Goal: Transaction & Acquisition: Purchase product/service

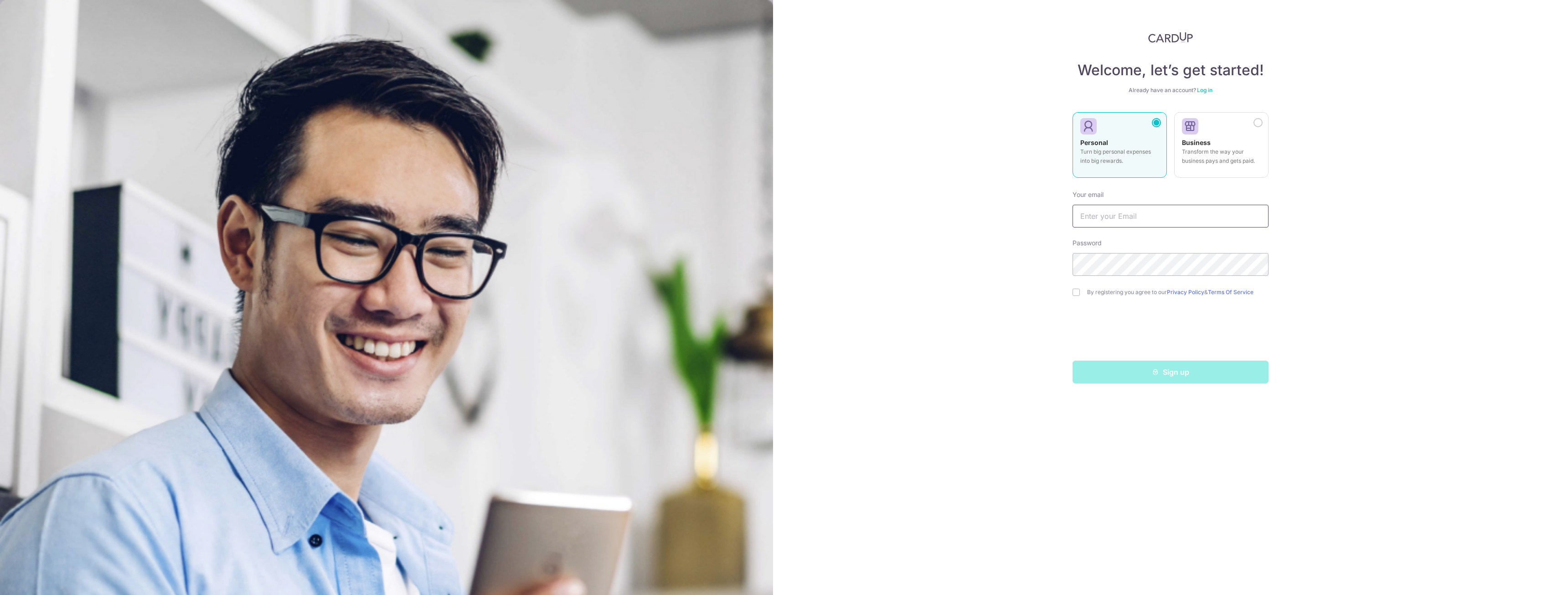
drag, startPoint x: 1099, startPoint y: 212, endPoint x: 1133, endPoint y: 220, distance: 34.9
click at [1099, 219] on input "text" at bounding box center [1171, 216] width 196 height 23
type input "[EMAIL_ADDRESS][DOMAIN_NAME]"
click at [1503, 236] on div "Welcome, let’s get started! Already have an account? Log in Personal Turn big p…" at bounding box center [1171, 297] width 795 height 595
click at [1067, 287] on div "Welcome, let’s get started! Already have an account? Log in Personal Turn big p…" at bounding box center [1171, 297] width 795 height 595
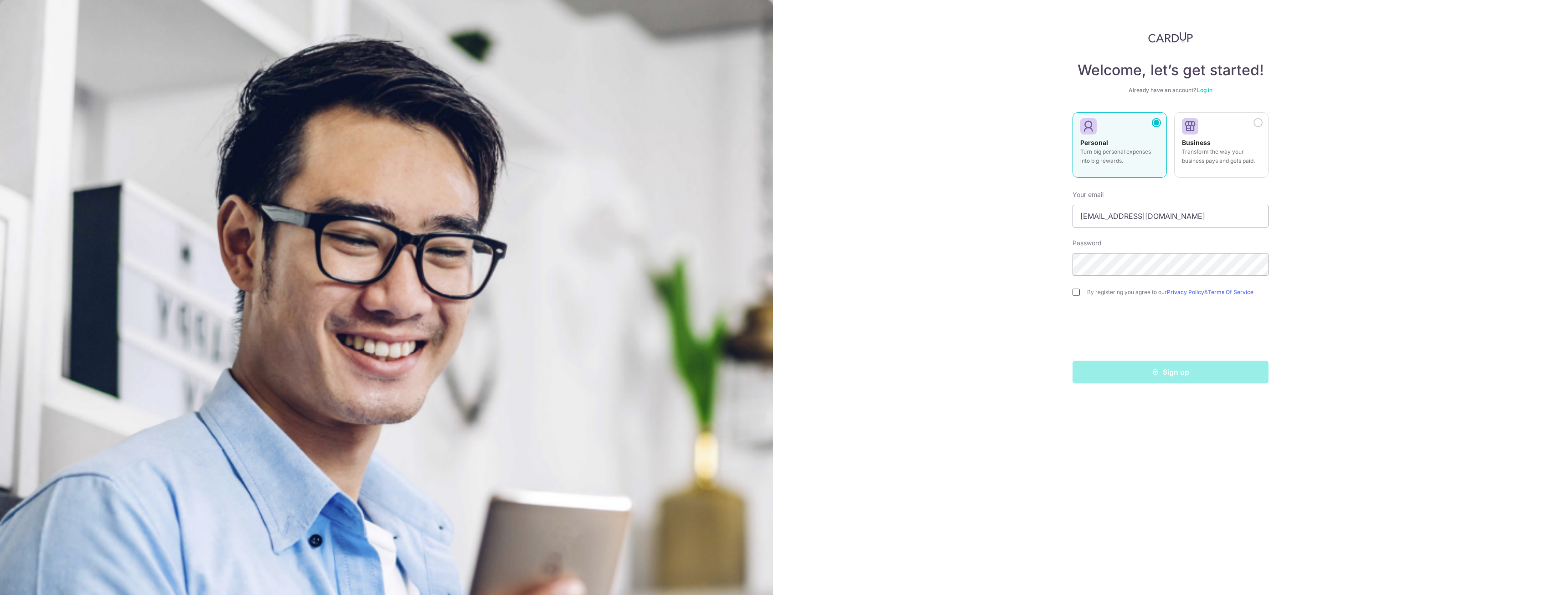
click at [1077, 295] on input "checkbox" at bounding box center [1076, 292] width 7 height 7
checkbox input "true"
click at [1174, 373] on button "Sign up" at bounding box center [1171, 371] width 196 height 23
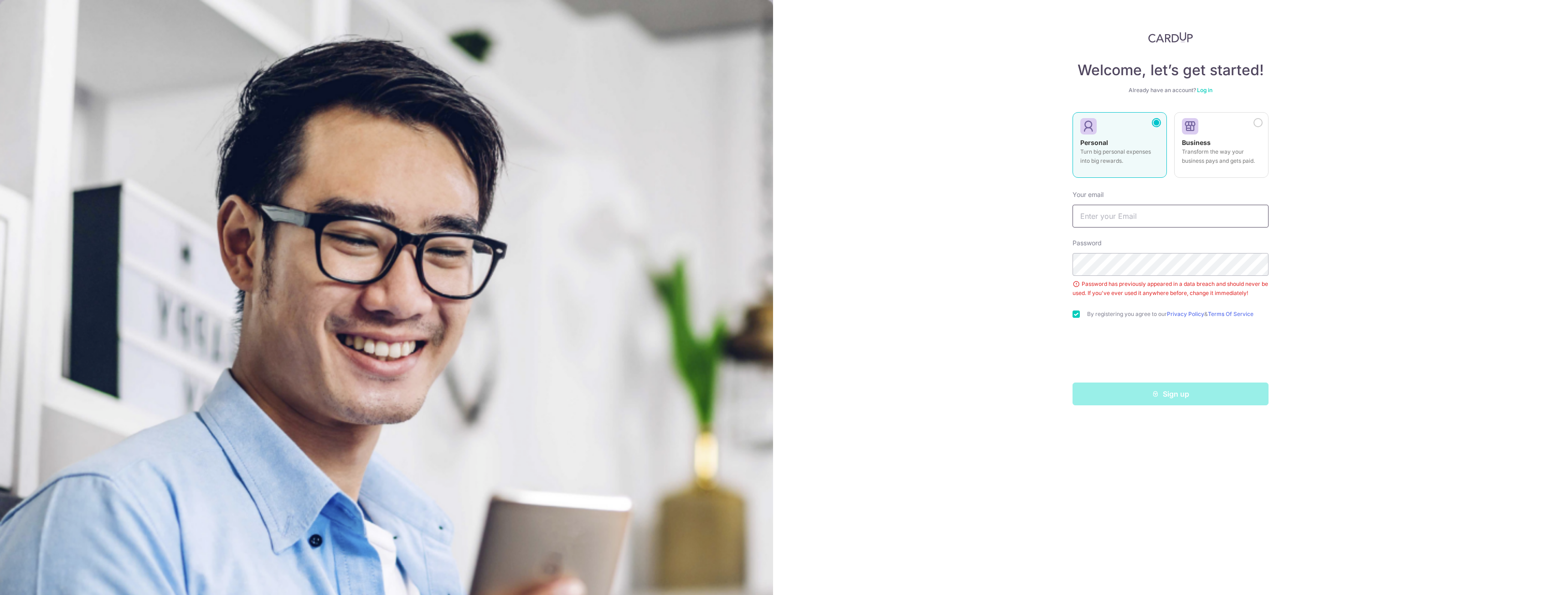
click at [1169, 211] on input "text" at bounding box center [1171, 216] width 196 height 23
type input "Aaronyeo88@gmail.com"
click at [1155, 395] on icon "submit" at bounding box center [1155, 394] width 7 height 7
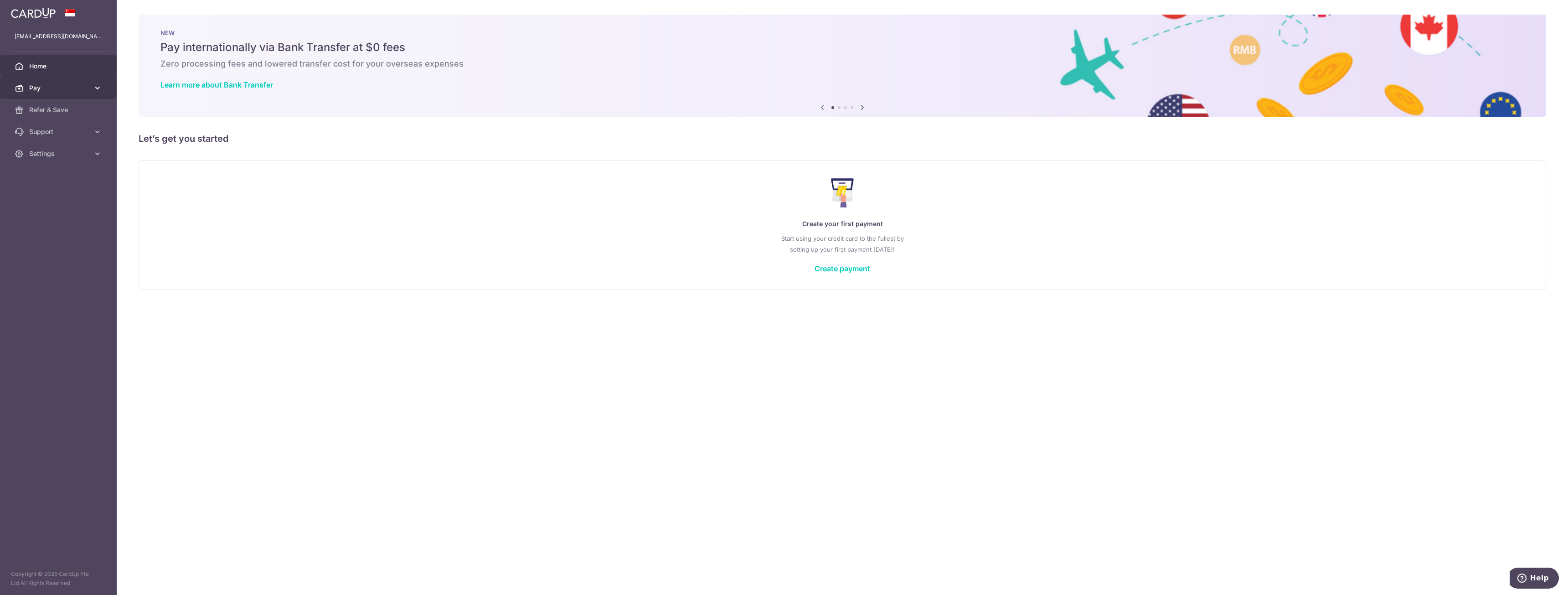
click at [70, 85] on span "Pay" at bounding box center [59, 88] width 60 height 9
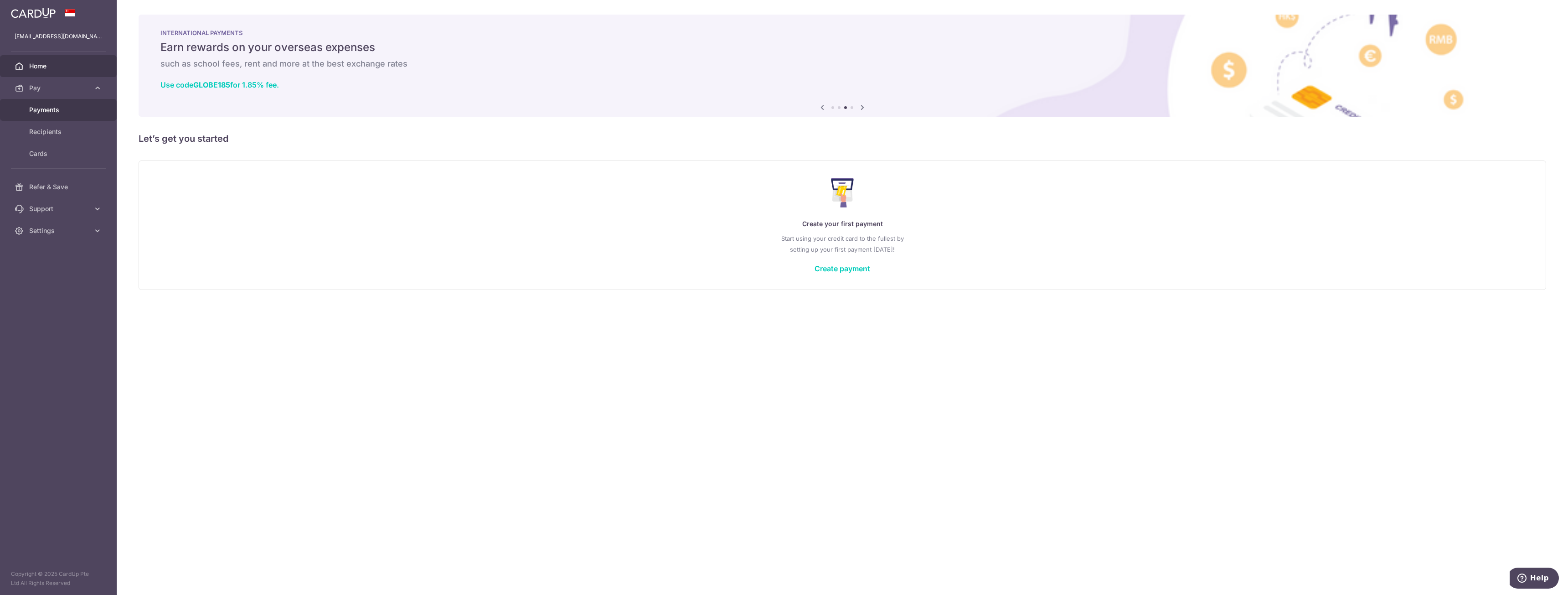
click at [67, 110] on span "Payments" at bounding box center [59, 110] width 60 height 9
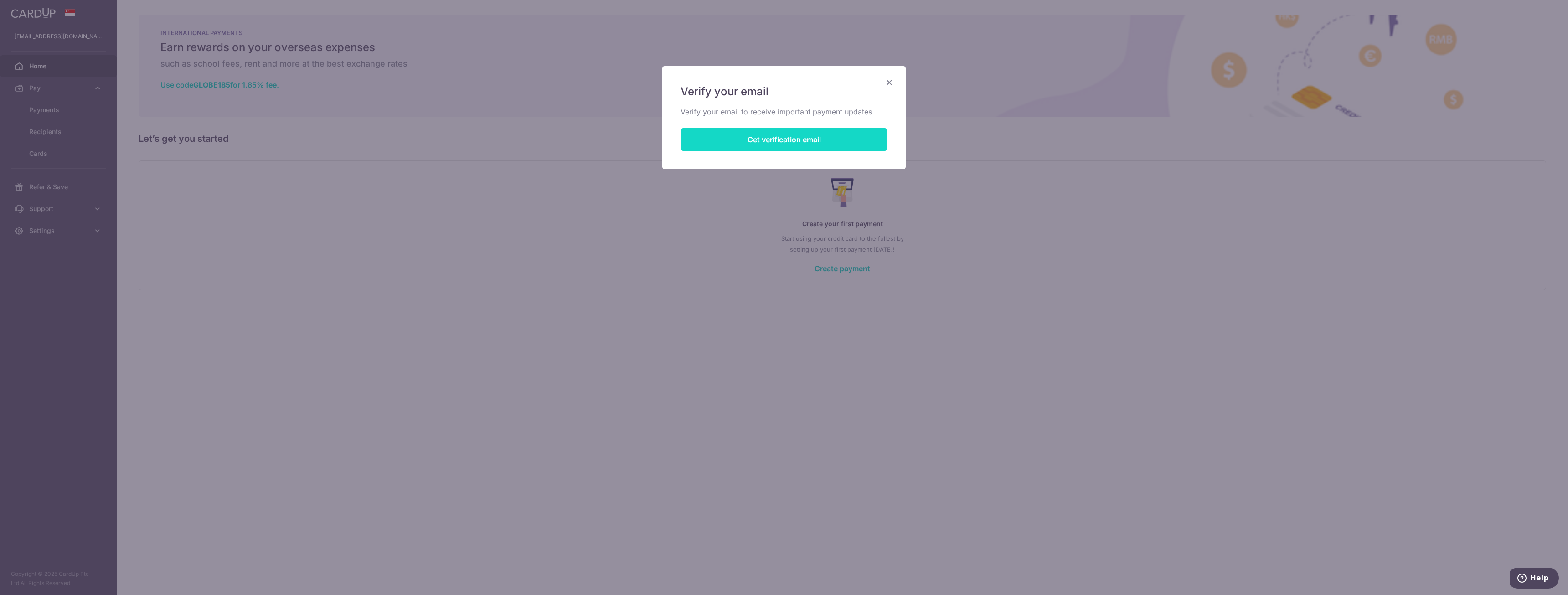
click at [783, 135] on button "Get verification email" at bounding box center [784, 139] width 207 height 23
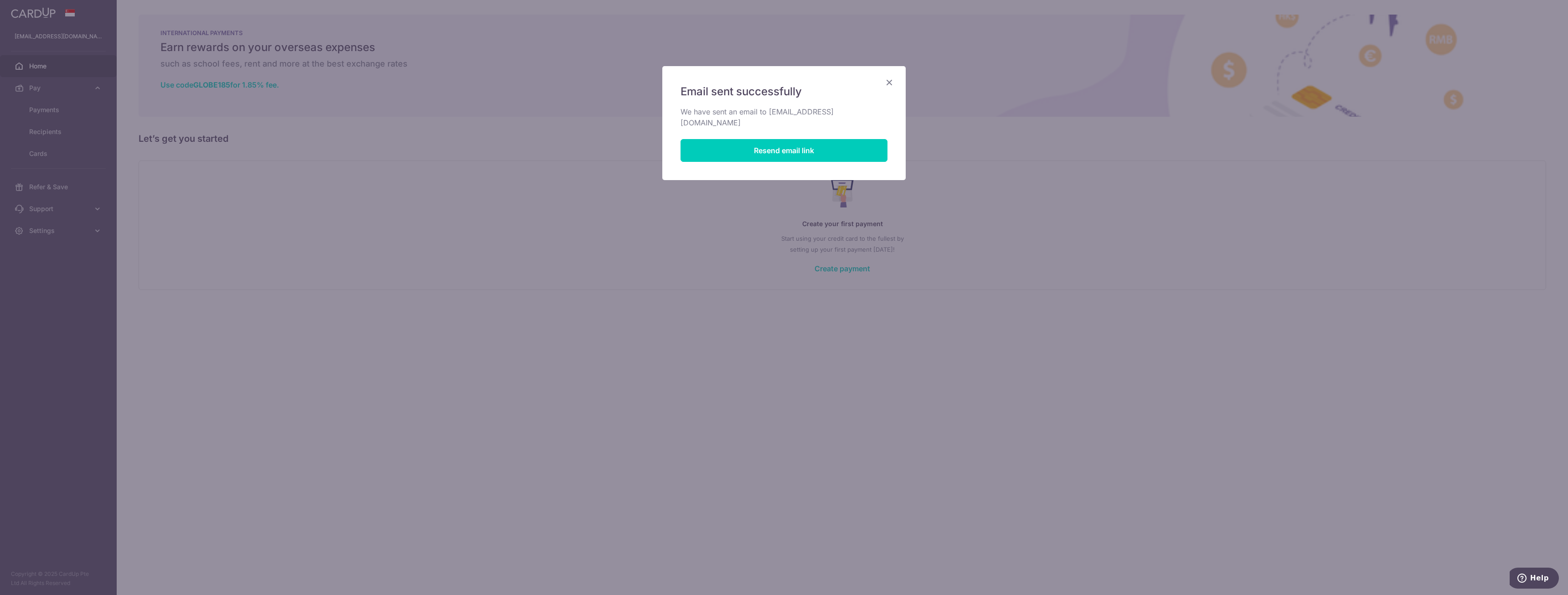
click at [893, 82] on icon "Close" at bounding box center [889, 82] width 11 height 12
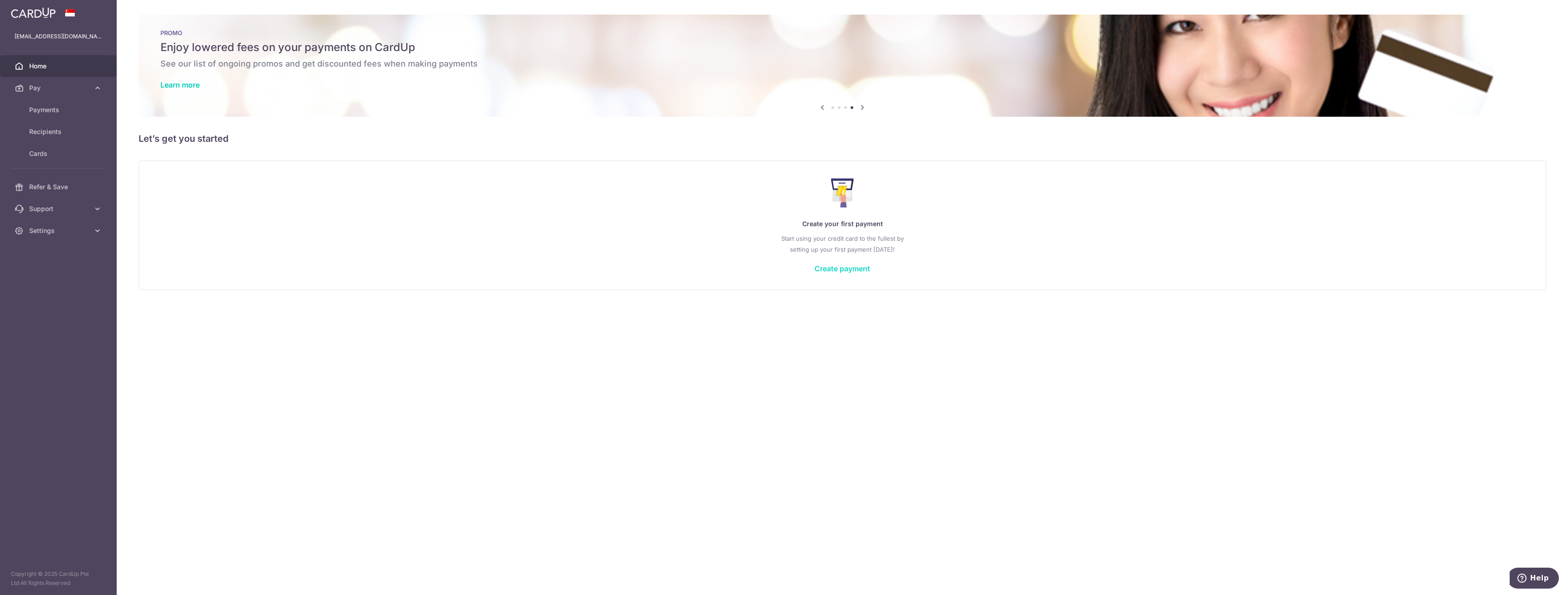
click at [847, 273] on link "Create payment" at bounding box center [842, 269] width 55 height 9
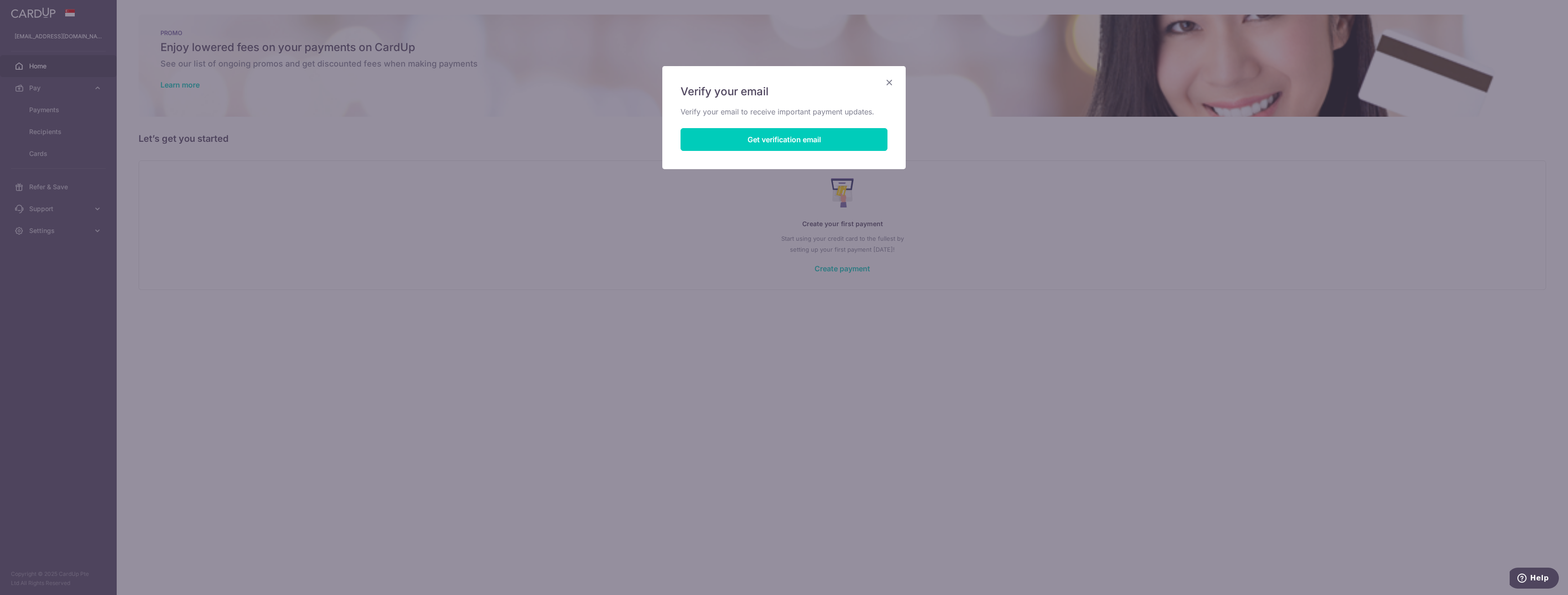
click at [890, 82] on icon "Close" at bounding box center [889, 82] width 11 height 12
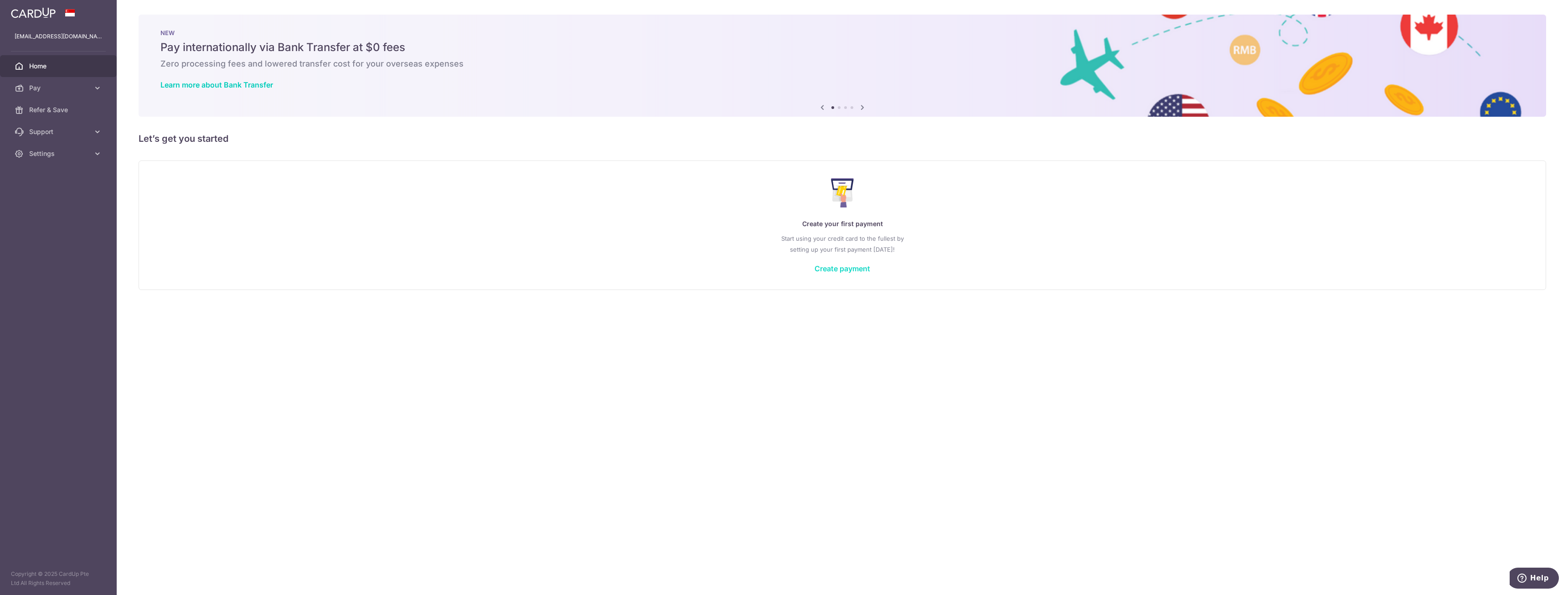
click at [825, 269] on link "Create payment" at bounding box center [842, 269] width 55 height 9
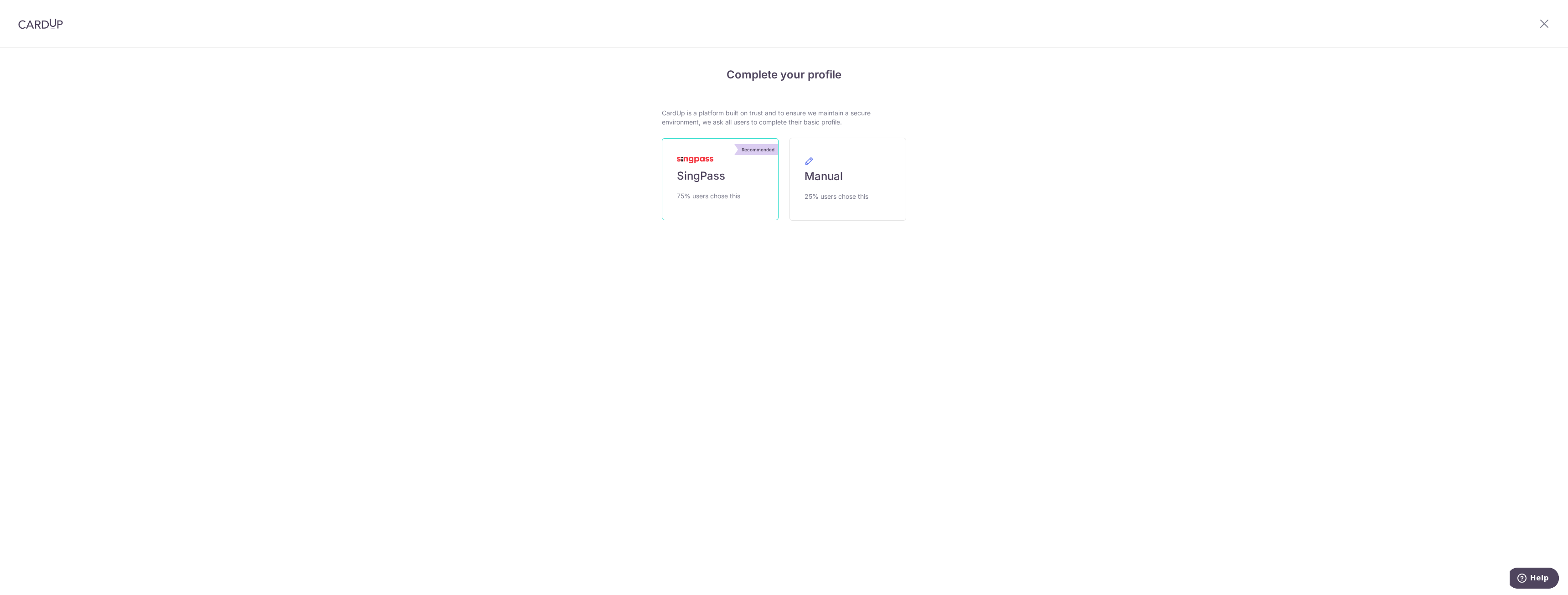
click at [730, 191] on span "75% users chose this" at bounding box center [709, 196] width 63 height 11
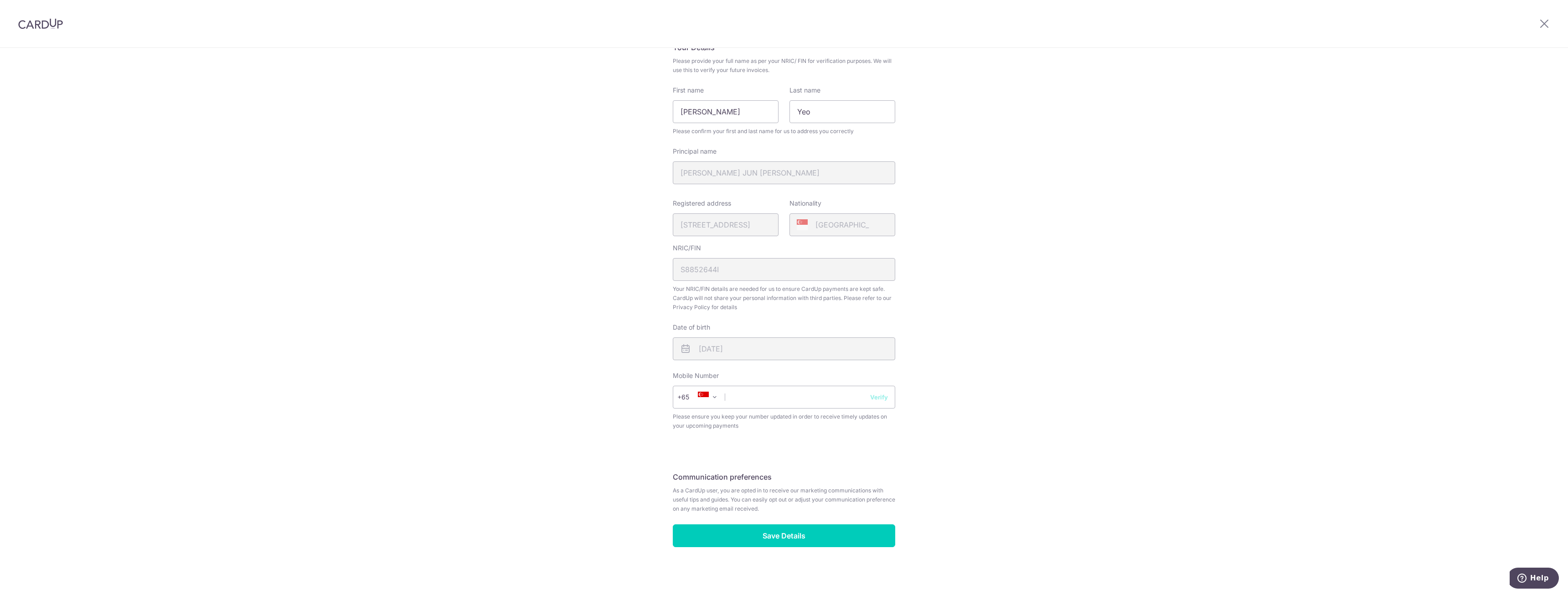
scroll to position [80, 0]
drag, startPoint x: 762, startPoint y: 399, endPoint x: 780, endPoint y: 397, distance: 18.1
click at [761, 399] on input "text" at bounding box center [783, 395] width 222 height 23
type input "91370627"
click at [763, 537] on input "Save Details" at bounding box center [783, 533] width 222 height 23
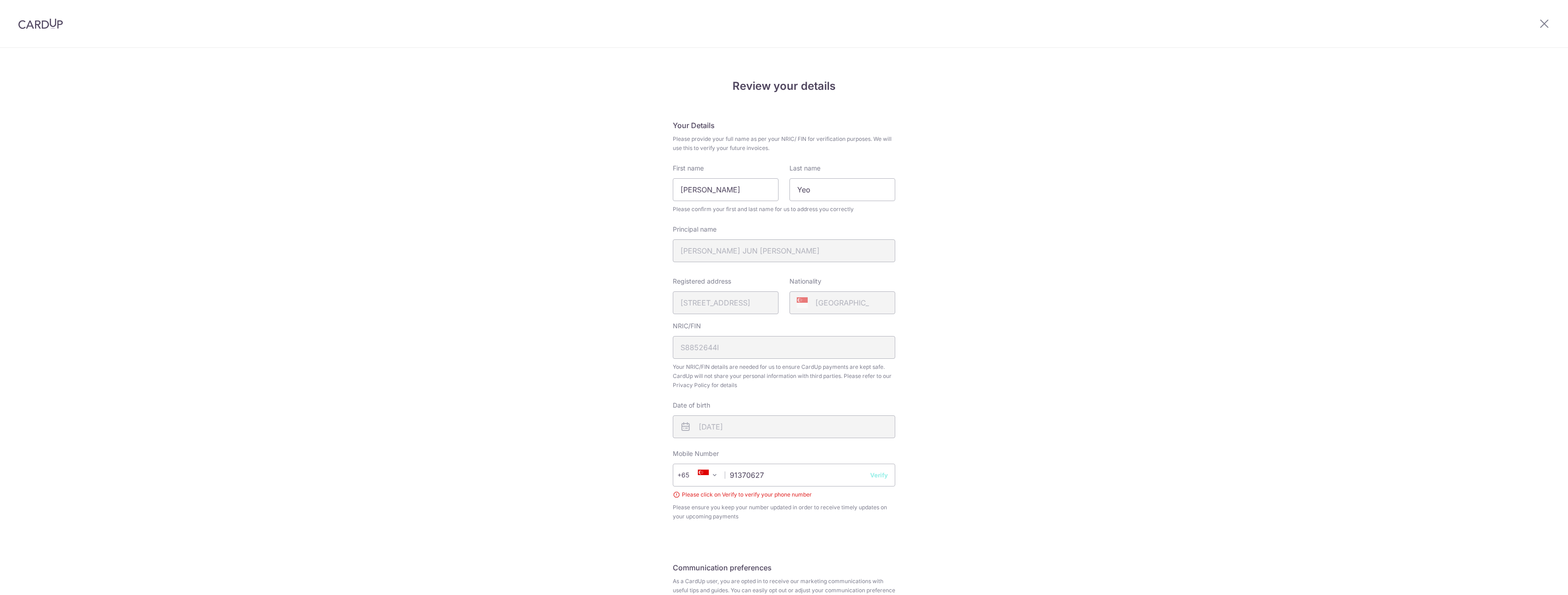
scroll to position [93, 0]
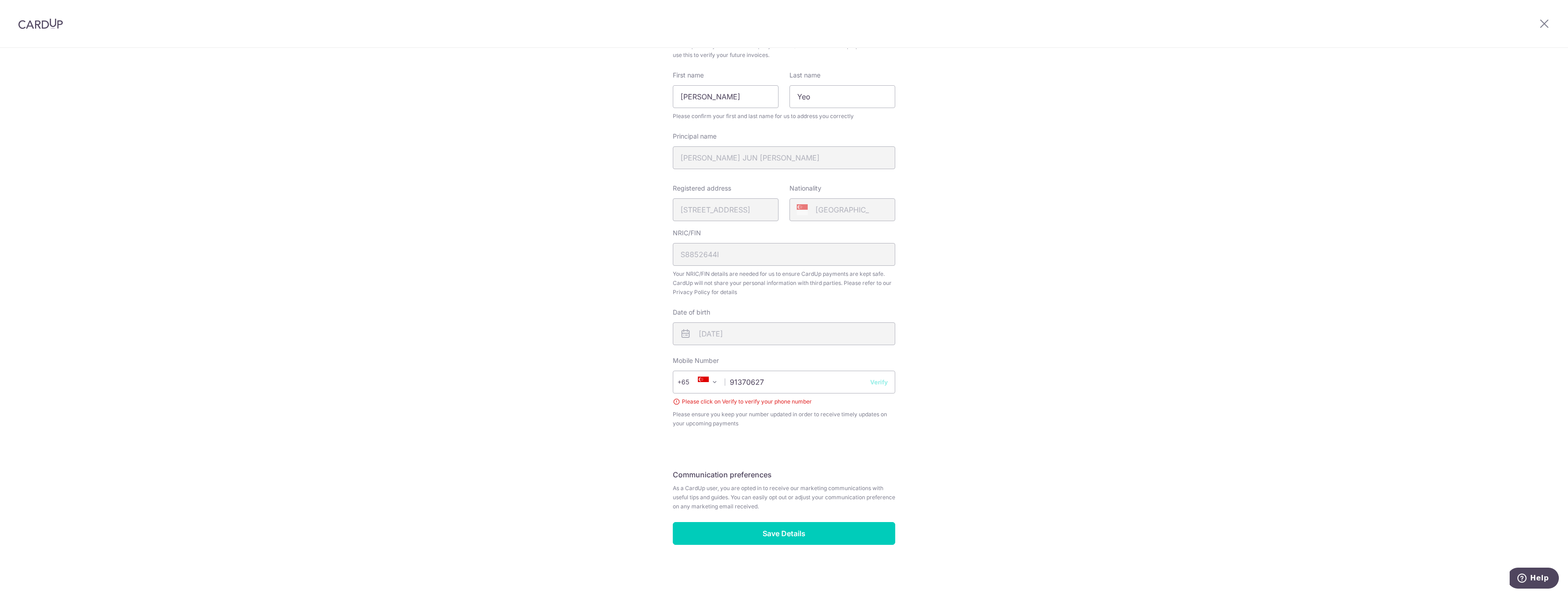
click at [879, 384] on button "Verify" at bounding box center [879, 382] width 18 height 9
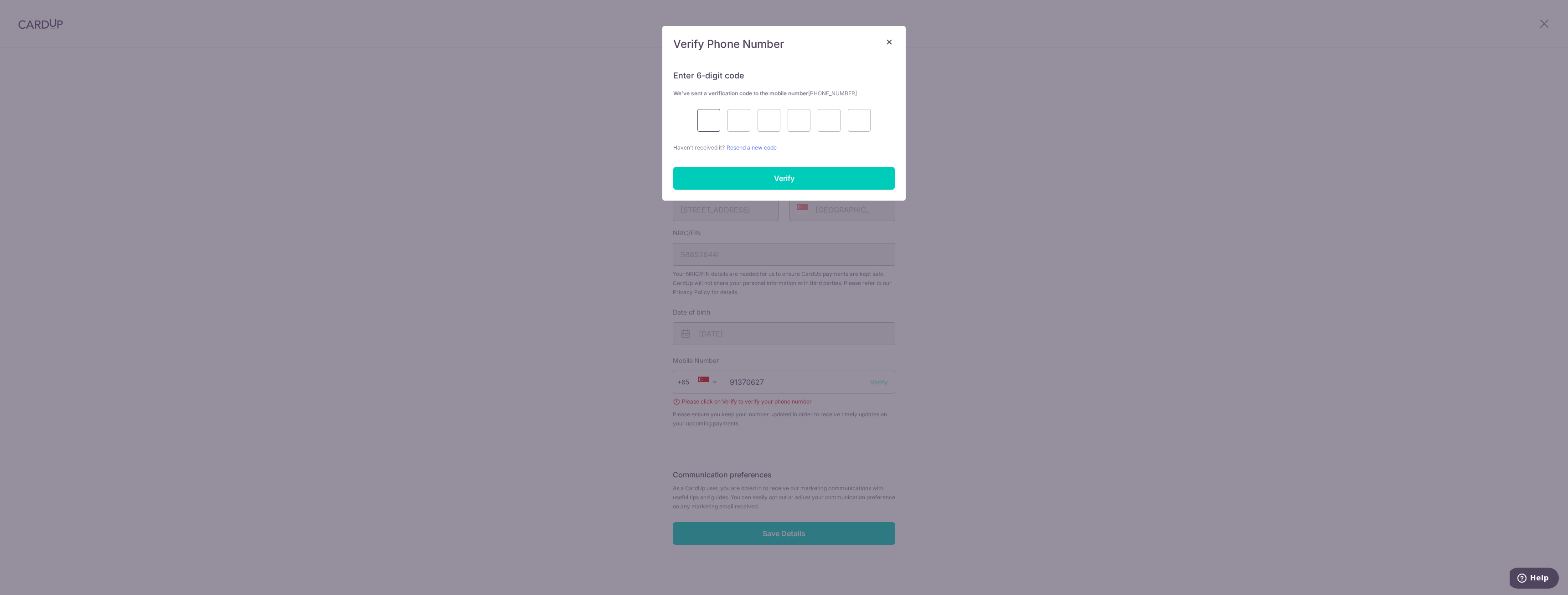
click at [712, 121] on input "text" at bounding box center [709, 120] width 23 height 23
type input "8"
type input "6"
type input "9"
type input "8"
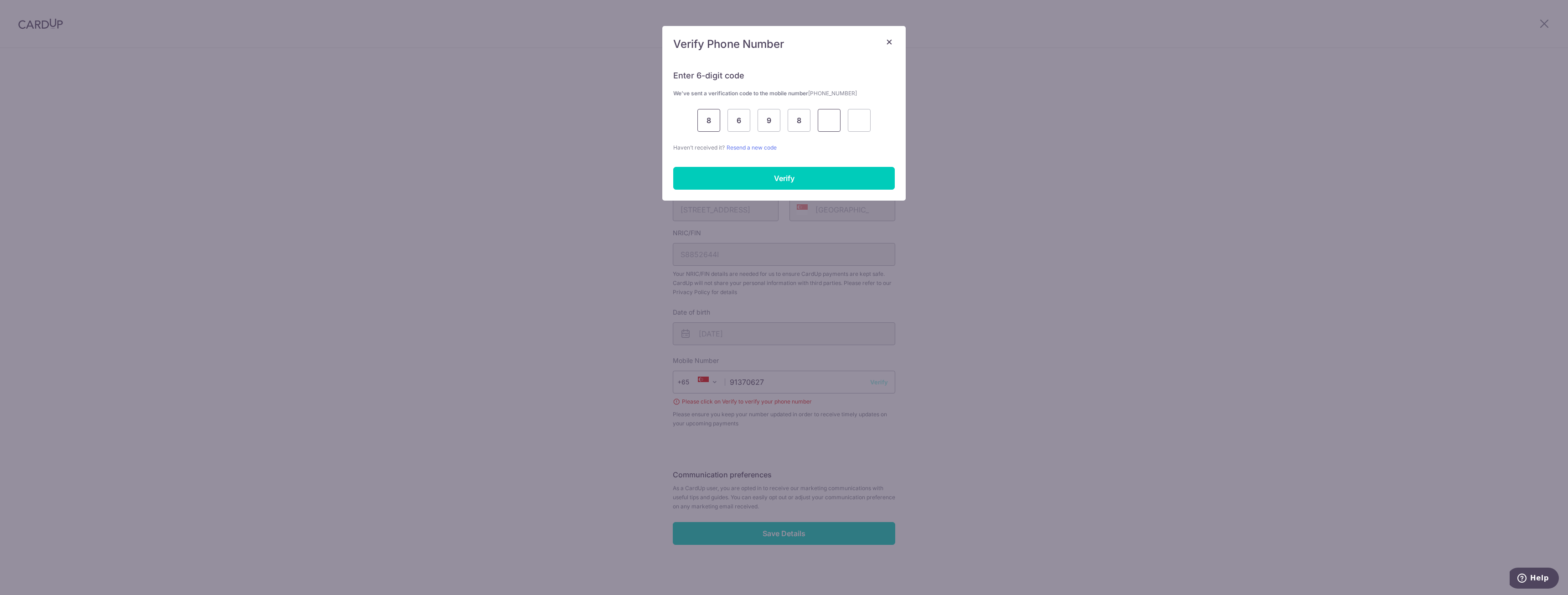
type input "8"
click at [789, 190] on div "Enter 6-digit code We’ve sent a verification code to the mobile number +6591370…" at bounding box center [784, 130] width 243 height 141
click at [788, 181] on input "Verify" at bounding box center [784, 178] width 222 height 23
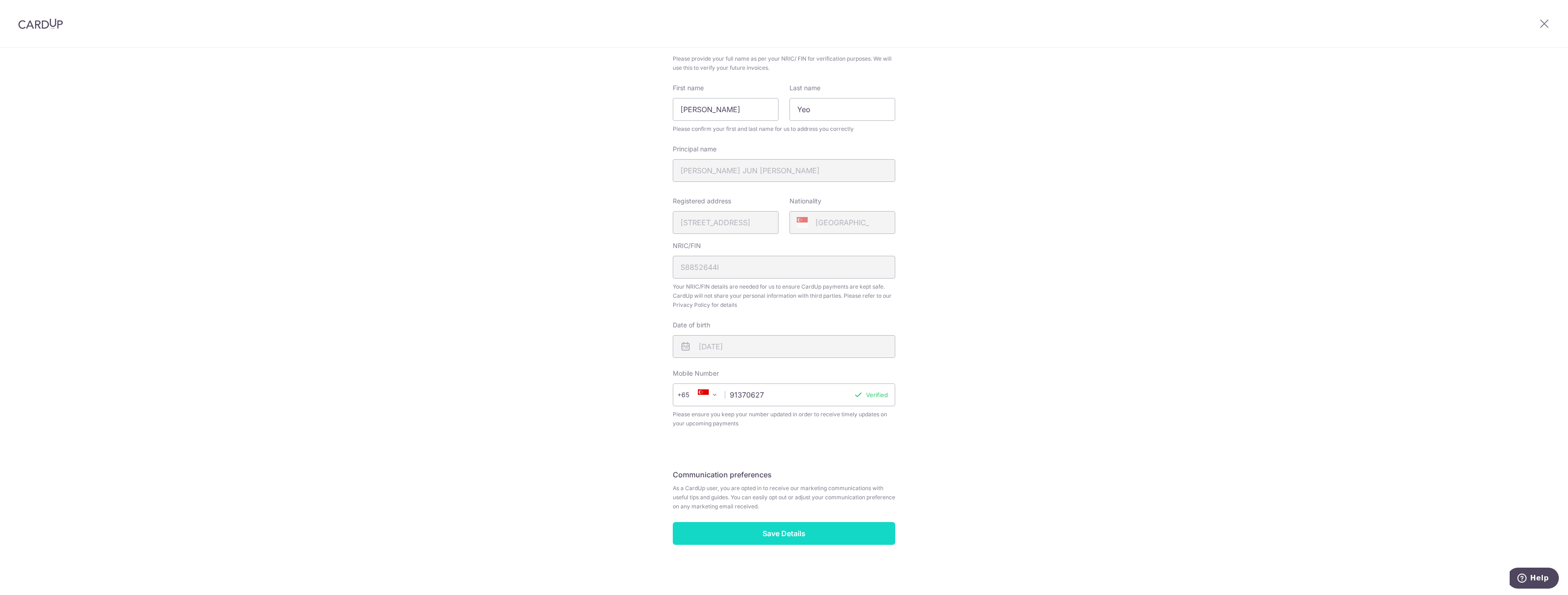
click at [787, 530] on input "Save Details" at bounding box center [783, 533] width 222 height 23
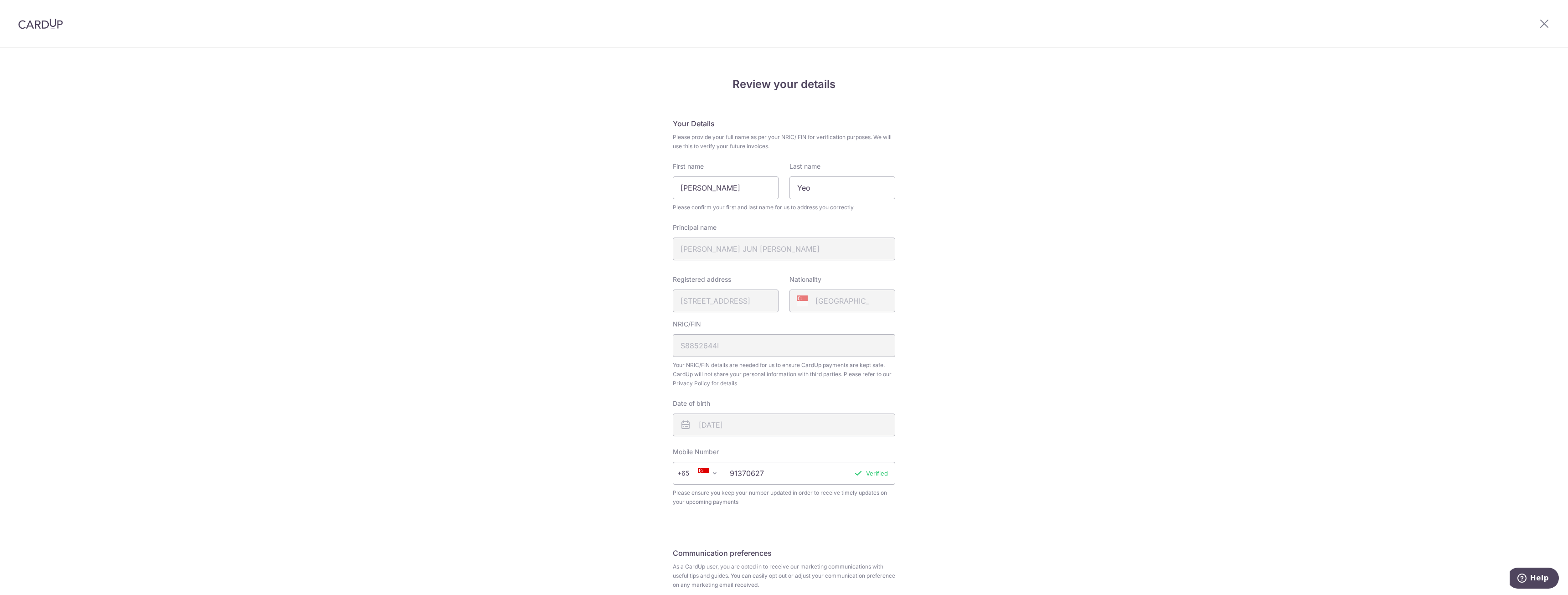
scroll to position [0, 0]
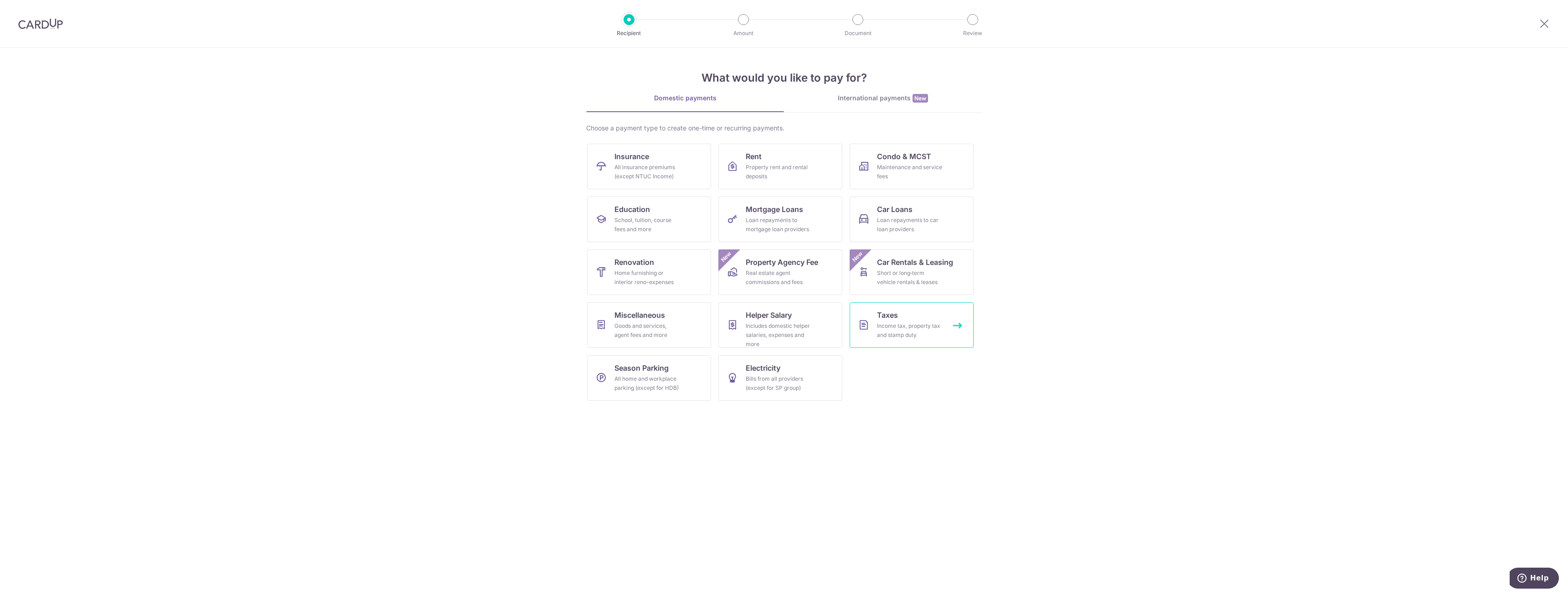
click at [899, 325] on div "Income tax, property tax and stamp duty" at bounding box center [910, 331] width 66 height 18
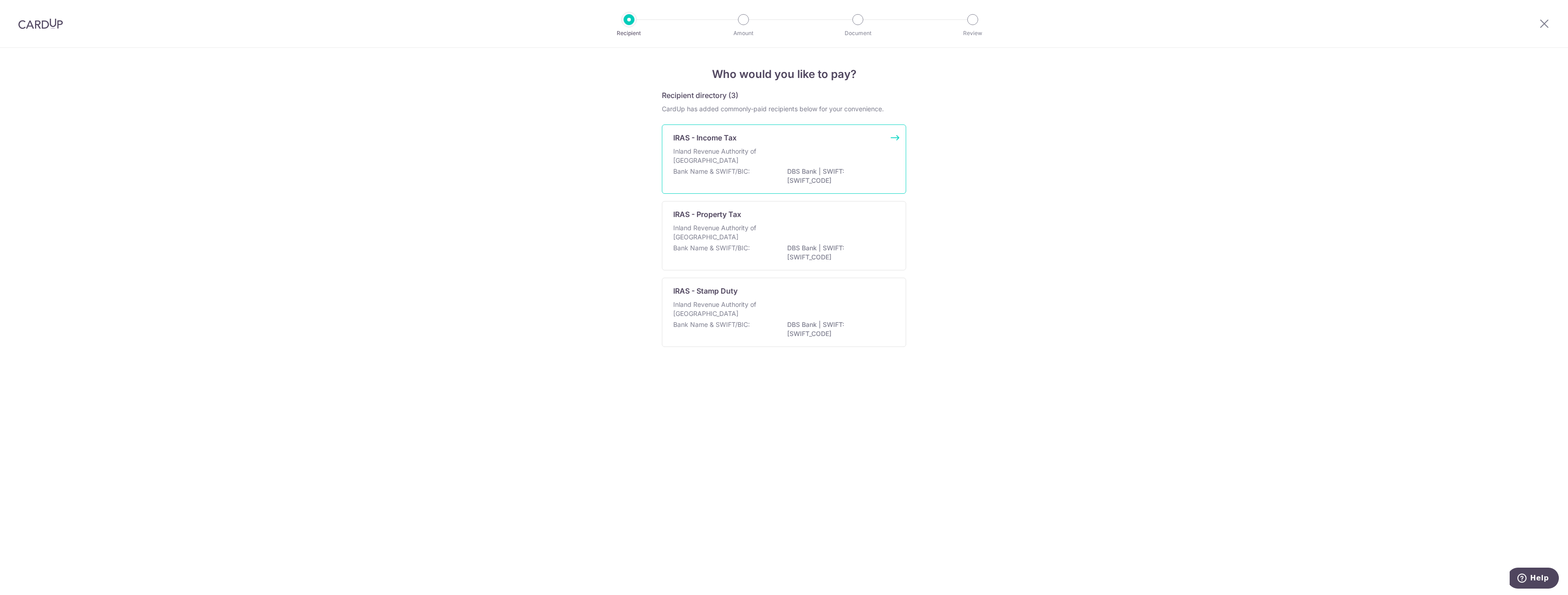
click at [841, 139] on div "IRAS - Income Tax" at bounding box center [779, 138] width 211 height 11
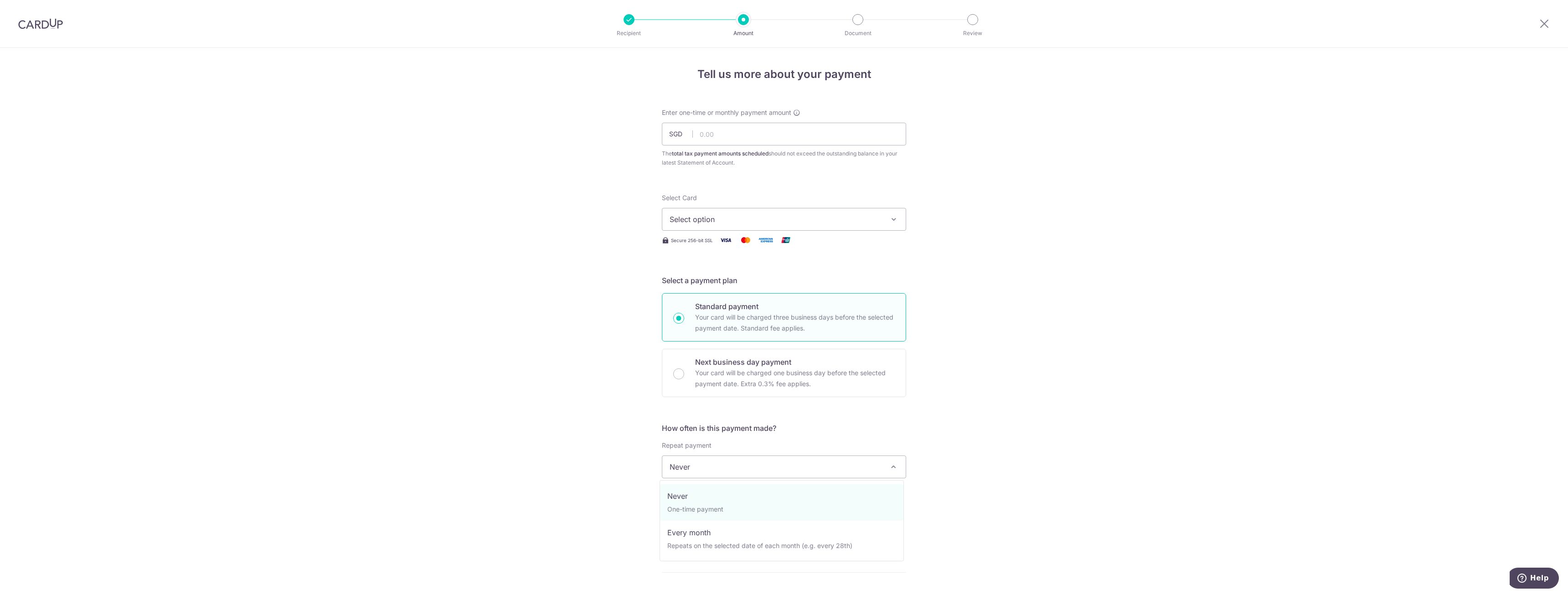
click at [785, 471] on span "Never" at bounding box center [784, 467] width 243 height 22
select select "3"
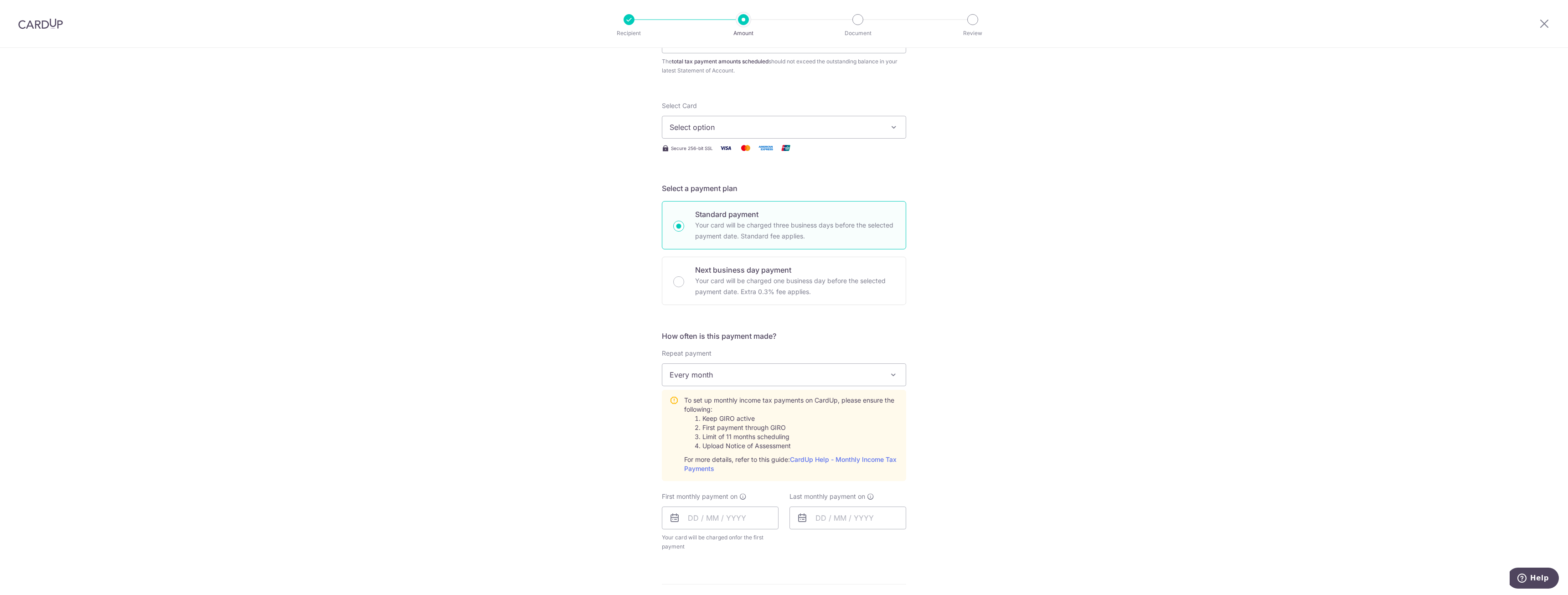
scroll to position [152, 0]
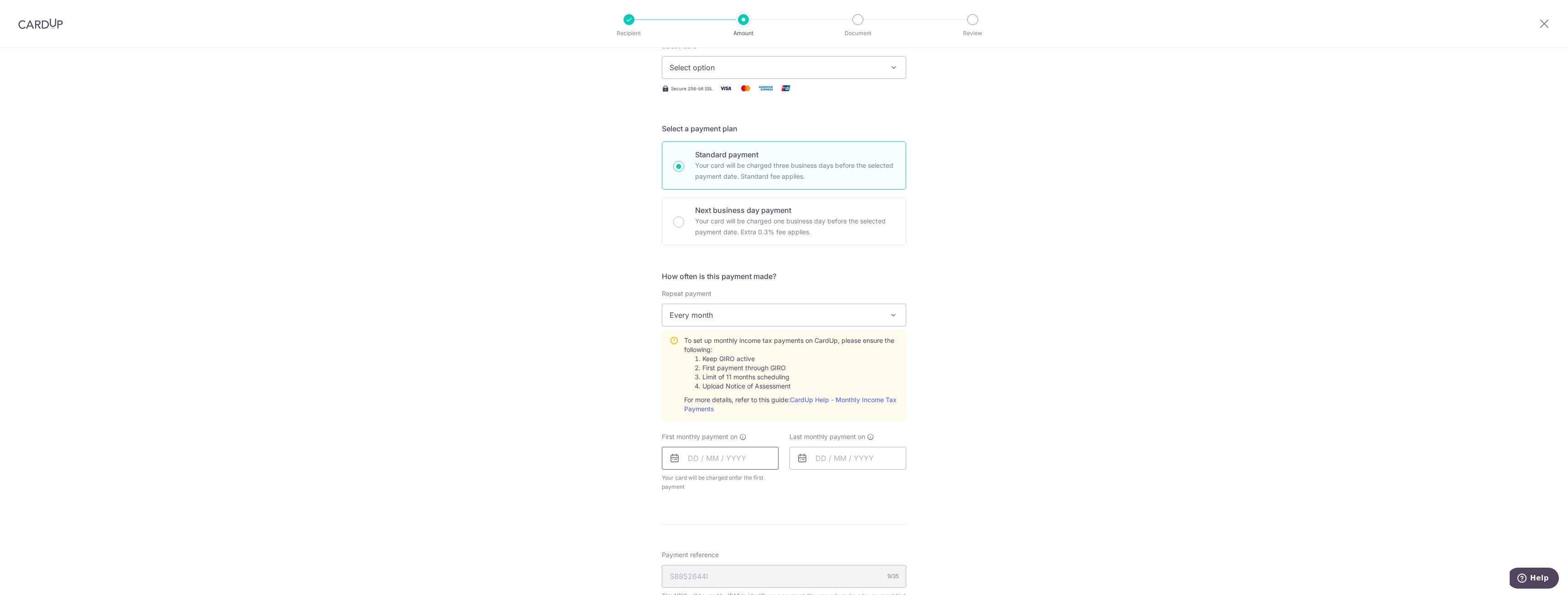
click at [701, 462] on input "text" at bounding box center [720, 458] width 117 height 23
click at [990, 433] on div "Tell us more about your payment Enter one-time or monthly payment amount SGD Th…" at bounding box center [784, 371] width 1568 height 951
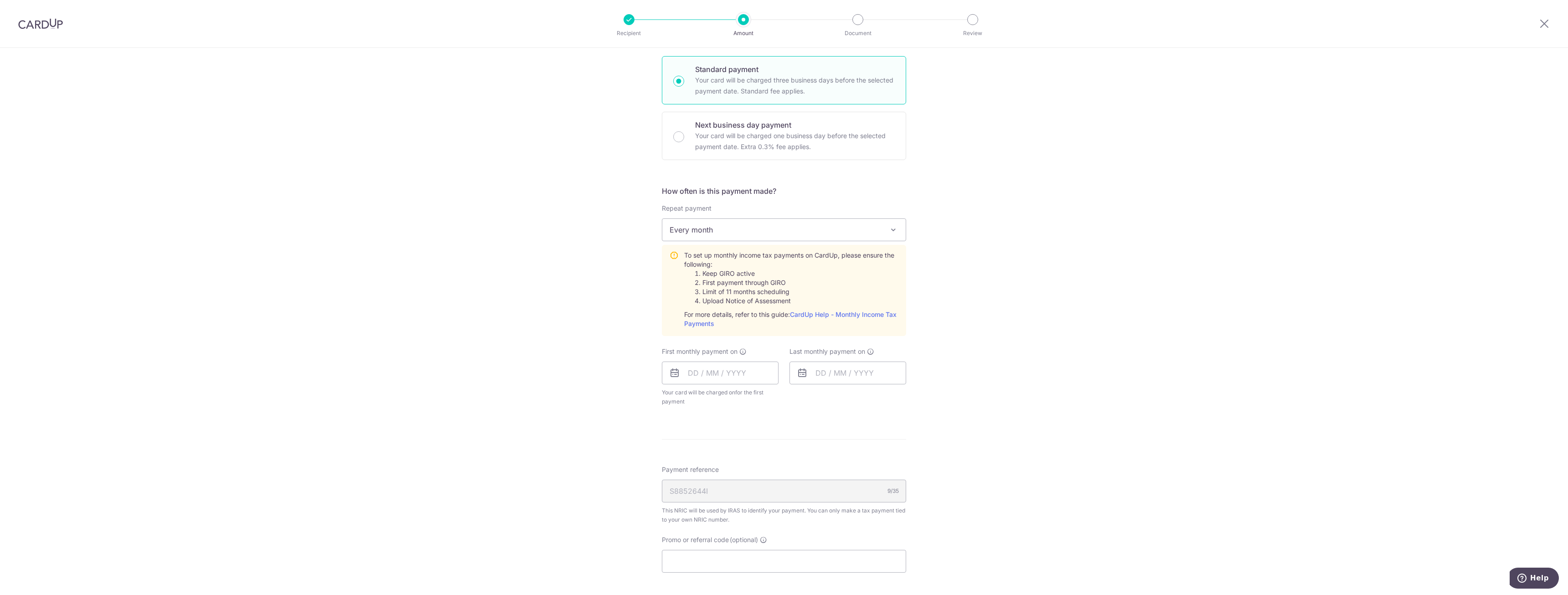
scroll to position [304, 0]
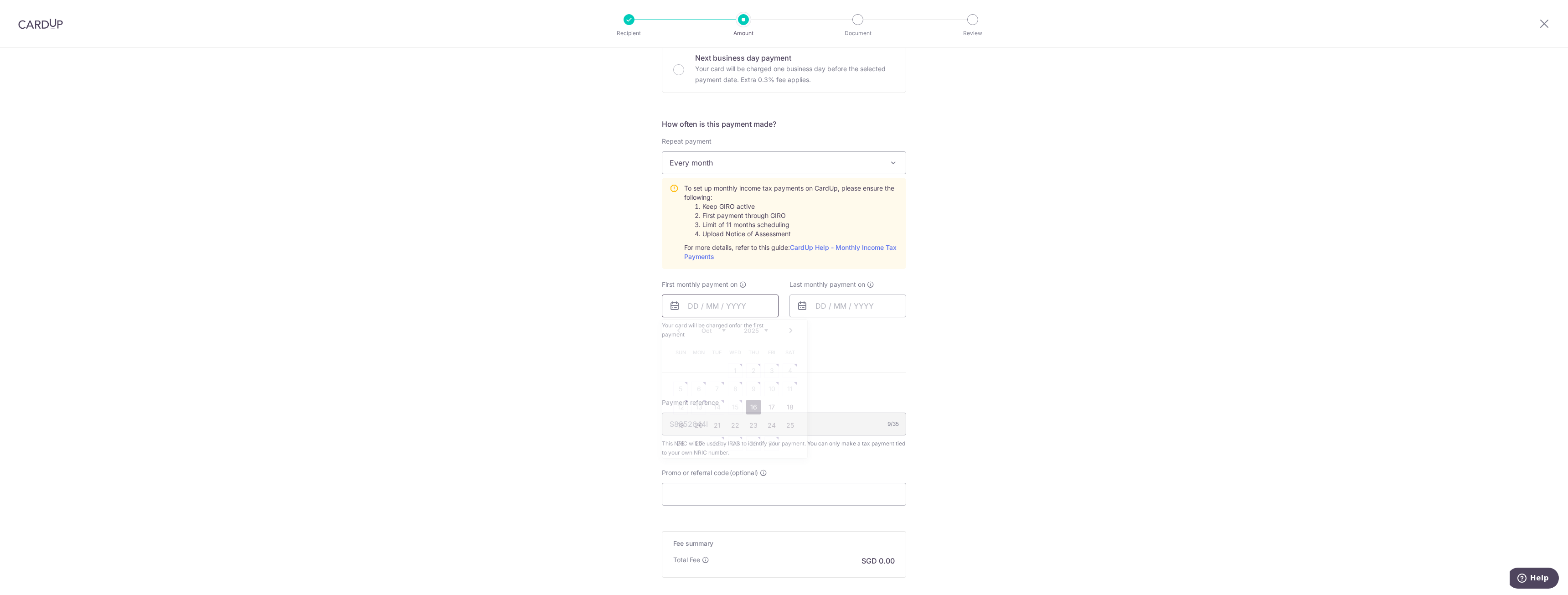
click at [703, 303] on input "text" at bounding box center [720, 306] width 117 height 23
click at [788, 330] on link "Next" at bounding box center [791, 331] width 11 height 11
click at [732, 403] on link "12" at bounding box center [735, 407] width 15 height 15
type input "12/11/2025"
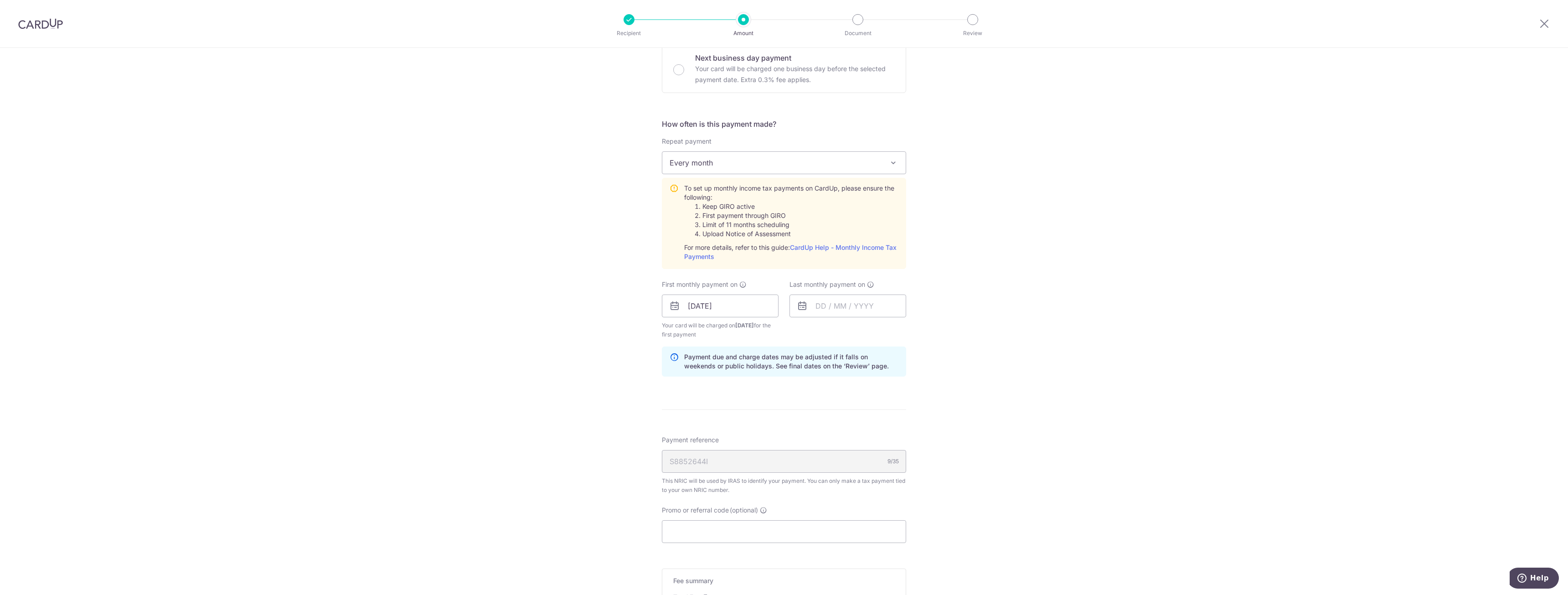
click at [972, 307] on div "Tell us more about your payment Enter one-time or monthly payment amount SGD Th…" at bounding box center [784, 238] width 1568 height 988
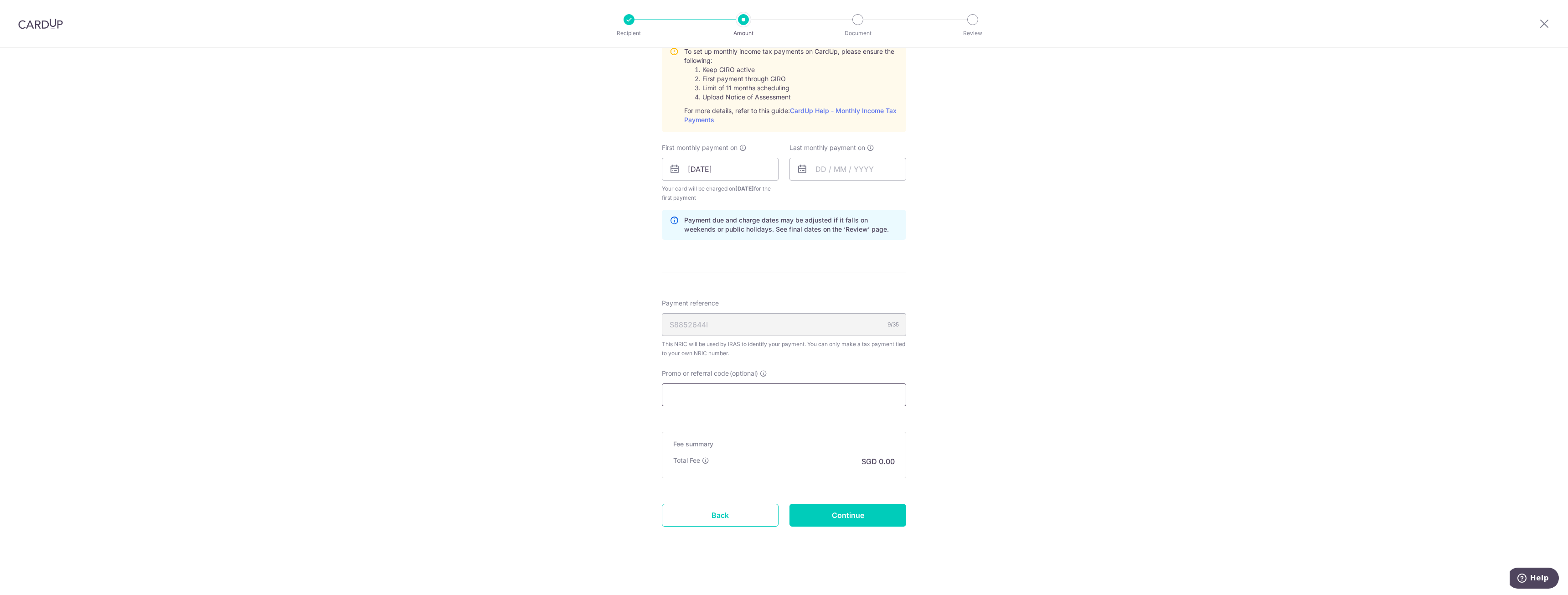
click at [750, 389] on input "Promo or referral code (optional)" at bounding box center [783, 395] width 244 height 23
paste input "VTAX25R"
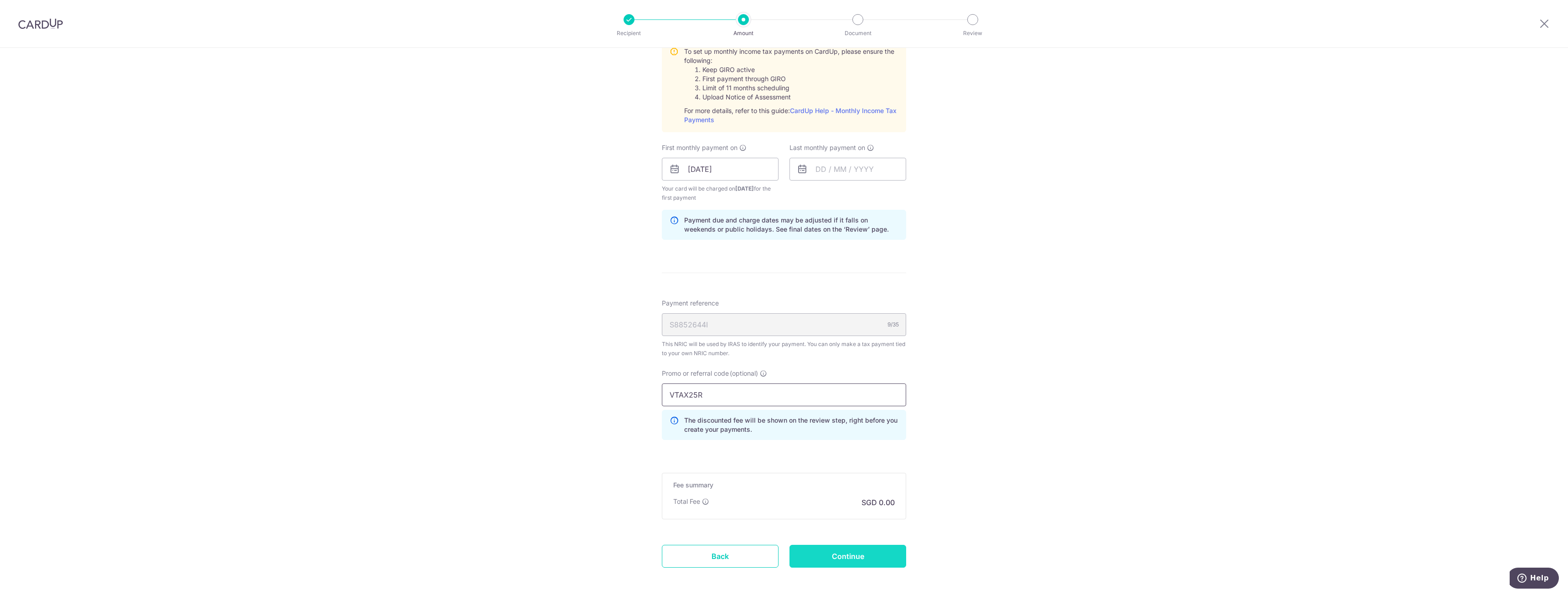
type input "VTAX25R"
click at [856, 560] on input "Continue" at bounding box center [848, 556] width 117 height 23
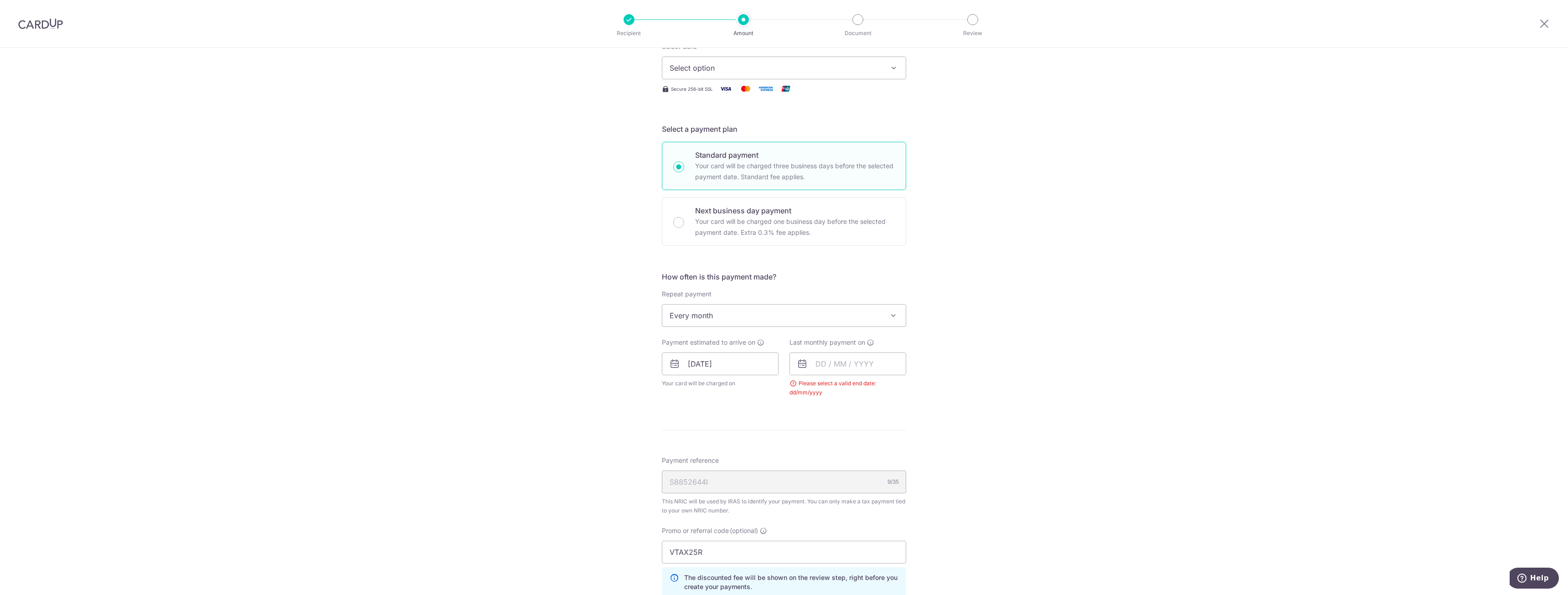
scroll to position [152, 0]
click at [725, 357] on input "[DATE]" at bounding box center [720, 363] width 117 height 23
click at [754, 468] on link "13" at bounding box center [754, 465] width 15 height 15
type input "13/11/2025"
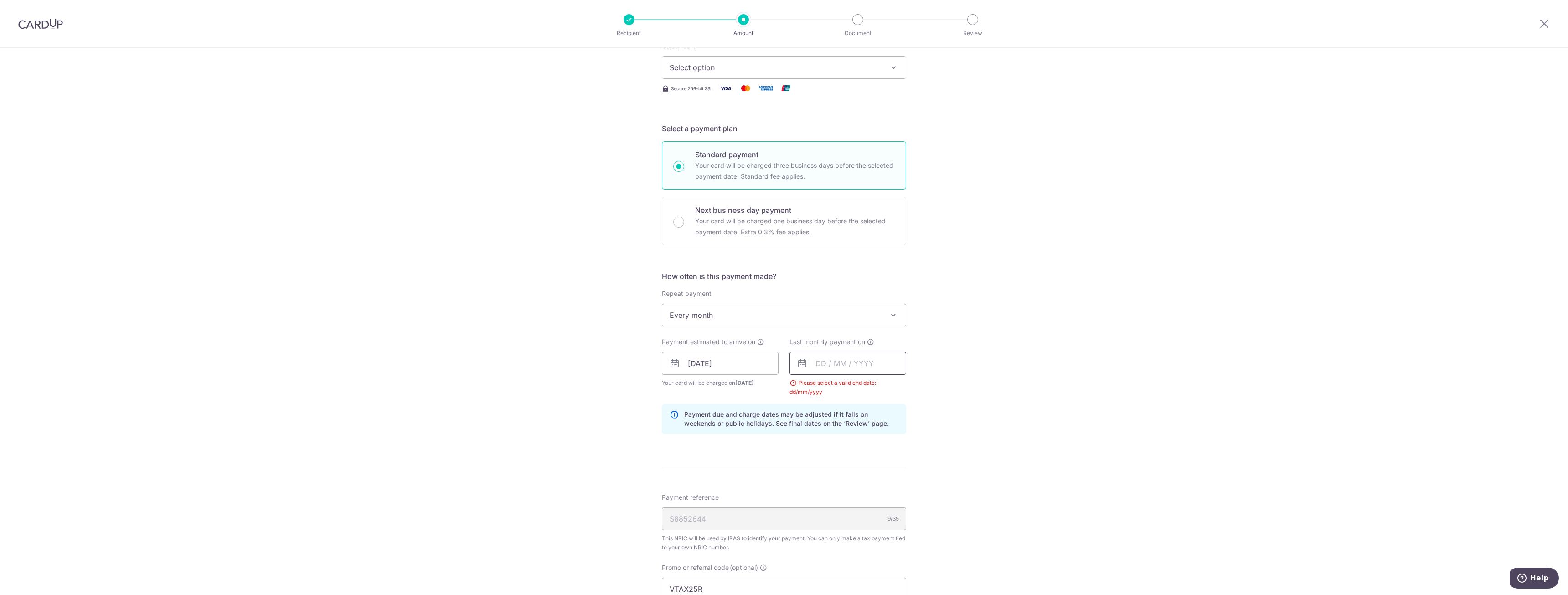
click at [835, 364] on input "text" at bounding box center [848, 363] width 117 height 23
click at [895, 387] on div "Prev Next Oct Nov Dec 2025 2026" at bounding box center [863, 388] width 145 height 22
click at [892, 386] on select "2025 2026" at bounding box center [884, 388] width 24 height 7
click at [840, 462] on link "13" at bounding box center [845, 465] width 15 height 15
click at [869, 367] on input "13/10/2026" at bounding box center [848, 363] width 117 height 23
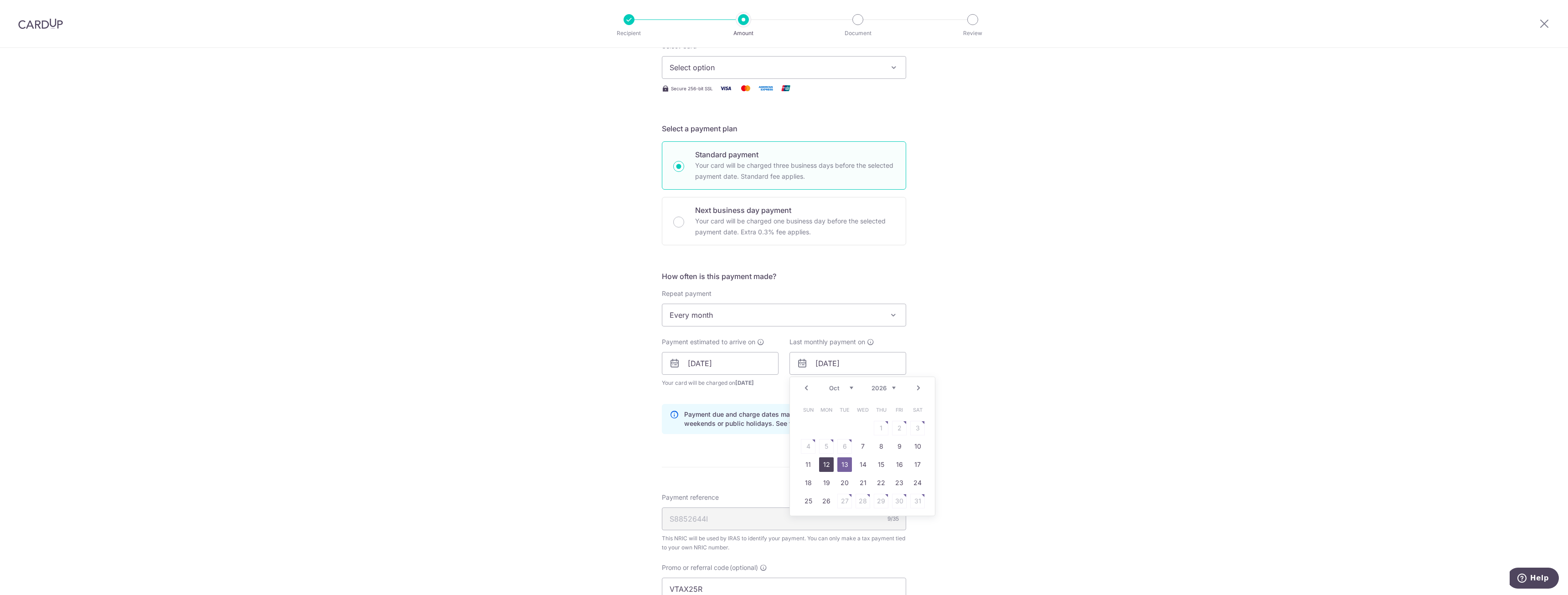
click at [821, 465] on link "12" at bounding box center [827, 465] width 15 height 15
type input "12/10/2026"
click at [847, 368] on input "12/10/2026" at bounding box center [848, 363] width 117 height 23
click at [984, 357] on div "Tell us more about your payment Enter one-time or monthly payment amount SGD Th…" at bounding box center [784, 363] width 1568 height 934
click at [872, 361] on input "12/10/2026" at bounding box center [848, 363] width 117 height 23
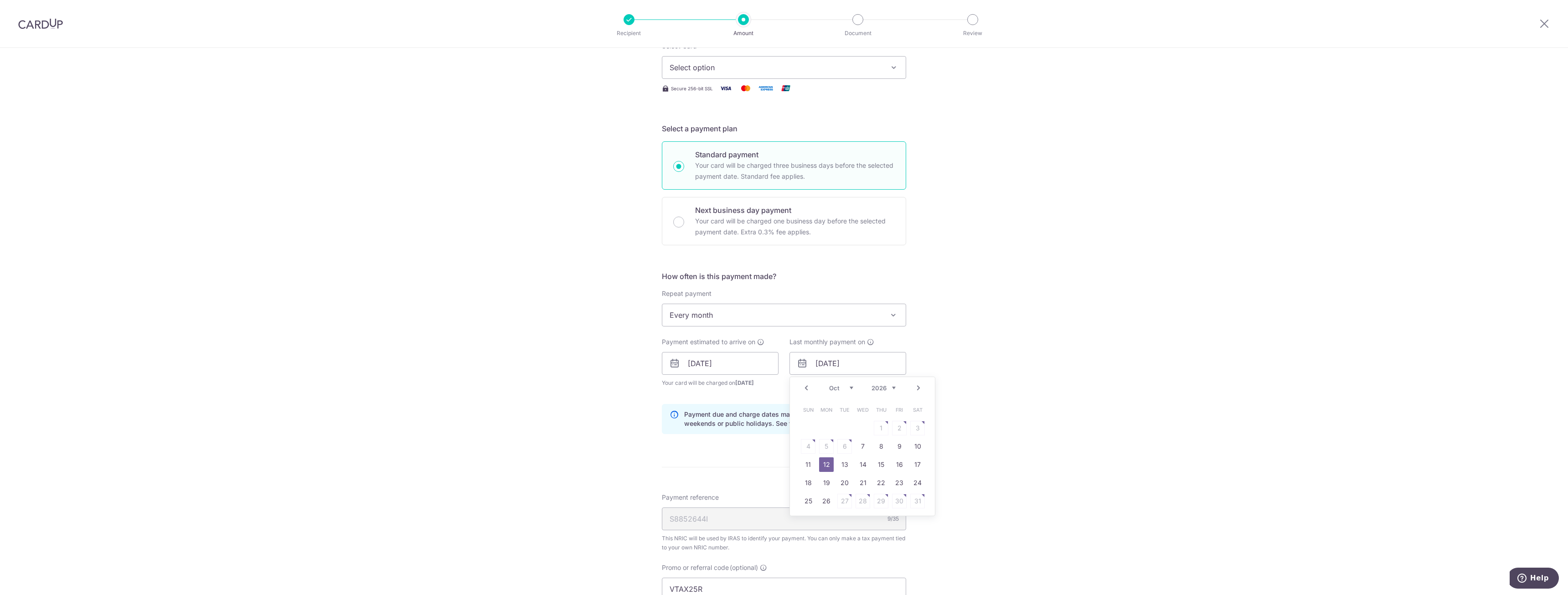
click at [962, 359] on div "Tell us more about your payment Enter one-time or monthly payment amount SGD Th…" at bounding box center [784, 363] width 1568 height 934
click at [847, 358] on input "12/10/2026" at bounding box center [848, 363] width 117 height 23
click at [754, 402] on div "How often is this payment made? Repeat payment Never Every month Every month To…" at bounding box center [783, 356] width 244 height 171
click at [761, 364] on input "13/11/2025" at bounding box center [720, 363] width 117 height 23
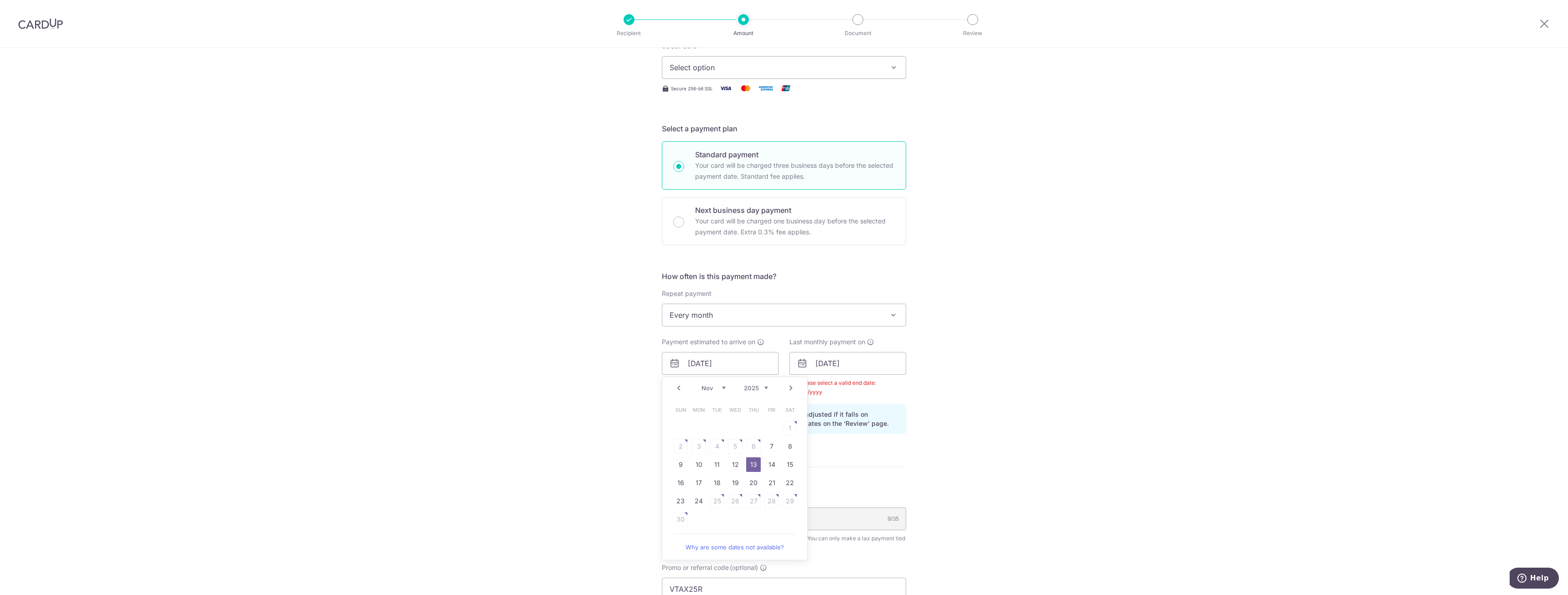
click at [703, 390] on select "Oct Nov Dec" at bounding box center [713, 388] width 24 height 7
click at [747, 463] on link "16" at bounding box center [754, 465] width 15 height 15
type input "16/10/2025"
click at [867, 362] on input "text" at bounding box center [848, 363] width 117 height 23
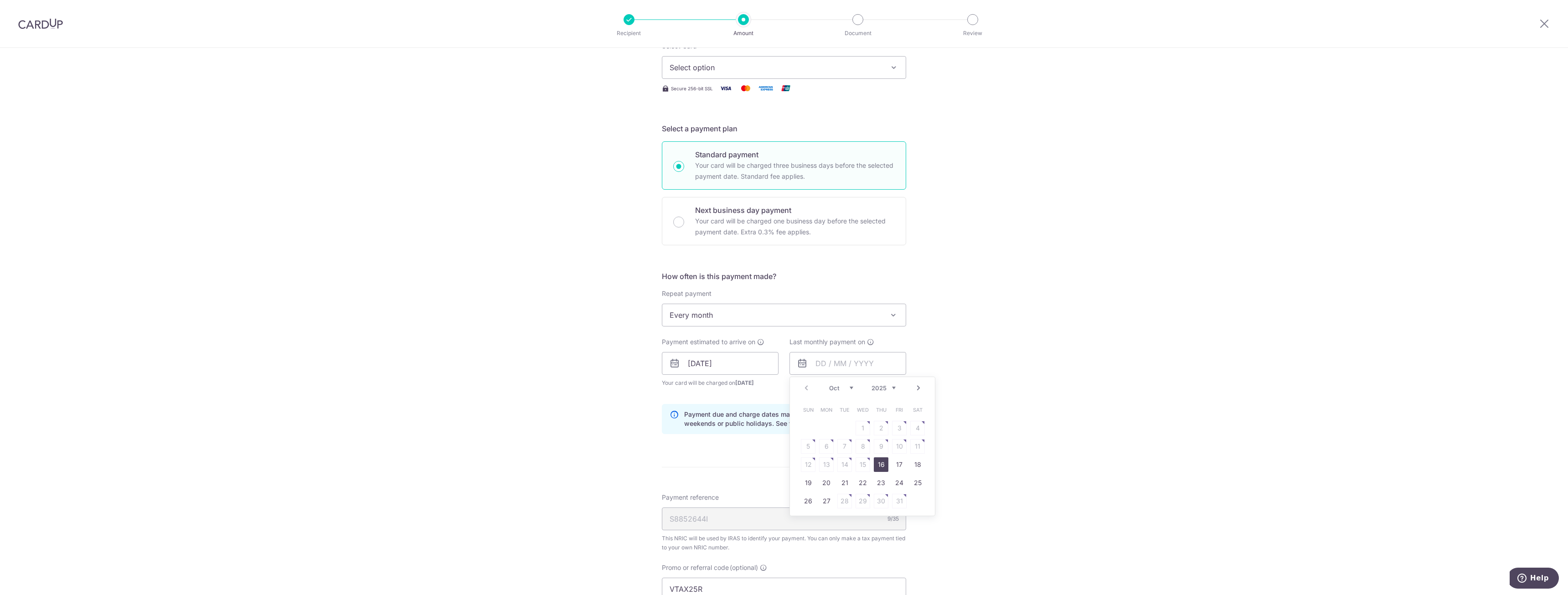
click at [893, 389] on select "2025 2026" at bounding box center [884, 388] width 24 height 7
click at [903, 468] on link "16" at bounding box center [899, 465] width 15 height 15
click at [869, 366] on input "16/10/2026" at bounding box center [848, 363] width 117 height 23
click at [875, 449] on link "8" at bounding box center [881, 446] width 15 height 15
click at [854, 370] on input "08/10/2026" at bounding box center [848, 363] width 117 height 23
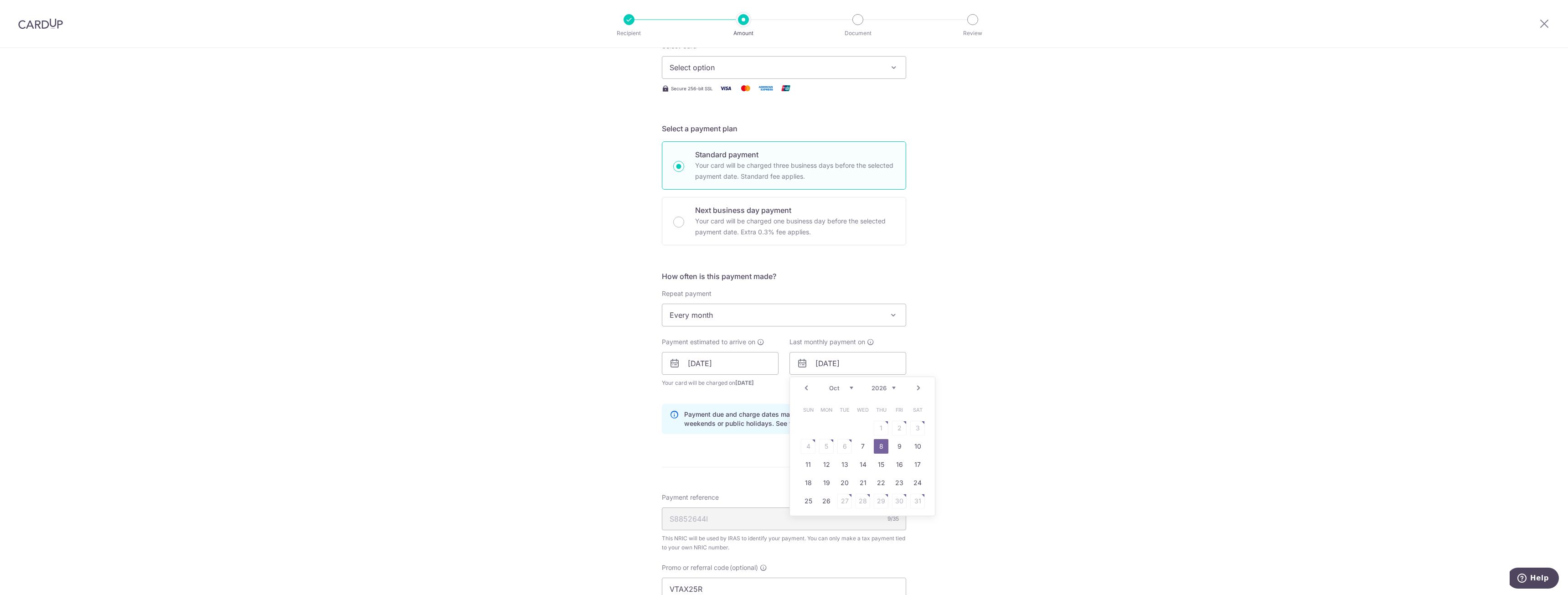
click at [845, 389] on select "Jan Feb Mar Apr May Jun Jul Aug Sep Oct Nov" at bounding box center [841, 388] width 24 height 7
click at [862, 463] on link "16" at bounding box center [863, 465] width 15 height 15
click at [911, 392] on div "Tell us more about your payment Enter one-time or monthly payment amount SGD Th…" at bounding box center [784, 363] width 1568 height 934
click at [865, 365] on input "16/09/2026" at bounding box center [848, 363] width 117 height 23
click at [803, 390] on link "Prev" at bounding box center [807, 388] width 11 height 11
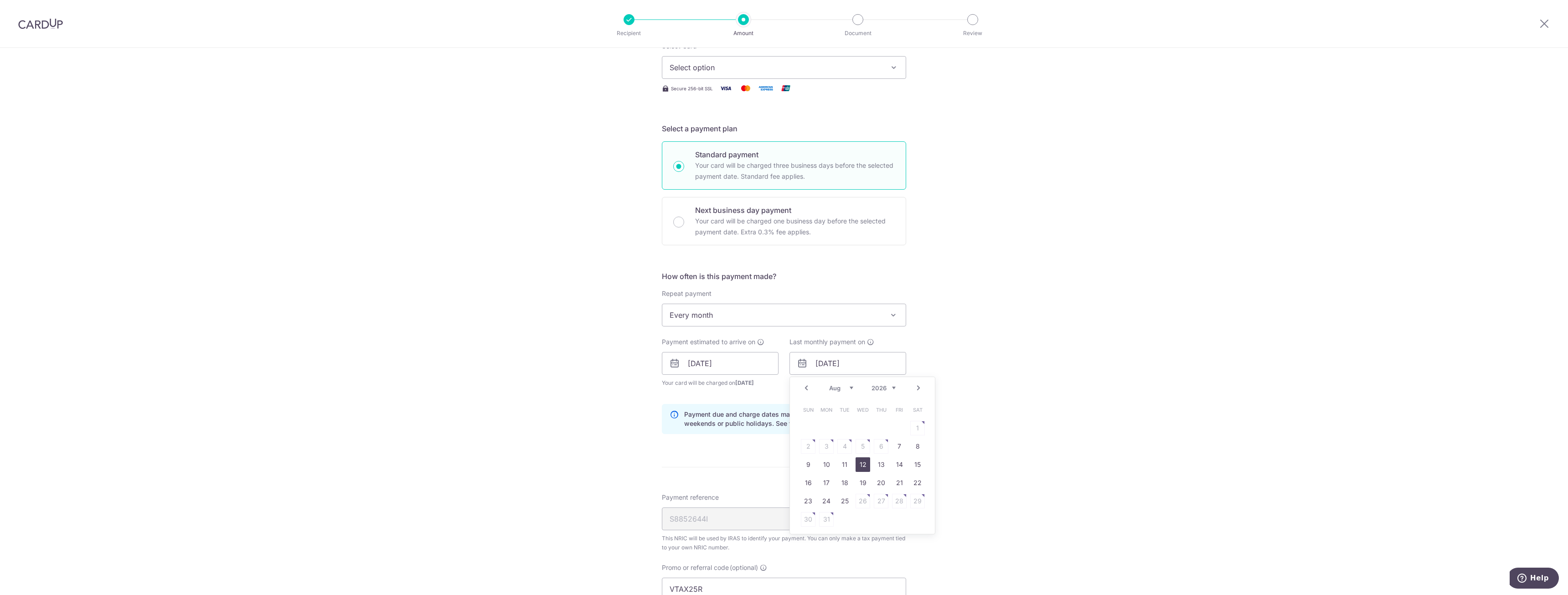
click at [860, 465] on link "12" at bounding box center [863, 465] width 15 height 15
click at [827, 366] on input "12/08/2026" at bounding box center [848, 363] width 117 height 23
drag, startPoint x: 810, startPoint y: 389, endPoint x: 805, endPoint y: 390, distance: 5.1
click at [805, 390] on div "Prev Next Jan Feb Mar Apr May Jun Jul Aug Sep Oct Nov 2025 2026" at bounding box center [863, 388] width 145 height 22
click at [805, 391] on link "Prev" at bounding box center [807, 388] width 11 height 11
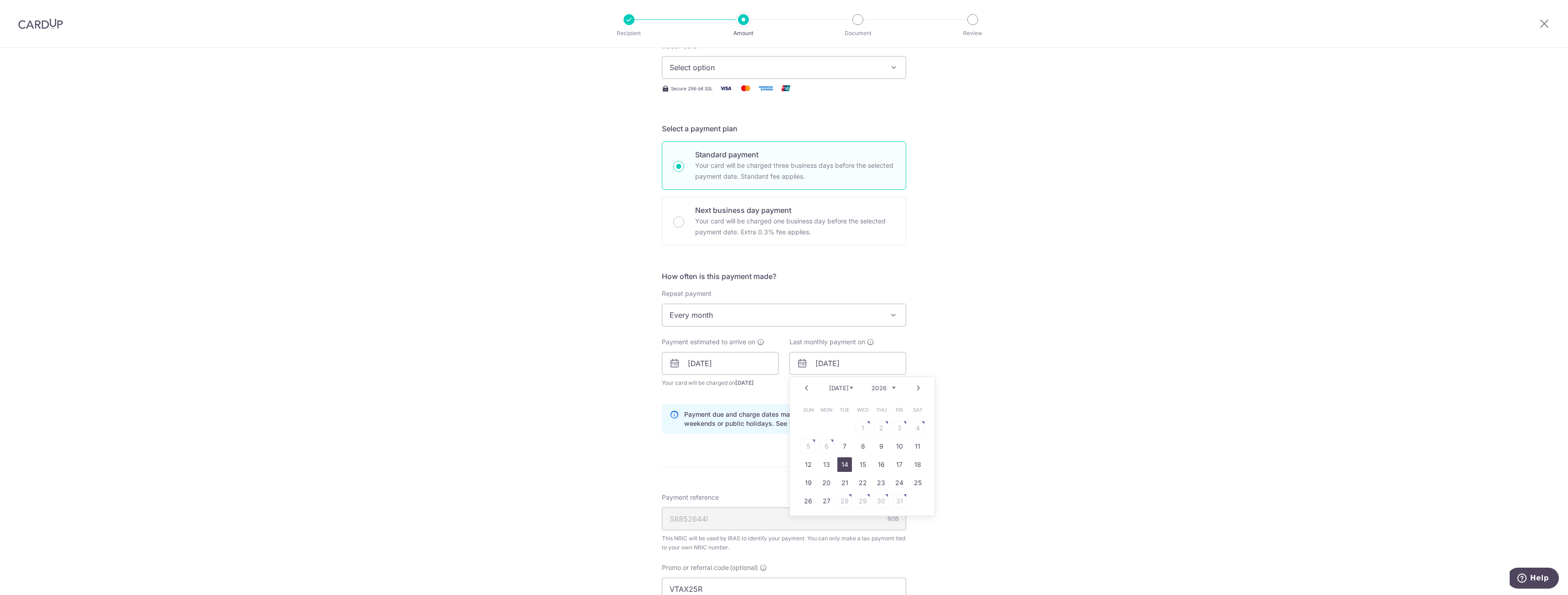
click at [838, 465] on link "14" at bounding box center [845, 465] width 15 height 15
click at [830, 389] on div "Please select a valid end date: dd/mm/yyyy" at bounding box center [848, 388] width 117 height 18
click at [817, 396] on div "Please select a valid end date: dd/mm/yyyy" at bounding box center [848, 388] width 117 height 18
click at [838, 364] on input "14/07/2026" at bounding box center [848, 363] width 117 height 23
click at [859, 502] on table "Sun Mon Tue Wed Thu Fri Sat 1 2 3 4 5 6 7 8 9 10 11 12 13 14 15 16 17 18 19 20 …" at bounding box center [863, 456] width 128 height 110
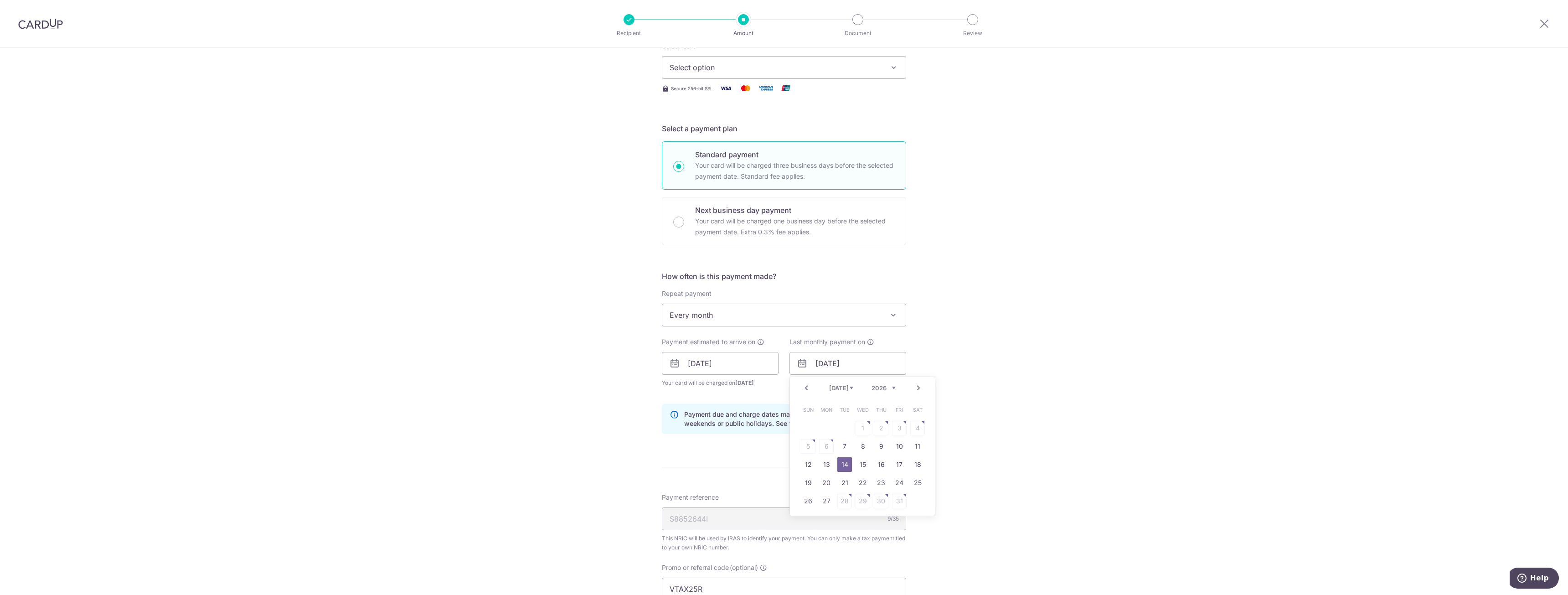
click at [858, 502] on table "Sun Mon Tue Wed Thu Fri Sat 1 2 3 4 5 6 7 8 9 10 11 12 13 14 15 16 17 18 19 20 …" at bounding box center [863, 456] width 128 height 110
click at [857, 500] on table "Sun Mon Tue Wed Thu Fri Sat 1 2 3 4 5 6 7 8 9 10 11 12 13 14 15 16 17 18 19 20 …" at bounding box center [863, 456] width 128 height 110
click at [856, 459] on link "15" at bounding box center [863, 465] width 15 height 15
click at [867, 345] on icon at bounding box center [870, 342] width 7 height 7
click at [863, 370] on input "15/07/2026" at bounding box center [848, 363] width 117 height 23
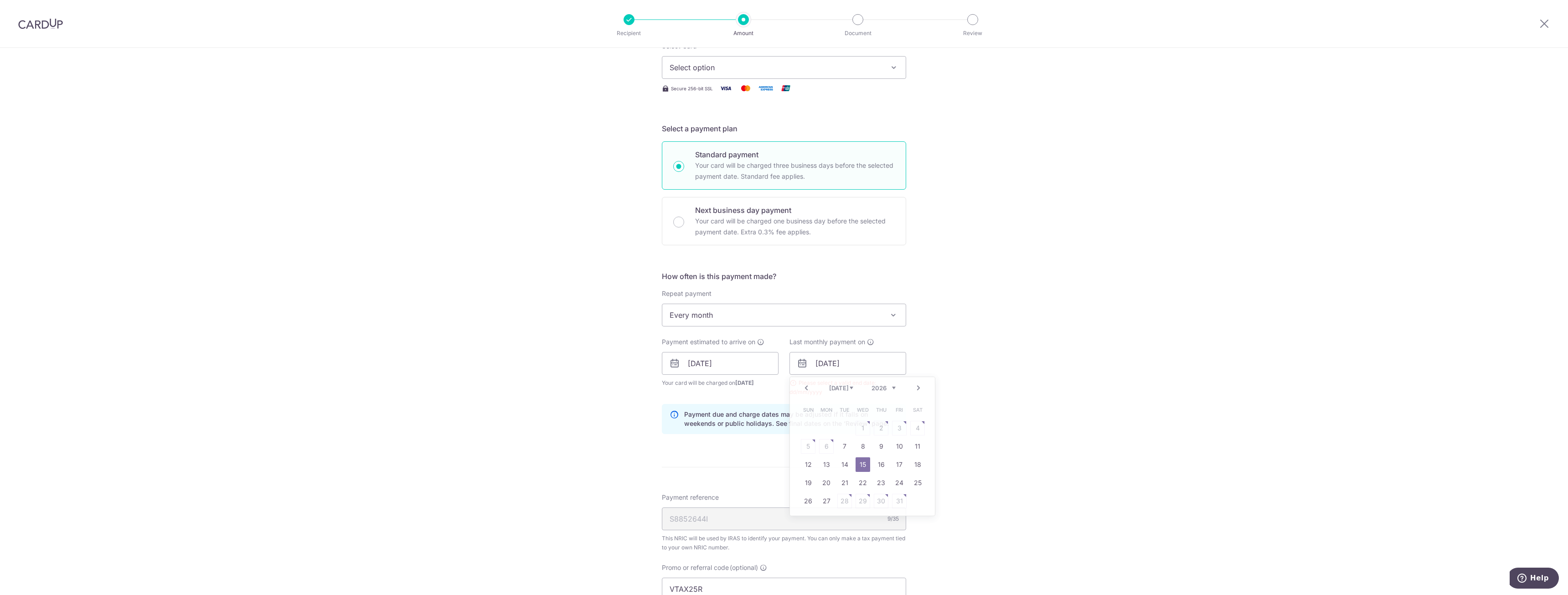
click at [934, 332] on div "Tell us more about your payment Enter one-time or monthly payment amount SGD Th…" at bounding box center [784, 363] width 1568 height 934
click at [758, 360] on input "16/10/2025" at bounding box center [720, 363] width 117 height 23
click at [732, 448] on table "Sun Mon Tue Wed Thu Fri Sat 1 2 3 4 5 6 7 8 9 10 11 12 13 14 15 16 17 18 19 20 …" at bounding box center [735, 456] width 128 height 110
click at [1102, 392] on div "Tell us more about your payment Enter one-time or monthly payment amount SGD Th…" at bounding box center [784, 363] width 1568 height 934
click at [865, 359] on input "15/07/2026" at bounding box center [848, 363] width 117 height 23
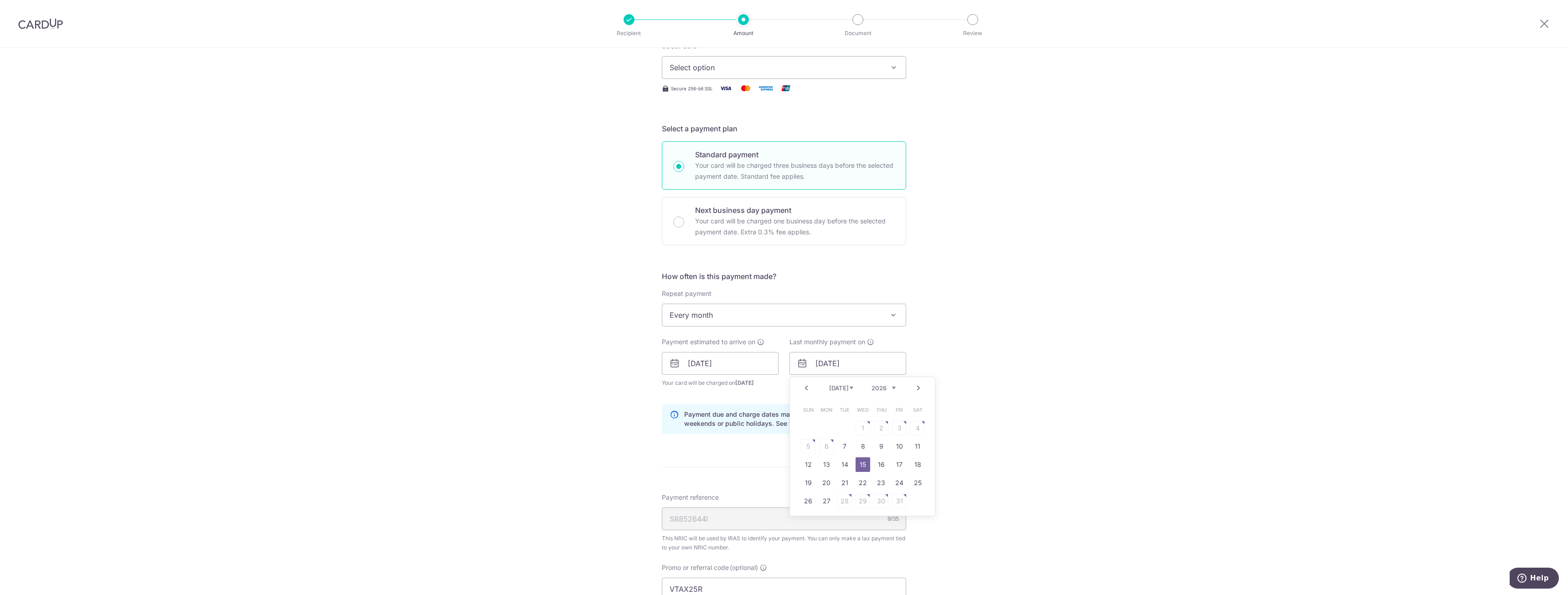
click at [867, 393] on div "Prev Next Jan Feb Mar Apr May Jun Jul Aug Sep Oct Nov 2025 2026" at bounding box center [863, 388] width 145 height 22
click at [881, 393] on div "Prev Next Jan Feb Mar Apr May Jun Jul Aug Sep Oct Nov 2025 2026" at bounding box center [863, 388] width 145 height 22
click at [883, 388] on select "2025 2026" at bounding box center [884, 388] width 24 height 7
click at [847, 389] on select "Oct Nov Dec" at bounding box center [841, 388] width 24 height 7
click at [829, 384] on select "Oct Nov Dec" at bounding box center [841, 388] width 24 height 7
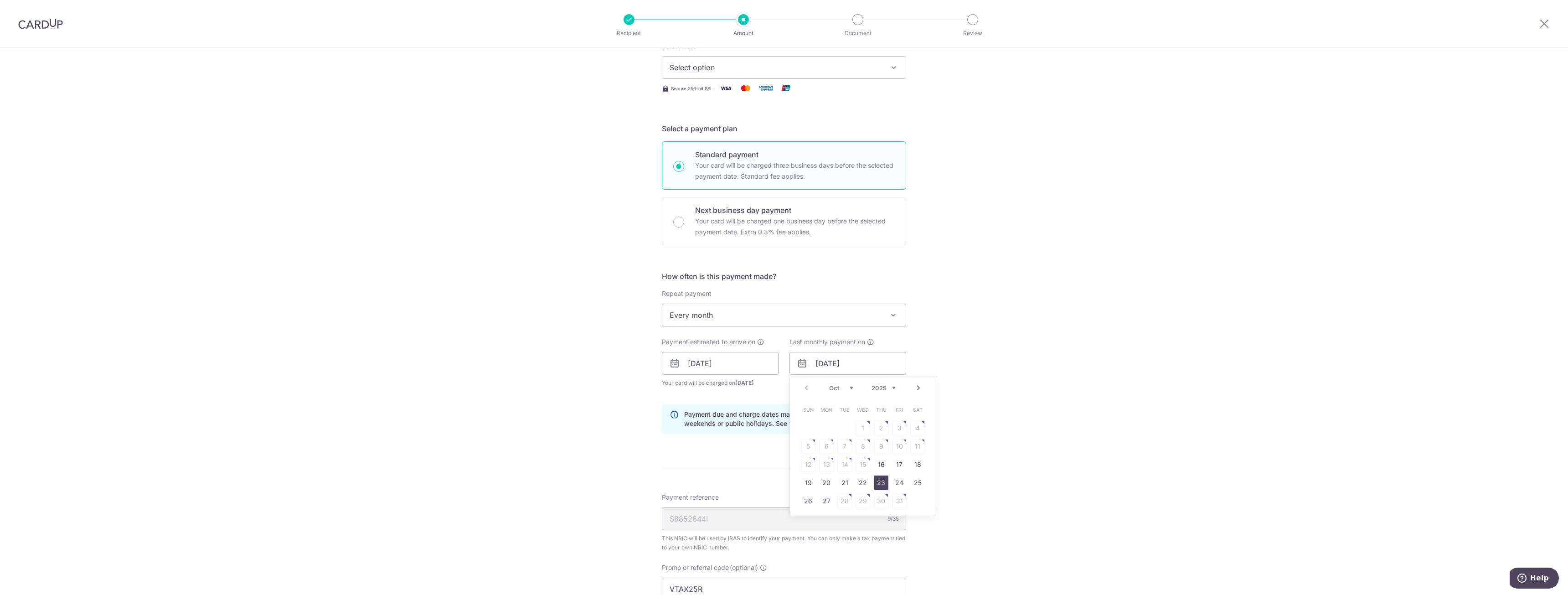
click at [877, 481] on link "23" at bounding box center [881, 483] width 15 height 15
click at [913, 387] on div "Tell us more about your payment Enter one-time or monthly payment amount SGD Th…" at bounding box center [784, 363] width 1568 height 934
click at [871, 370] on input "23/10/2025" at bounding box center [848, 363] width 117 height 23
click at [896, 481] on link "24" at bounding box center [899, 483] width 15 height 15
click at [855, 371] on input "24/10/2025" at bounding box center [848, 363] width 117 height 23
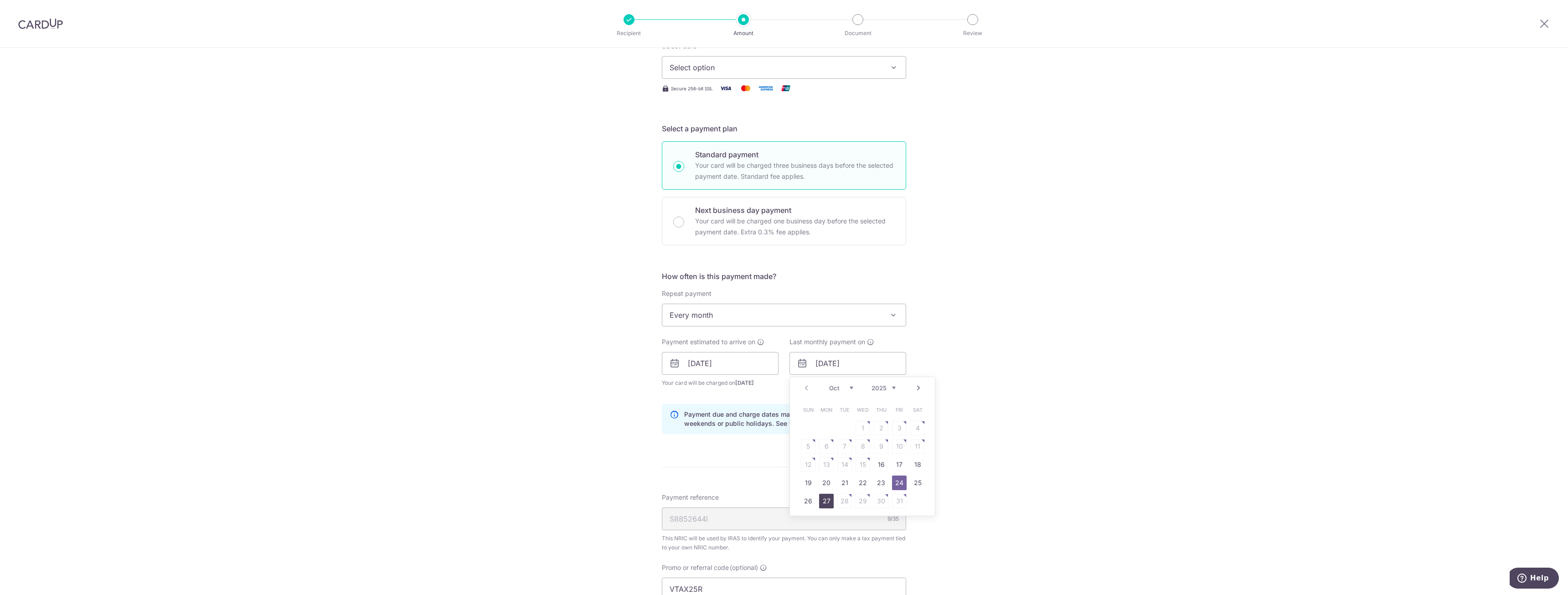
drag, startPoint x: 825, startPoint y: 506, endPoint x: 829, endPoint y: 505, distance: 4.1
click at [825, 507] on link "27" at bounding box center [827, 501] width 15 height 15
type input "27/10/2025"
click at [908, 381] on div "Last monthly payment on 27/10/2025 Prev Next Oct Nov Dec 2025 2026 Sun Mon Tue …" at bounding box center [848, 367] width 128 height 59
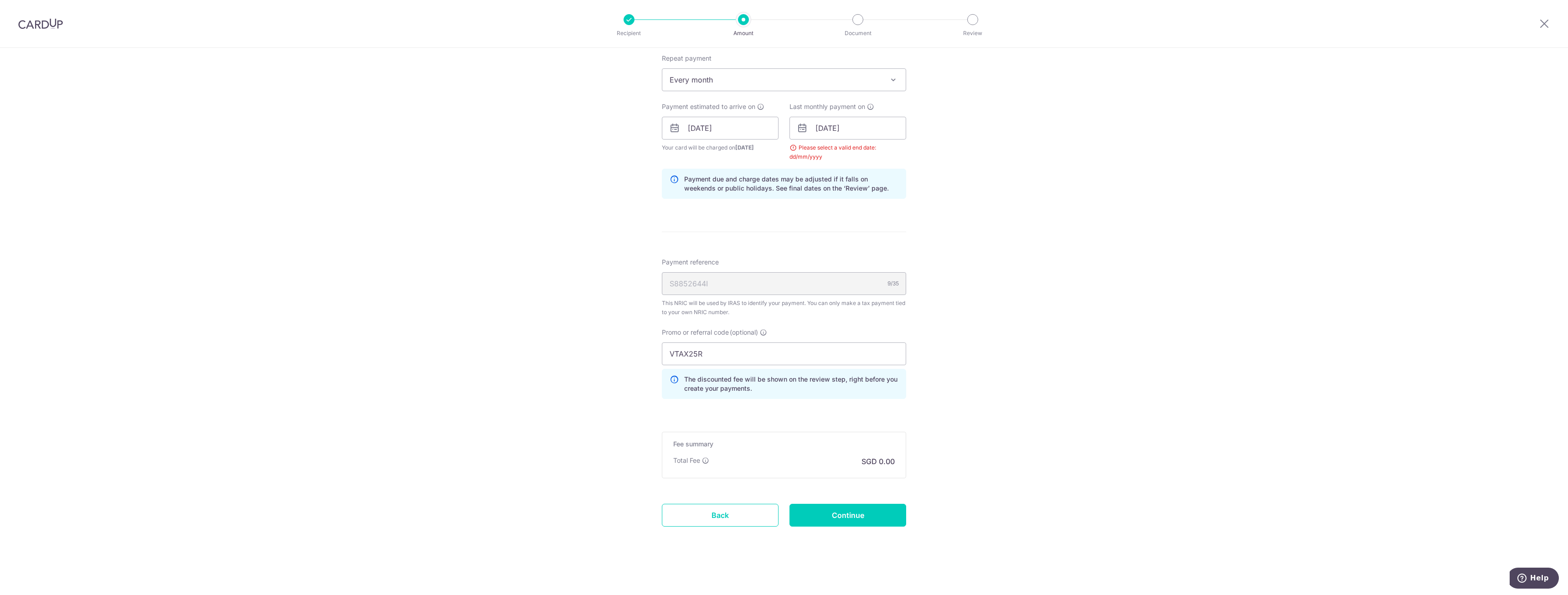
scroll to position [235, 0]
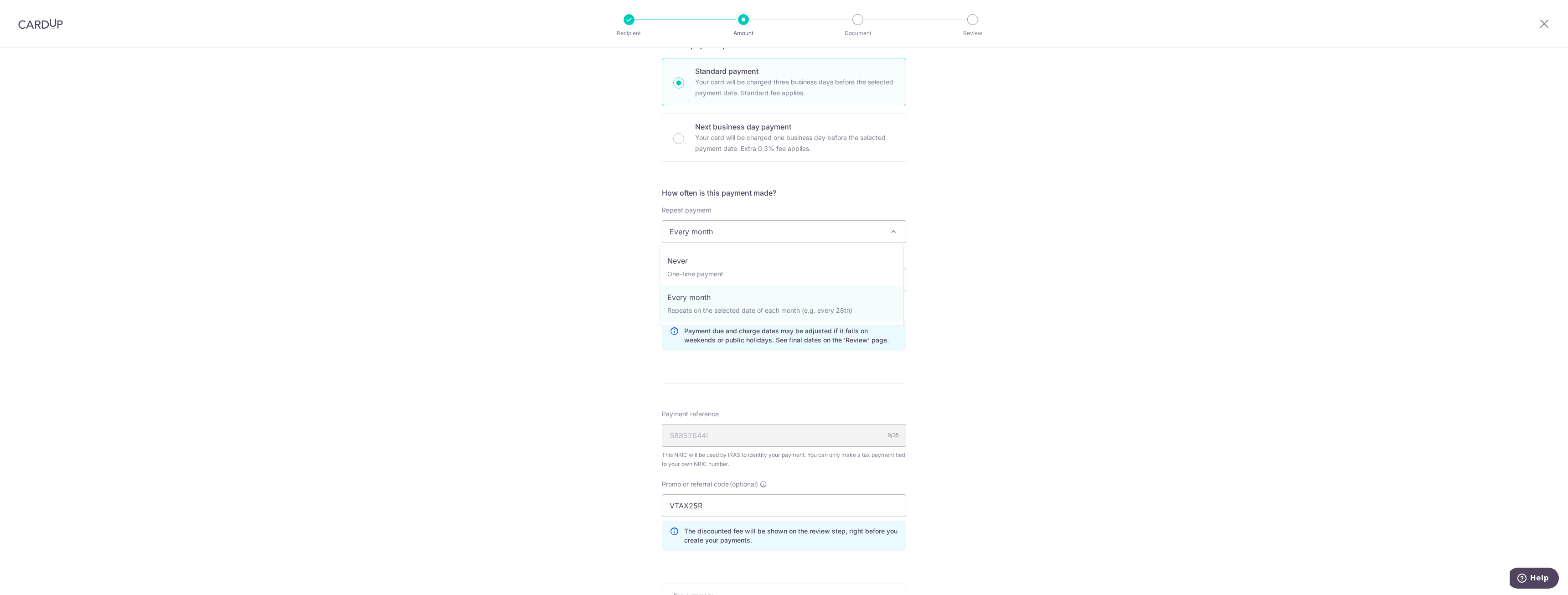
click at [839, 232] on span "Every month" at bounding box center [784, 231] width 243 height 22
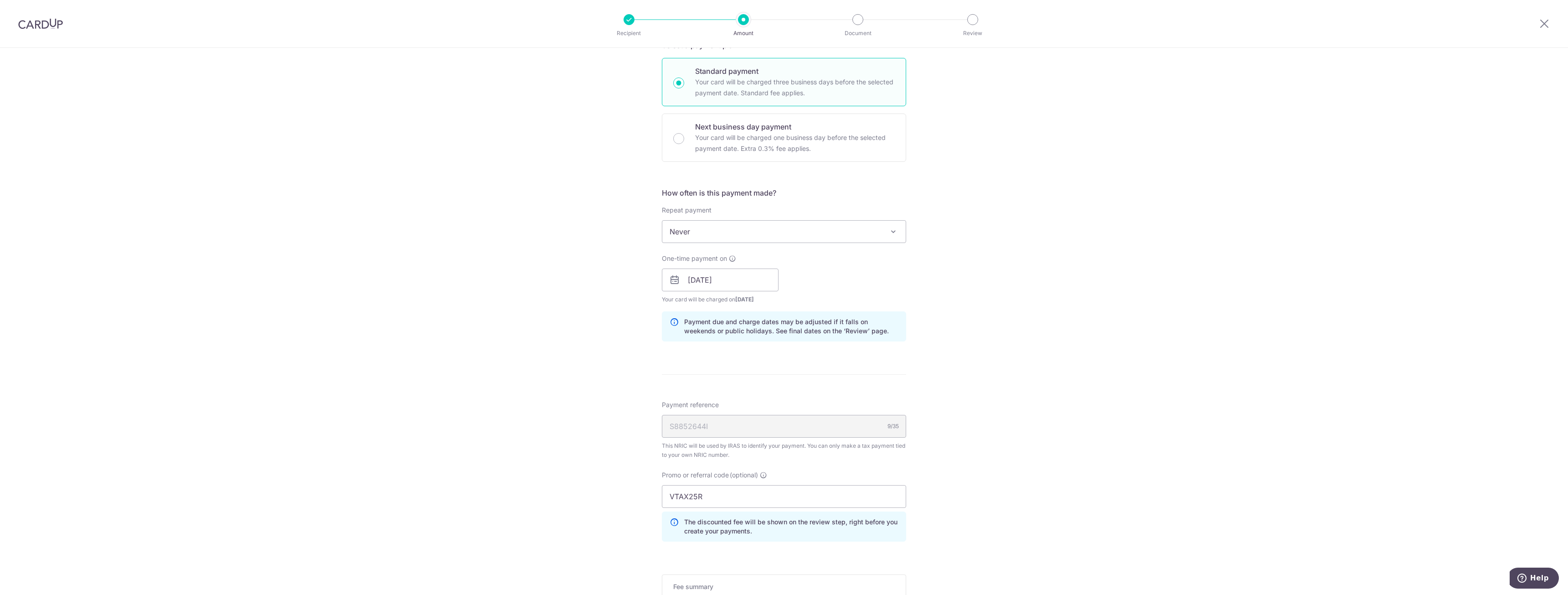
click at [804, 233] on span "Never" at bounding box center [784, 231] width 243 height 22
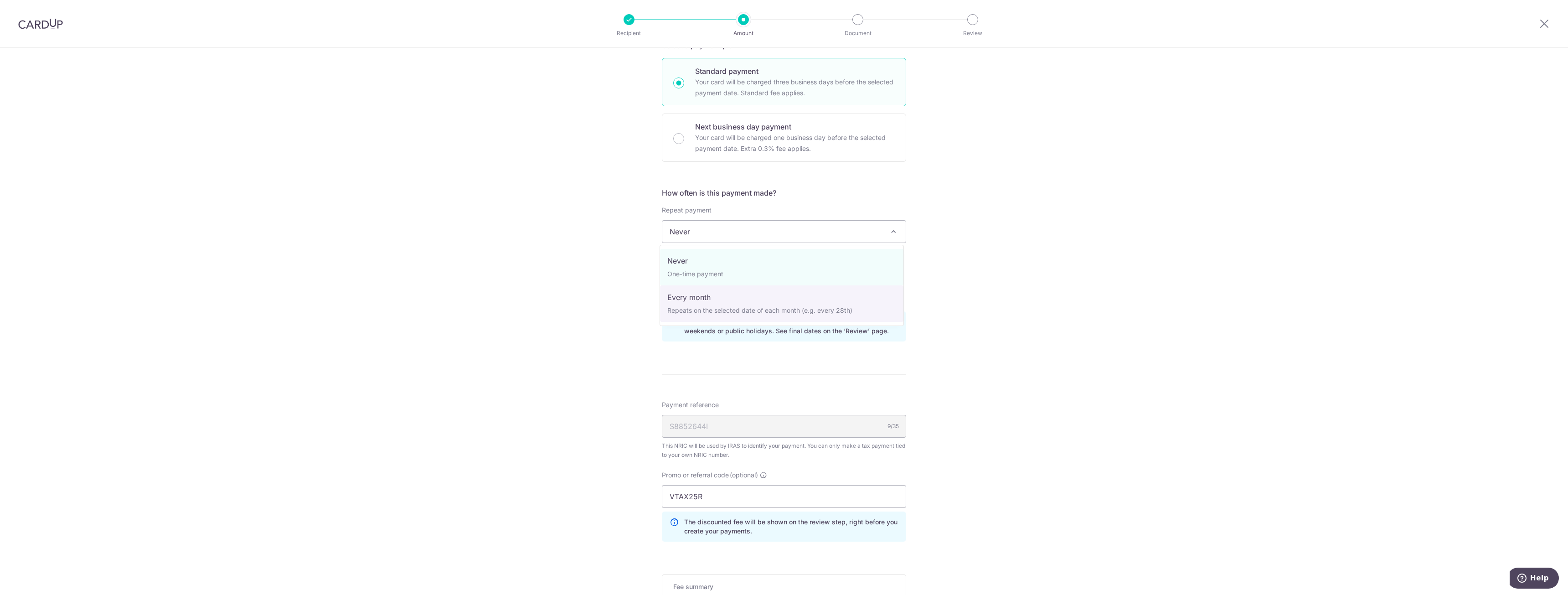
select select "3"
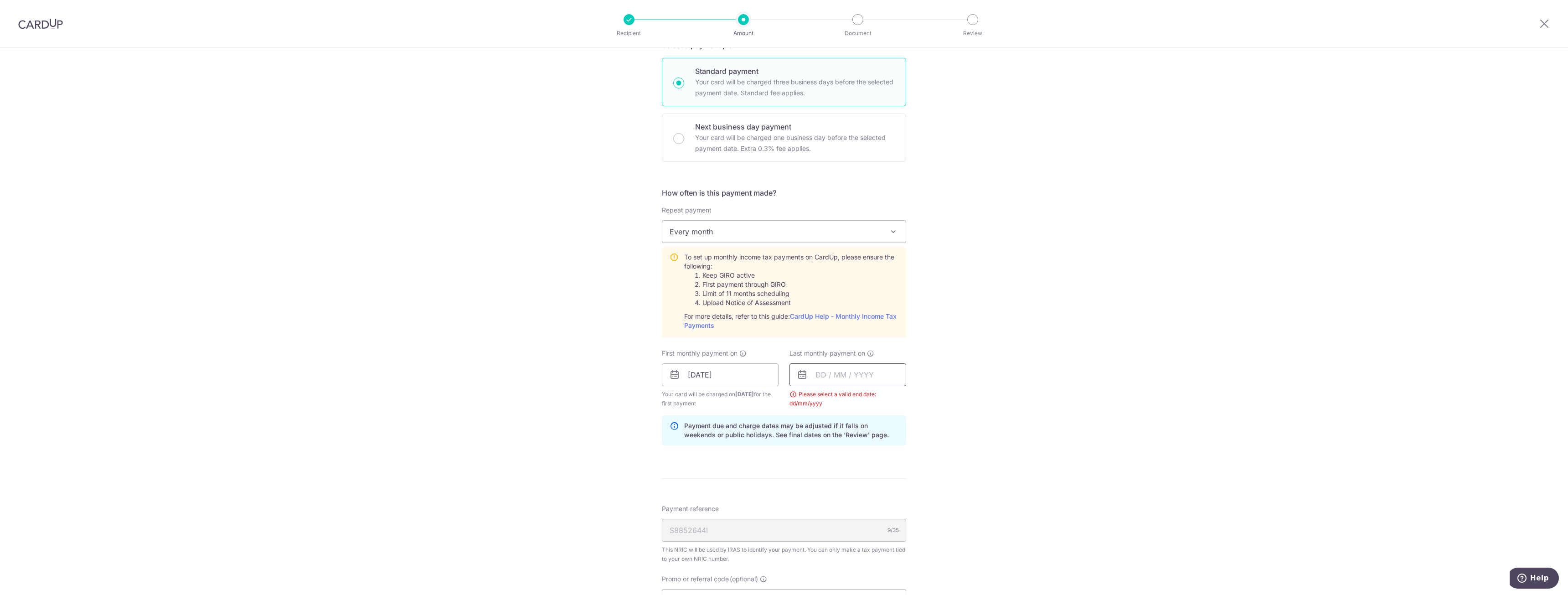
click at [839, 370] on input "text" at bounding box center [848, 375] width 117 height 23
click at [895, 401] on div "Prev Next Oct Nov Dec 2025 2026" at bounding box center [863, 400] width 145 height 22
click at [891, 400] on select "2025 2026" at bounding box center [884, 400] width 24 height 7
click at [827, 516] on link "26" at bounding box center [827, 513] width 15 height 15
click at [933, 387] on div "Tell us more about your payment Enter one-time or monthly payment amount SGD Th…" at bounding box center [784, 327] width 1568 height 1029
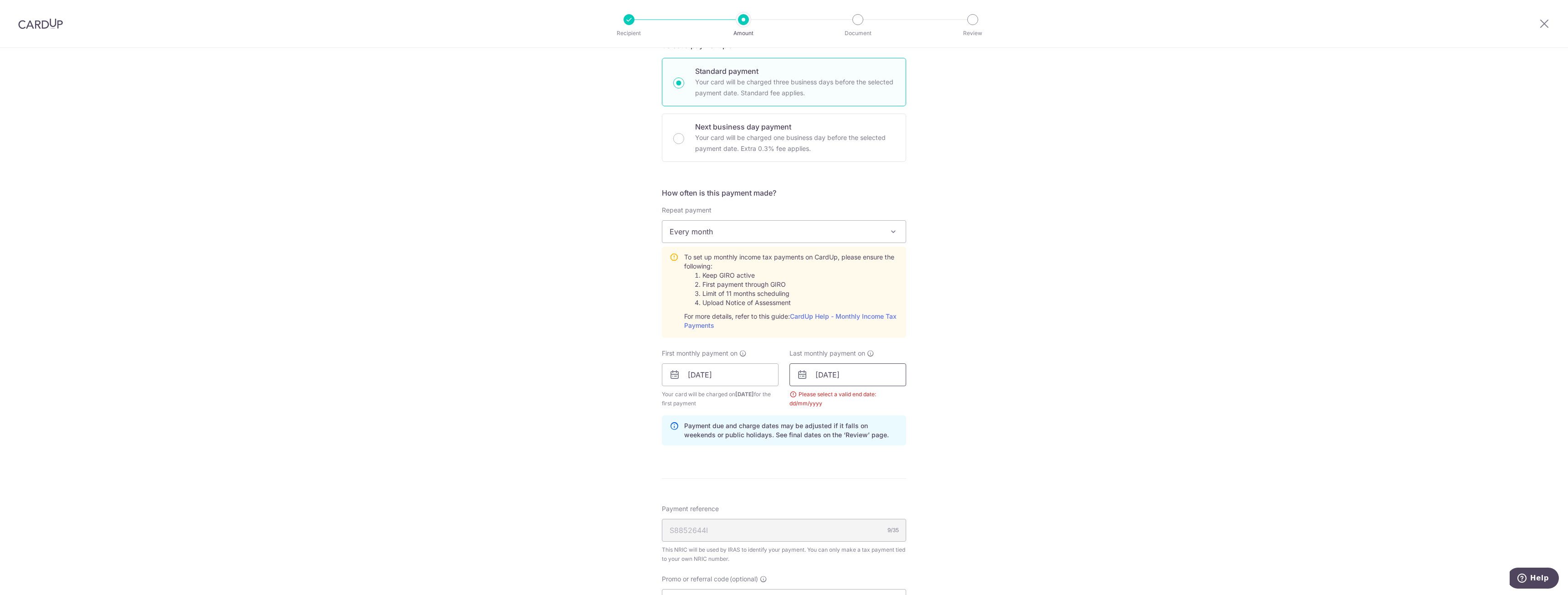
click at [878, 368] on input "26/10/2026" at bounding box center [848, 375] width 117 height 23
click at [915, 366] on div "Tell us more about your payment Enter one-time or monthly payment amount SGD Th…" at bounding box center [784, 327] width 1568 height 1029
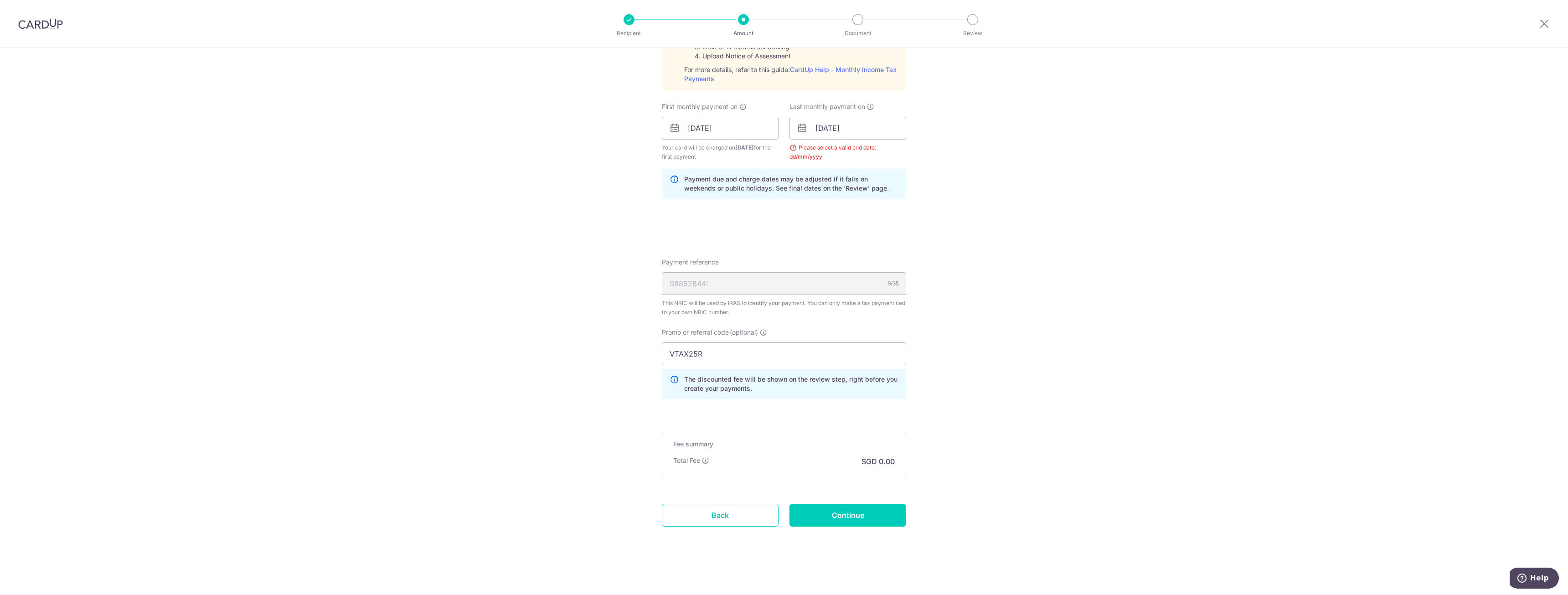
scroll to position [330, 0]
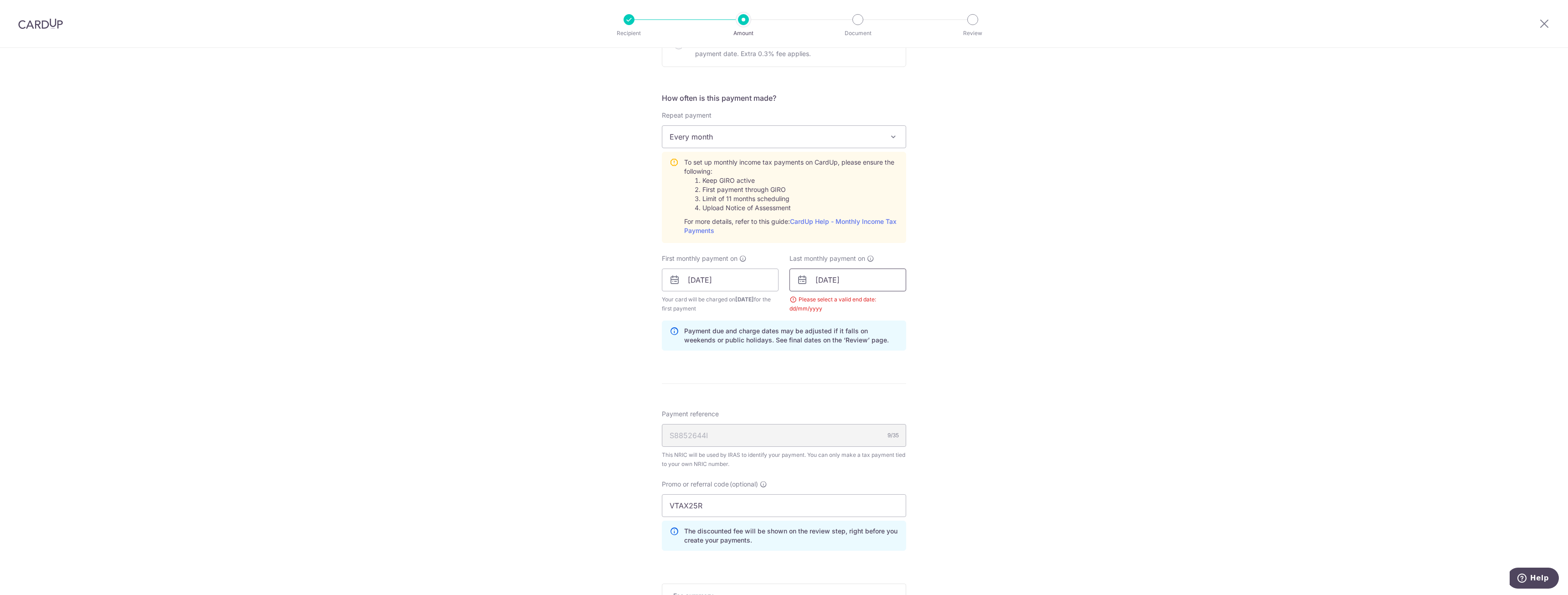
click at [871, 285] on input "26/10/2026" at bounding box center [848, 280] width 117 height 23
click at [849, 304] on select "Jan Feb Mar Apr May Jun Jul Aug Sep Oct Nov" at bounding box center [841, 305] width 24 height 7
click at [867, 384] on link "16" at bounding box center [863, 381] width 15 height 15
type input "16/09/2026"
click at [976, 351] on div "Tell us more about your payment Enter one-time or monthly payment amount SGD Th…" at bounding box center [784, 232] width 1568 height 1029
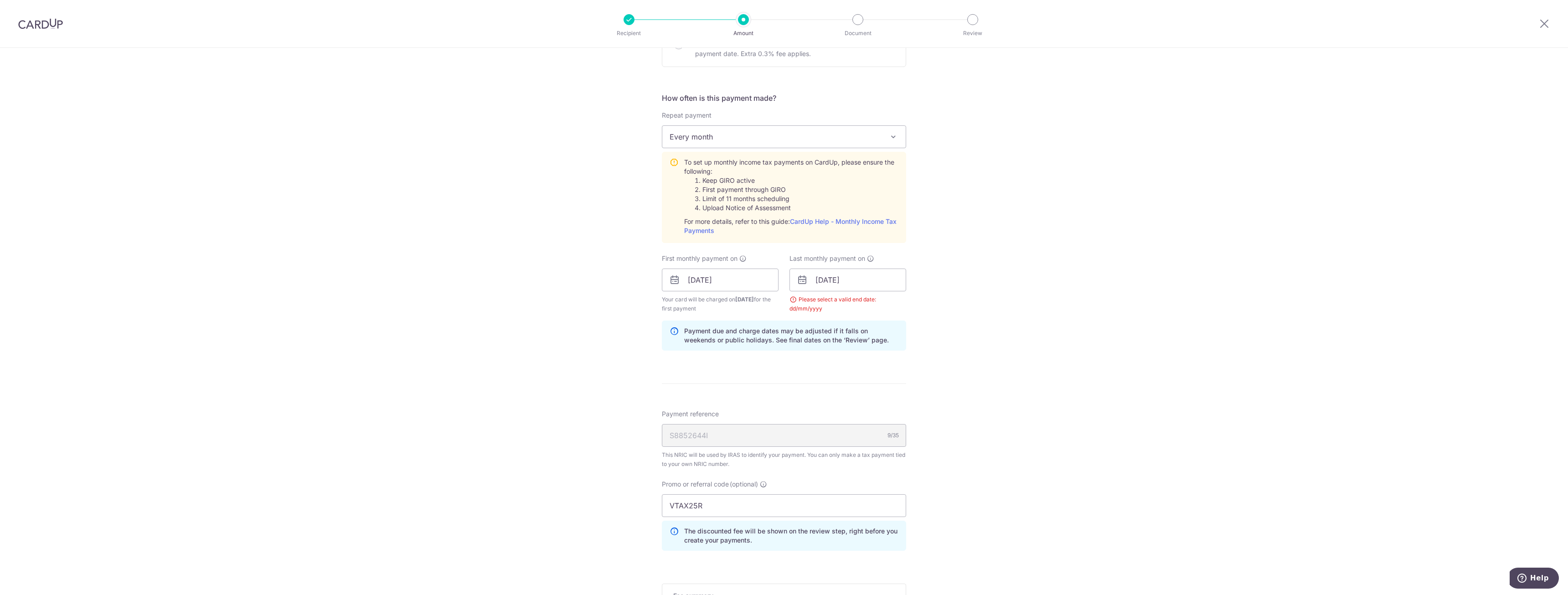
scroll to position [482, 0]
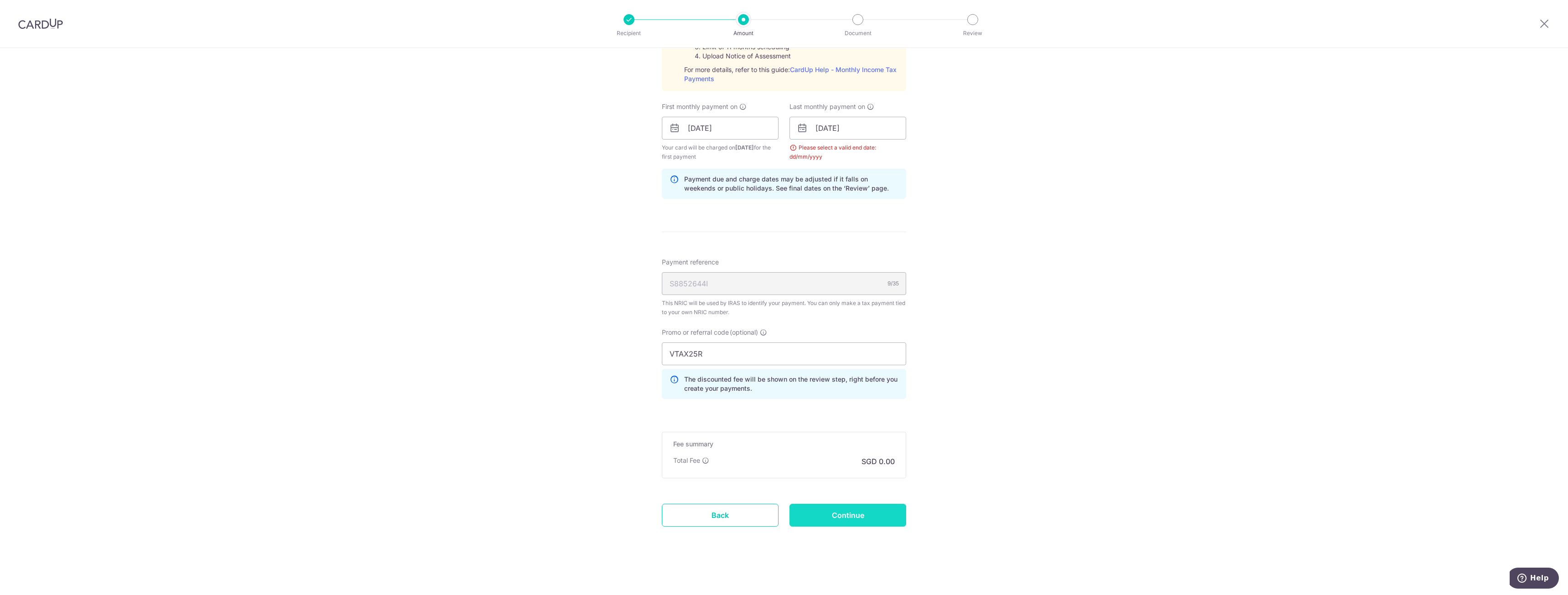
click at [855, 507] on input "Continue" at bounding box center [848, 515] width 117 height 23
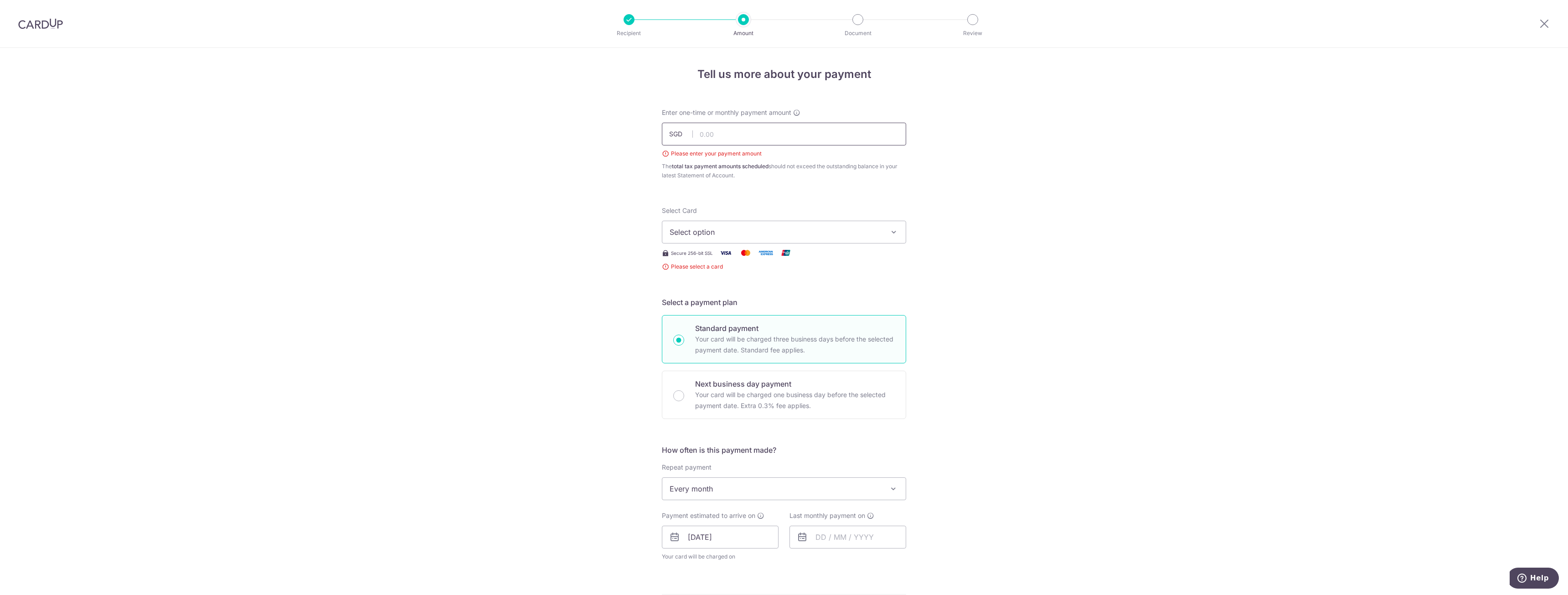
click at [719, 136] on input "text" at bounding box center [783, 133] width 244 height 23
type input "511.51"
click at [760, 230] on span "Select option" at bounding box center [775, 232] width 212 height 11
click at [733, 261] on span "Add credit card" at bounding box center [792, 258] width 212 height 9
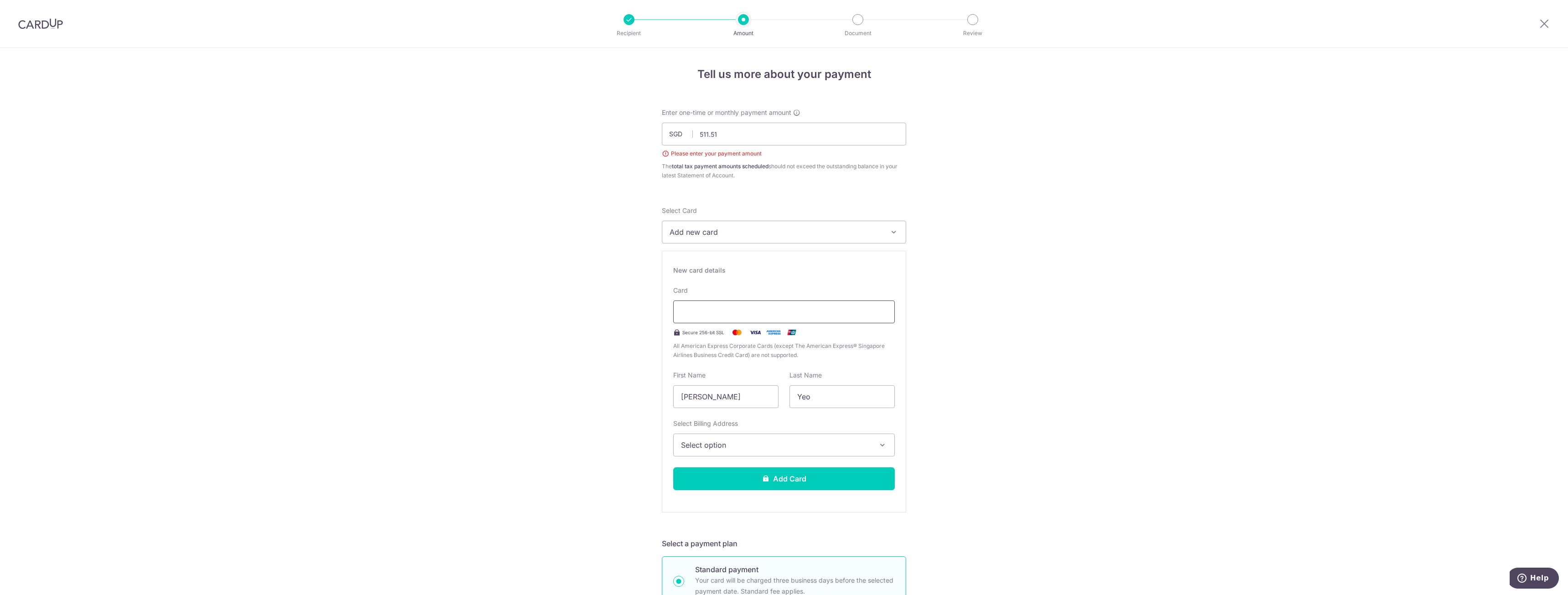
click at [727, 304] on div at bounding box center [784, 311] width 222 height 23
click at [742, 319] on div at bounding box center [784, 311] width 222 height 23
click at [711, 306] on div at bounding box center [784, 311] width 222 height 23
click at [718, 304] on div at bounding box center [784, 311] width 222 height 23
click at [735, 320] on div at bounding box center [784, 311] width 222 height 23
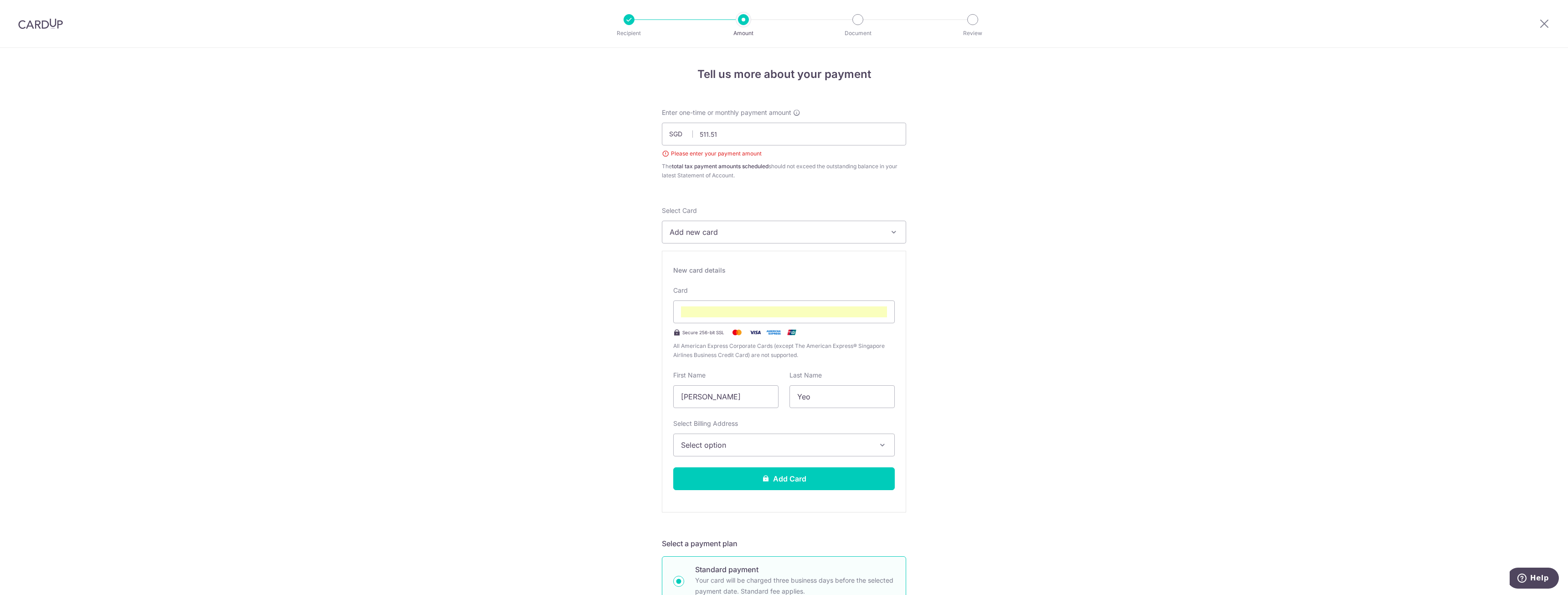
click at [777, 443] on span "Select option" at bounding box center [776, 445] width 190 height 11
click at [739, 445] on span "Select option" at bounding box center [776, 445] width 190 height 11
click at [733, 469] on span "Add Billing Address" at bounding box center [793, 470] width 190 height 9
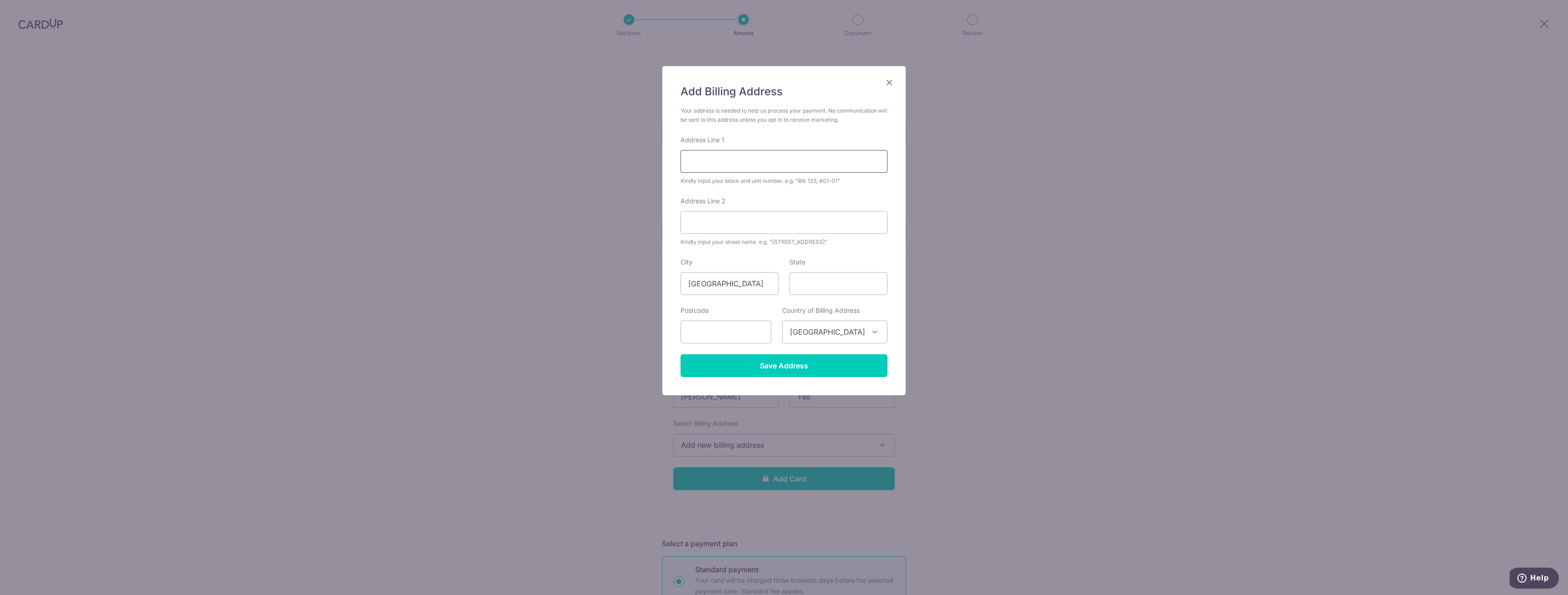
click at [765, 153] on input "Address Line 1" at bounding box center [784, 161] width 207 height 23
type input "414 Tampines st 41"
type input "#09-303"
click at [734, 334] on input "text" at bounding box center [726, 331] width 91 height 23
type input "520414"
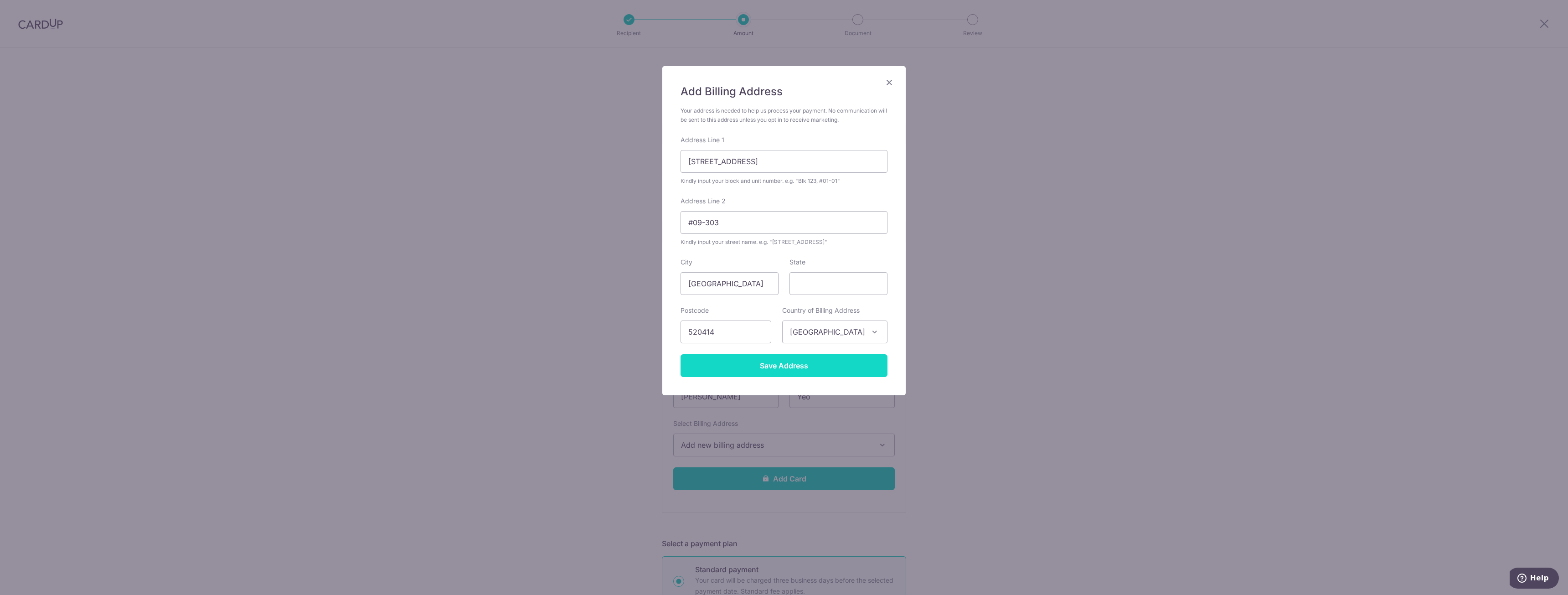
click at [779, 373] on input "Save Address" at bounding box center [784, 365] width 207 height 23
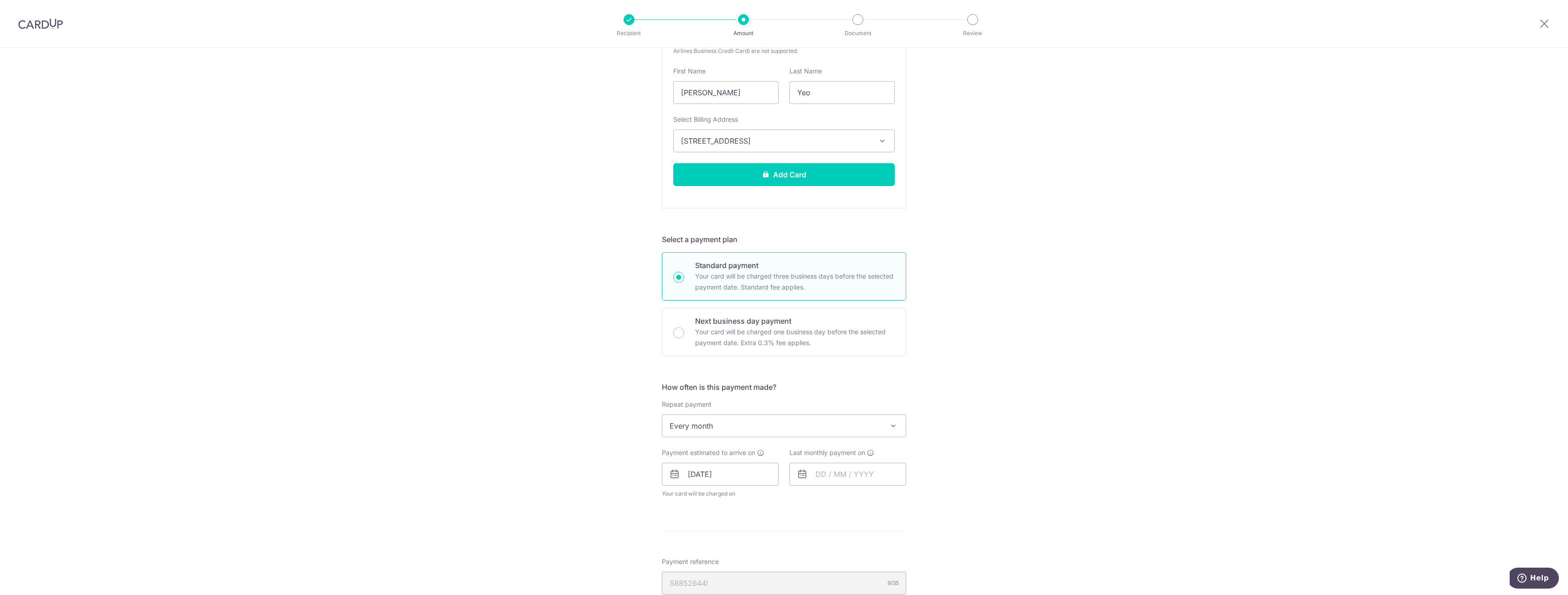
scroll to position [456, 0]
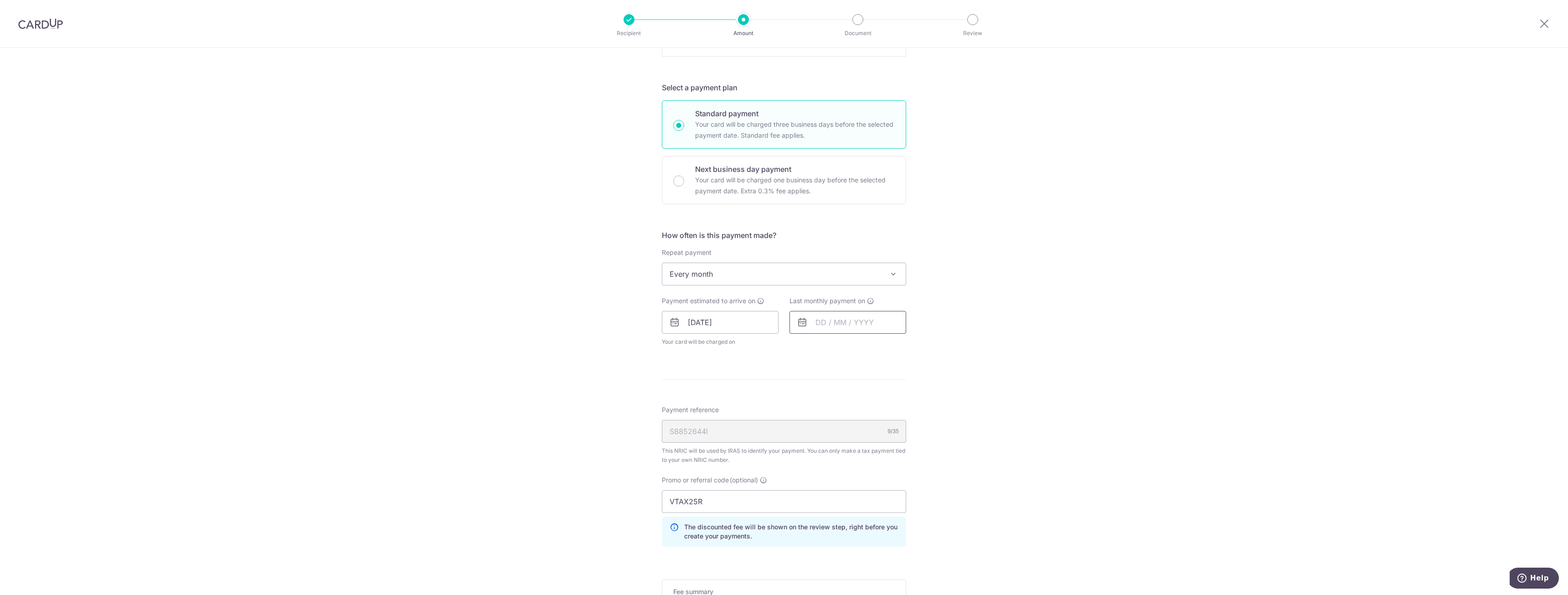
click at [821, 324] on input "text" at bounding box center [848, 322] width 117 height 23
click at [890, 350] on select "2025 2026" at bounding box center [884, 347] width 24 height 7
click at [850, 350] on select "Jan Feb Mar Apr May Jun Jul Aug Sep Oct Nov" at bounding box center [841, 347] width 24 height 7
click at [861, 426] on link "16" at bounding box center [863, 424] width 15 height 15
type input "16/09/2026"
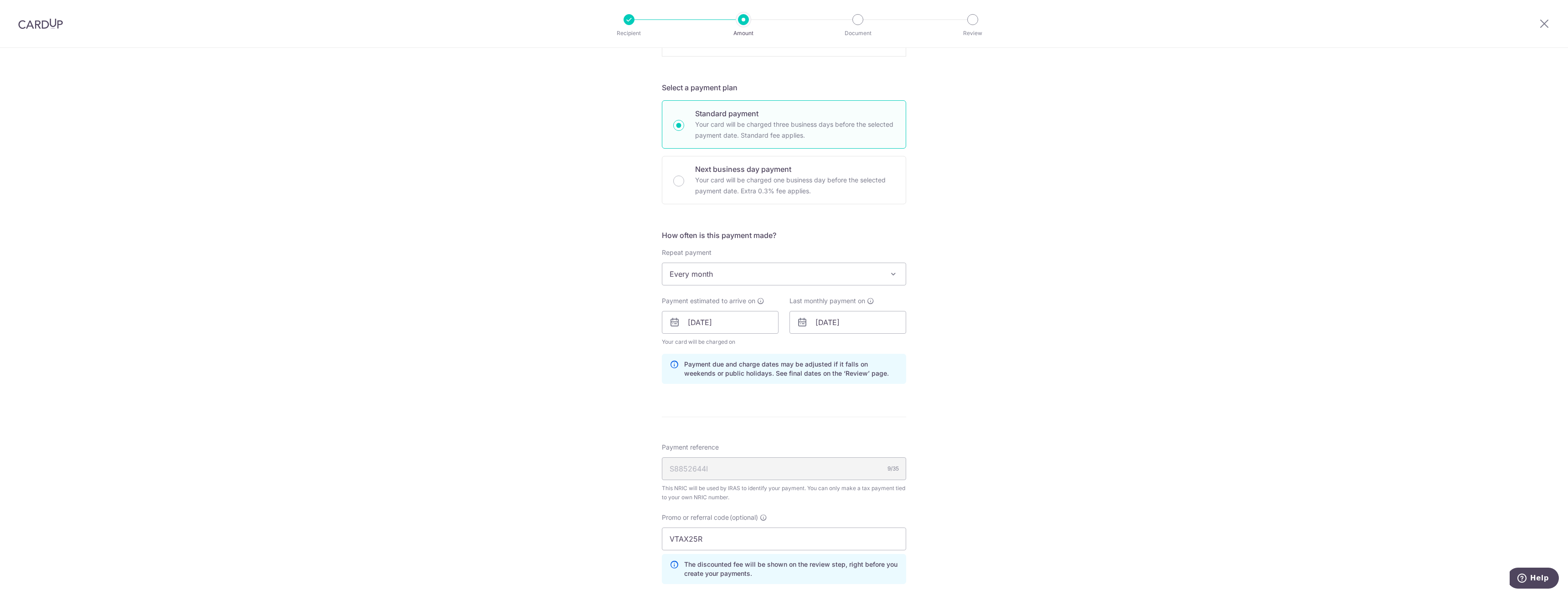
click at [963, 373] on div "Tell us more about your payment Enter one-time or monthly payment amount SGD 51…" at bounding box center [784, 186] width 1568 height 1188
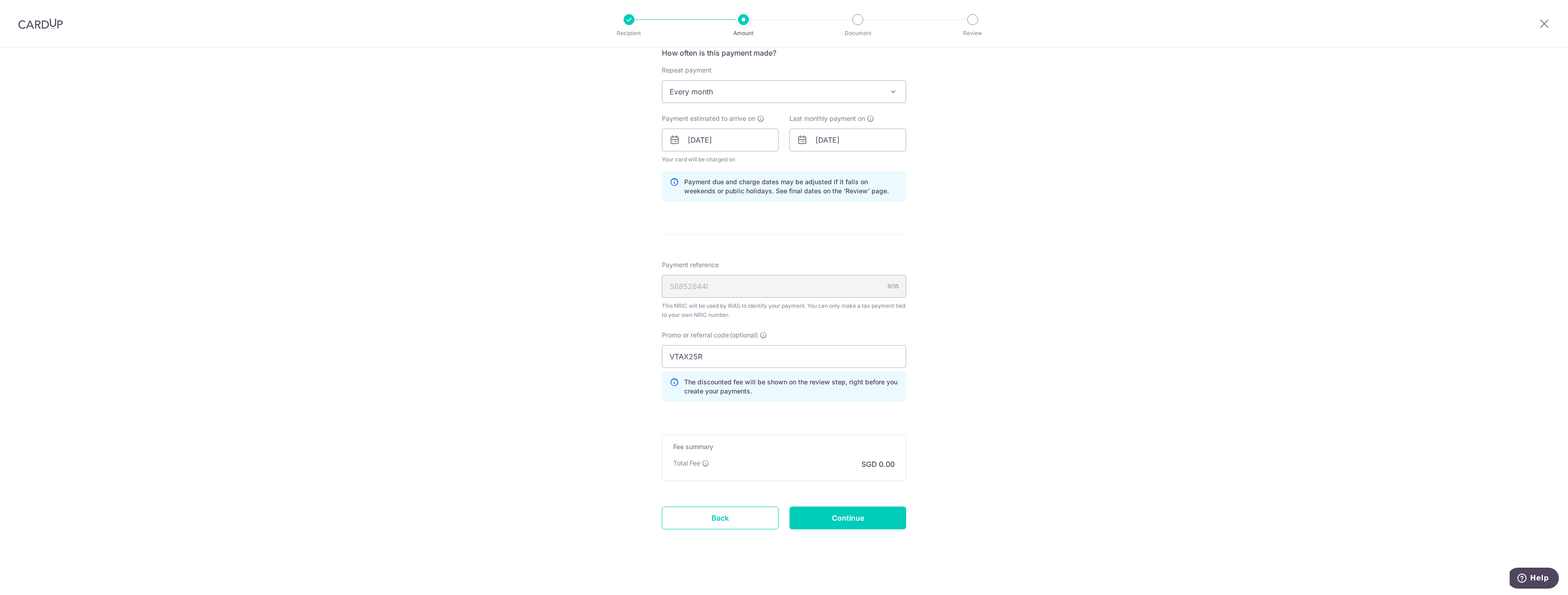
scroll to position [641, 0]
click at [830, 508] on input "Continue" at bounding box center [848, 515] width 117 height 23
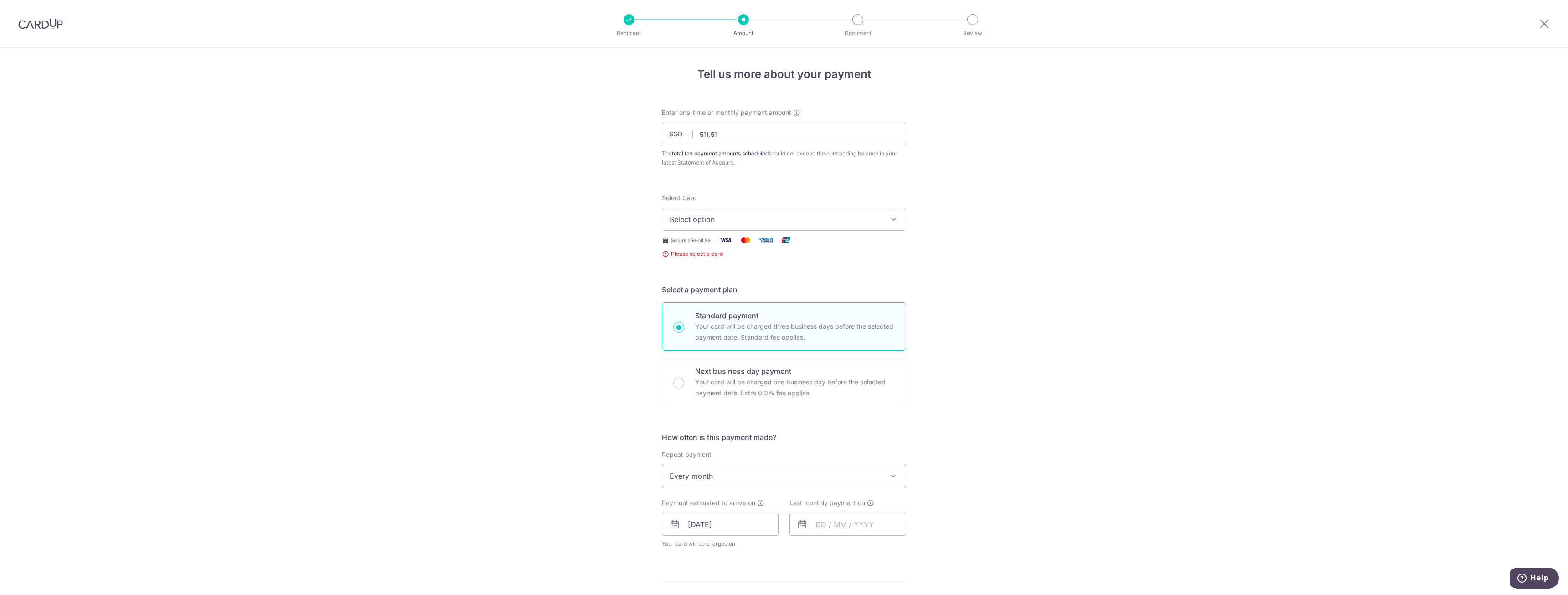
click at [763, 223] on span "Select option" at bounding box center [775, 219] width 212 height 11
drag, startPoint x: 1019, startPoint y: 255, endPoint x: 778, endPoint y: 245, distance: 241.2
click at [1018, 255] on div "Tell us more about your payment Enter one-time or monthly payment amount SGD 51…" at bounding box center [784, 496] width 1568 height 897
click at [723, 237] on img at bounding box center [726, 240] width 18 height 12
click at [721, 224] on span "Select option" at bounding box center [775, 219] width 212 height 11
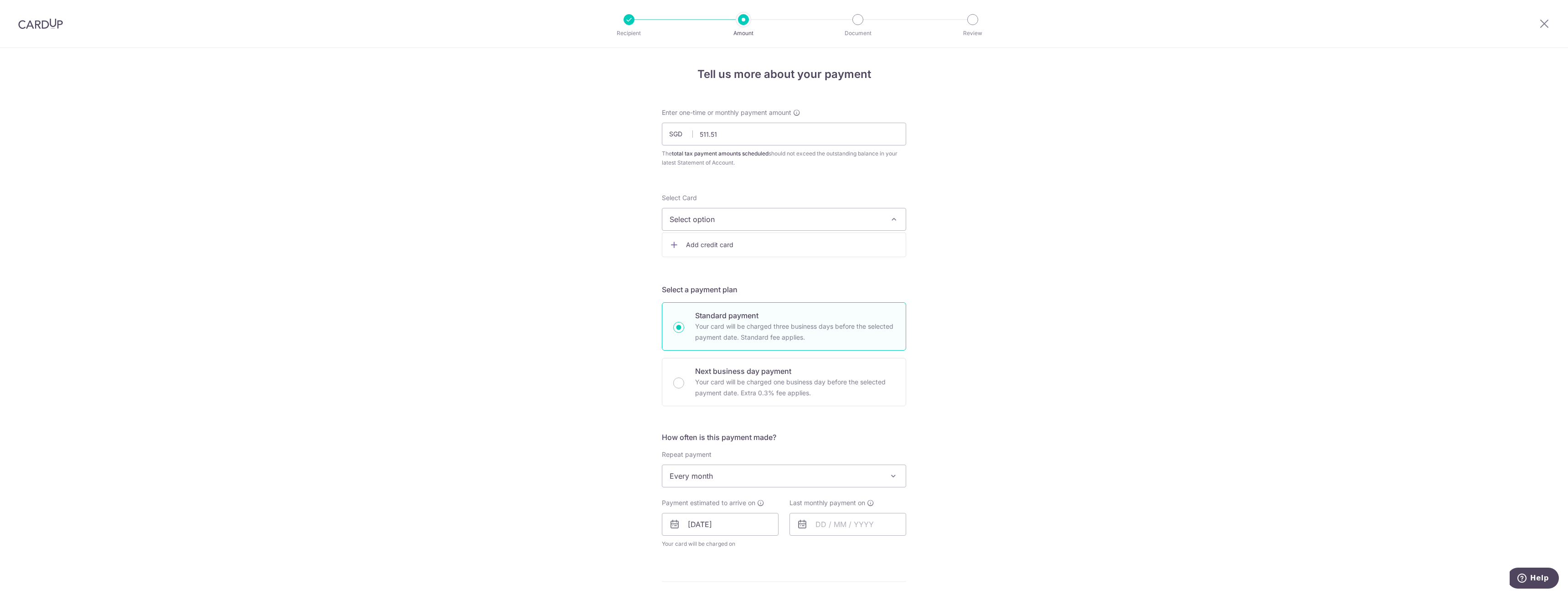
click at [708, 242] on span "Add credit card" at bounding box center [792, 245] width 212 height 9
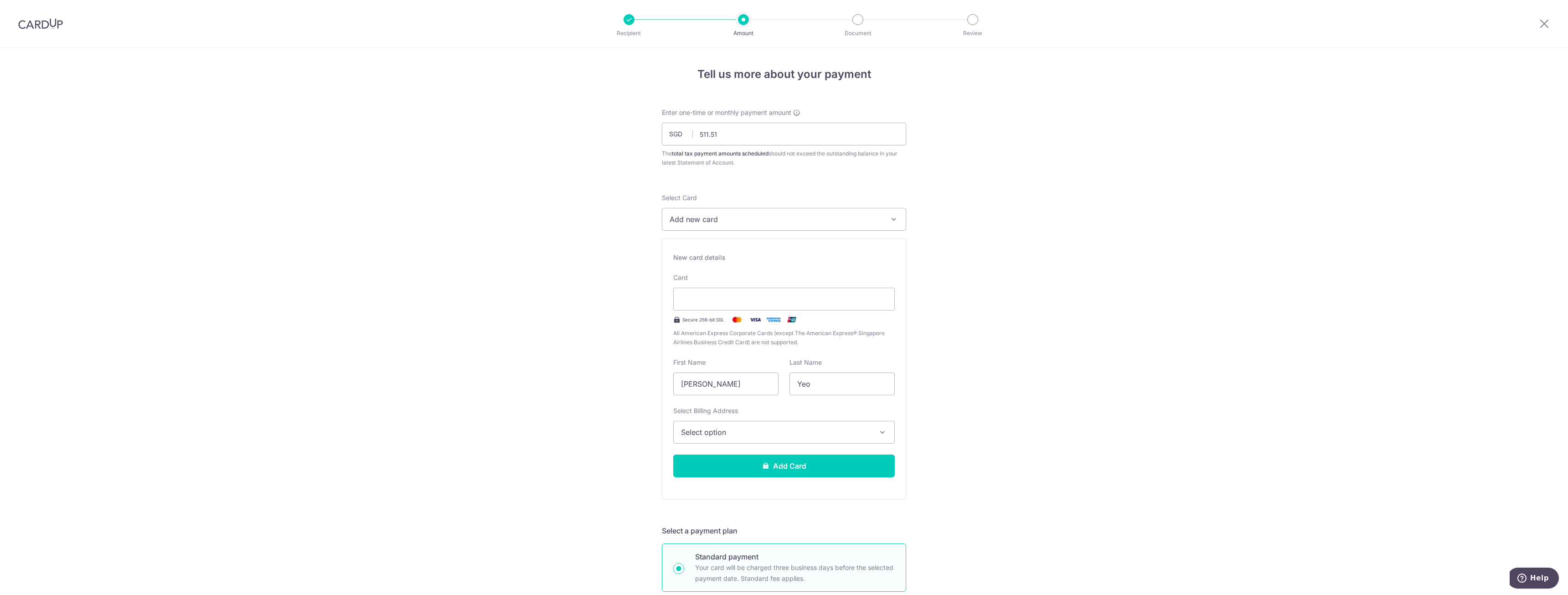
click at [756, 320] on img at bounding box center [755, 320] width 18 height 11
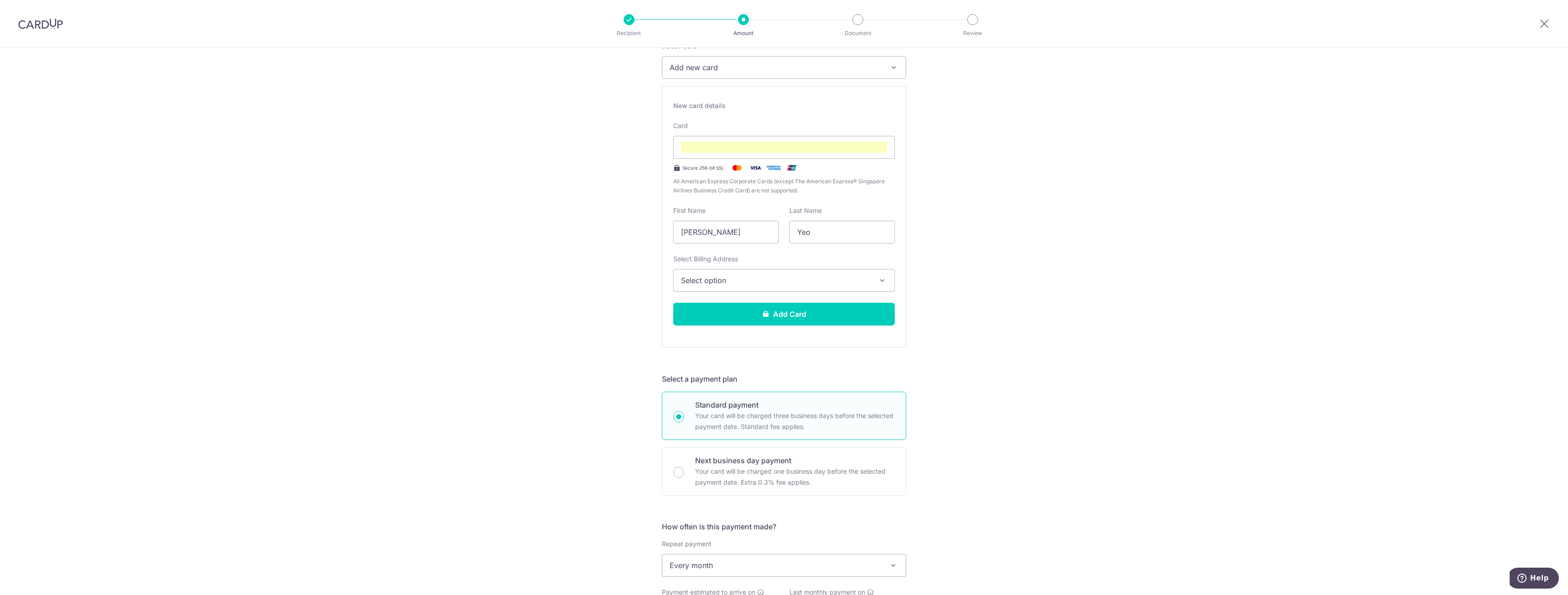
click at [741, 286] on span "Select option" at bounding box center [776, 281] width 190 height 11
click at [728, 346] on link "[STREET_ADDRESS]" at bounding box center [784, 346] width 220 height 22
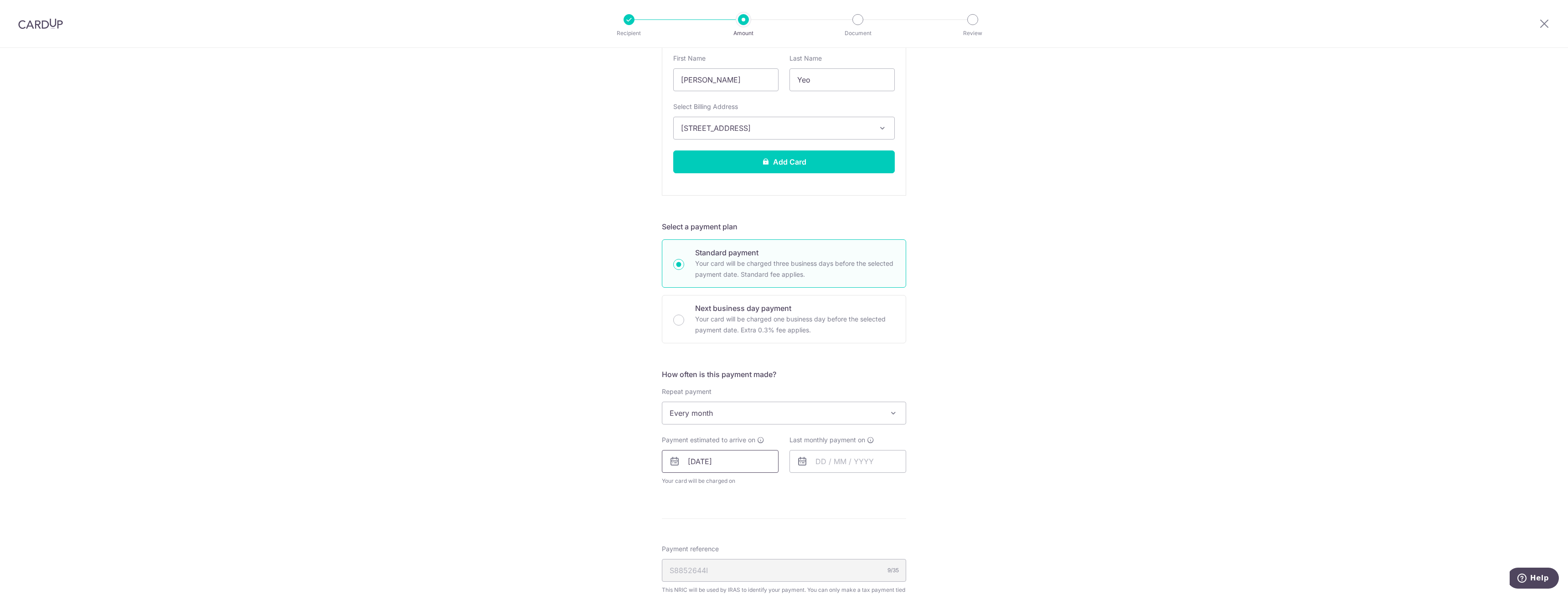
click at [738, 469] on input "[DATE]" at bounding box center [720, 461] width 117 height 23
click at [956, 453] on div "Tell us more about your payment Enter one-time or monthly payment amount SGD 51…" at bounding box center [784, 312] width 1568 height 1138
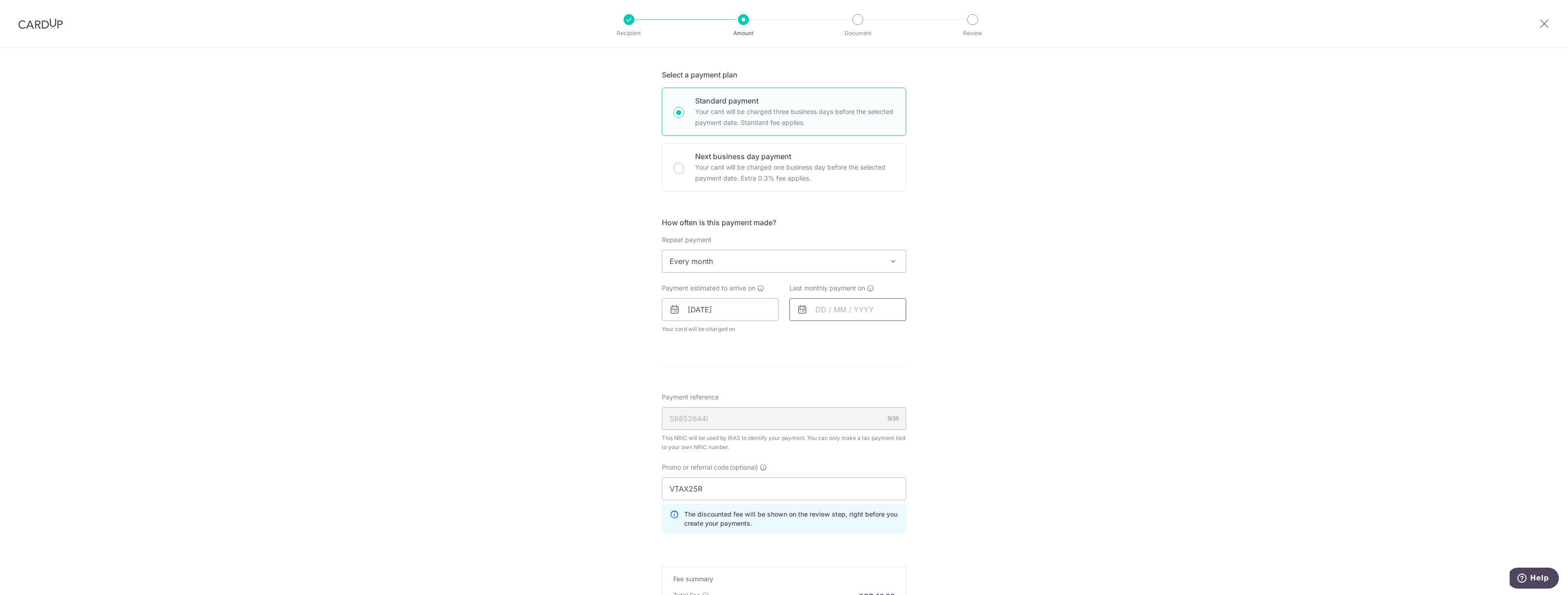
click at [859, 316] on input "text" at bounding box center [848, 309] width 117 height 23
click at [880, 332] on select "2025 2026" at bounding box center [884, 334] width 24 height 7
click at [847, 333] on select "Jan Feb Mar Apr May Jun [DATE] Aug Sep Oct Nov" at bounding box center [841, 334] width 24 height 7
drag, startPoint x: 864, startPoint y: 410, endPoint x: 877, endPoint y: 404, distance: 14.3
click at [863, 410] on link "16" at bounding box center [863, 411] width 15 height 15
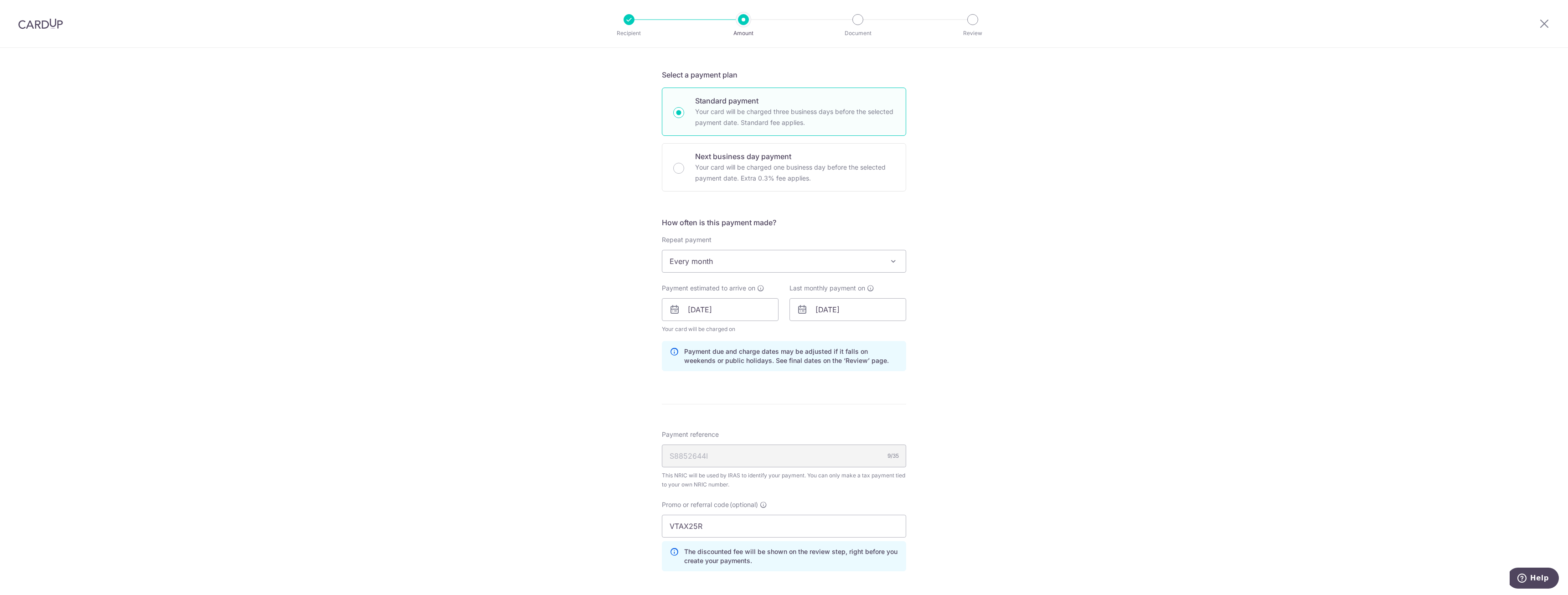
click at [959, 359] on div "Tell us more about your payment Enter one-time or monthly payment amount SGD 51…" at bounding box center [784, 180] width 1568 height 1176
click at [852, 306] on input "16/09/2026" at bounding box center [848, 309] width 117 height 23
click at [838, 333] on select "Jan Feb Mar Apr May Jun Jul Aug Sep Oct Nov" at bounding box center [841, 334] width 24 height 7
click at [892, 412] on link "14" at bounding box center [899, 411] width 15 height 15
click at [965, 382] on div "Tell us more about your payment Enter one-time or monthly payment amount SGD 51…" at bounding box center [784, 180] width 1568 height 1176
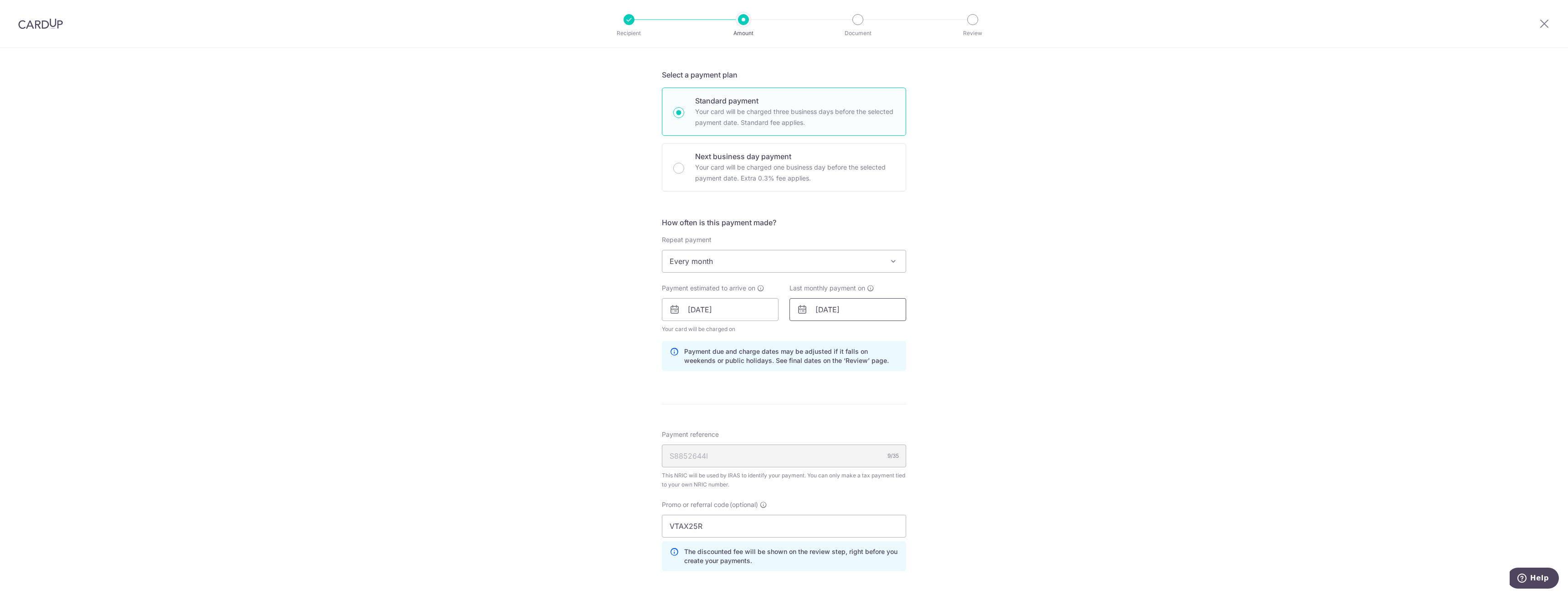
click at [872, 304] on input "14/08/2026" at bounding box center [848, 309] width 117 height 23
click at [841, 331] on select "Jan Feb Mar Apr May Jun Jul Aug Sep Oct Nov" at bounding box center [841, 334] width 24 height 7
click at [878, 409] on link "16" at bounding box center [881, 411] width 15 height 15
type input "[DATE]"
click at [971, 367] on div "Tell us more about your payment Enter one-time or monthly payment amount SGD 51…" at bounding box center [784, 180] width 1568 height 1176
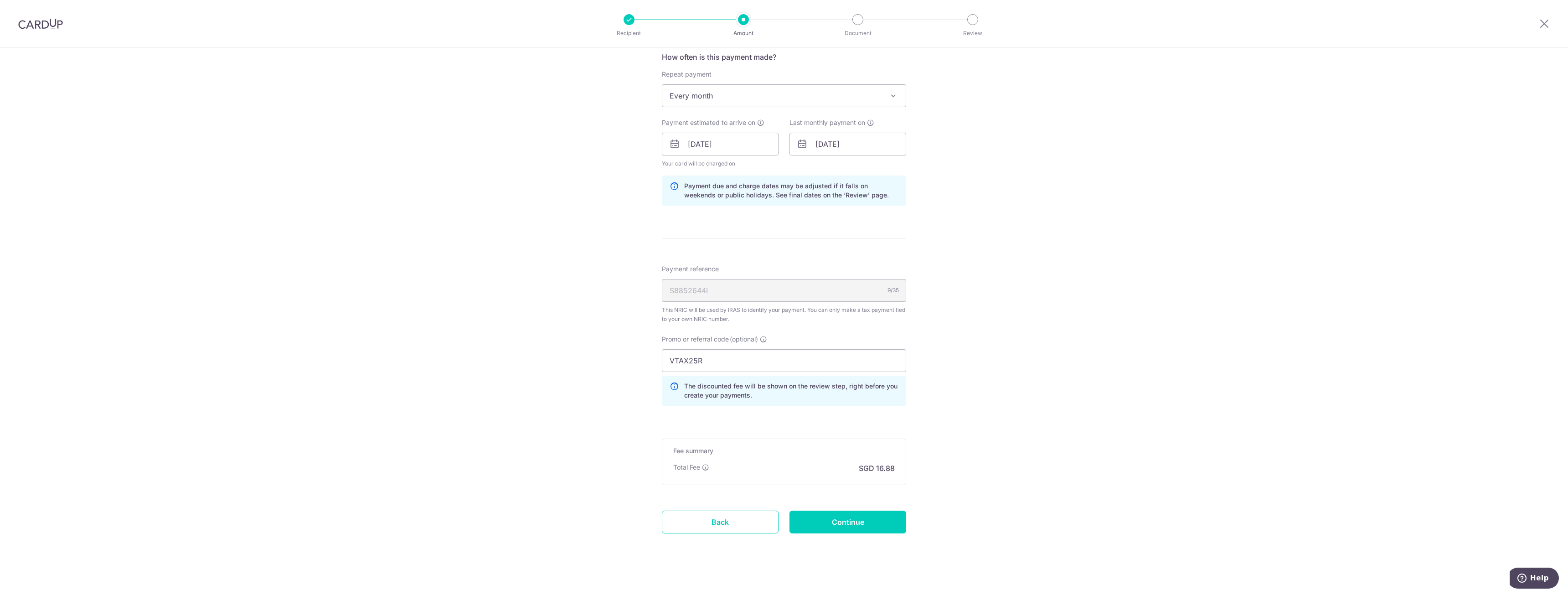
scroll to position [628, 0]
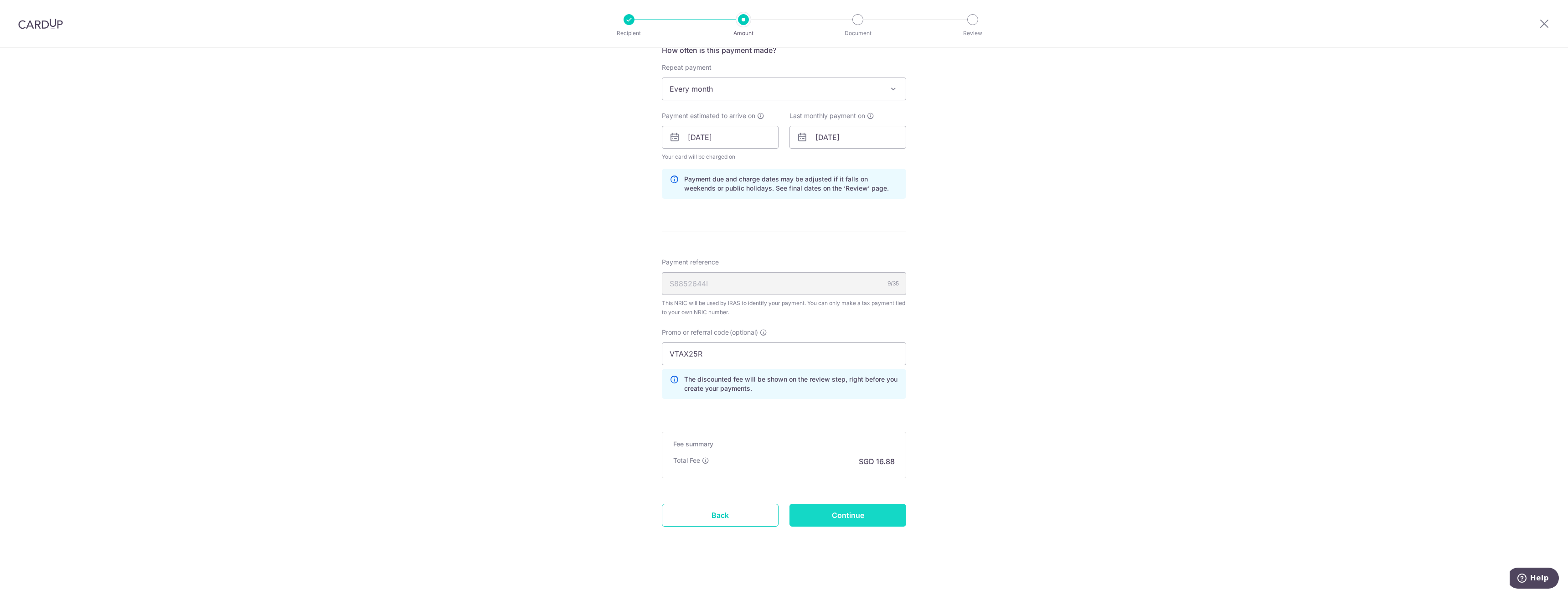
click at [850, 511] on input "Continue" at bounding box center [848, 515] width 117 height 23
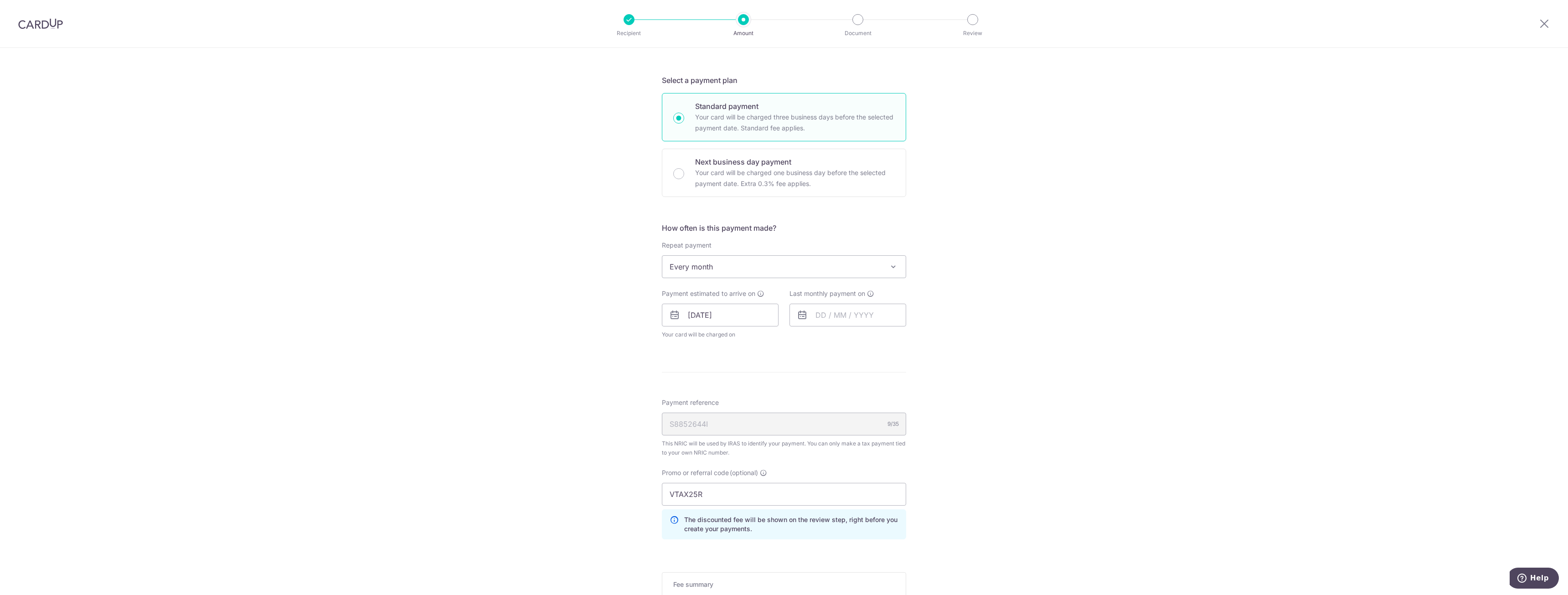
scroll to position [46, 0]
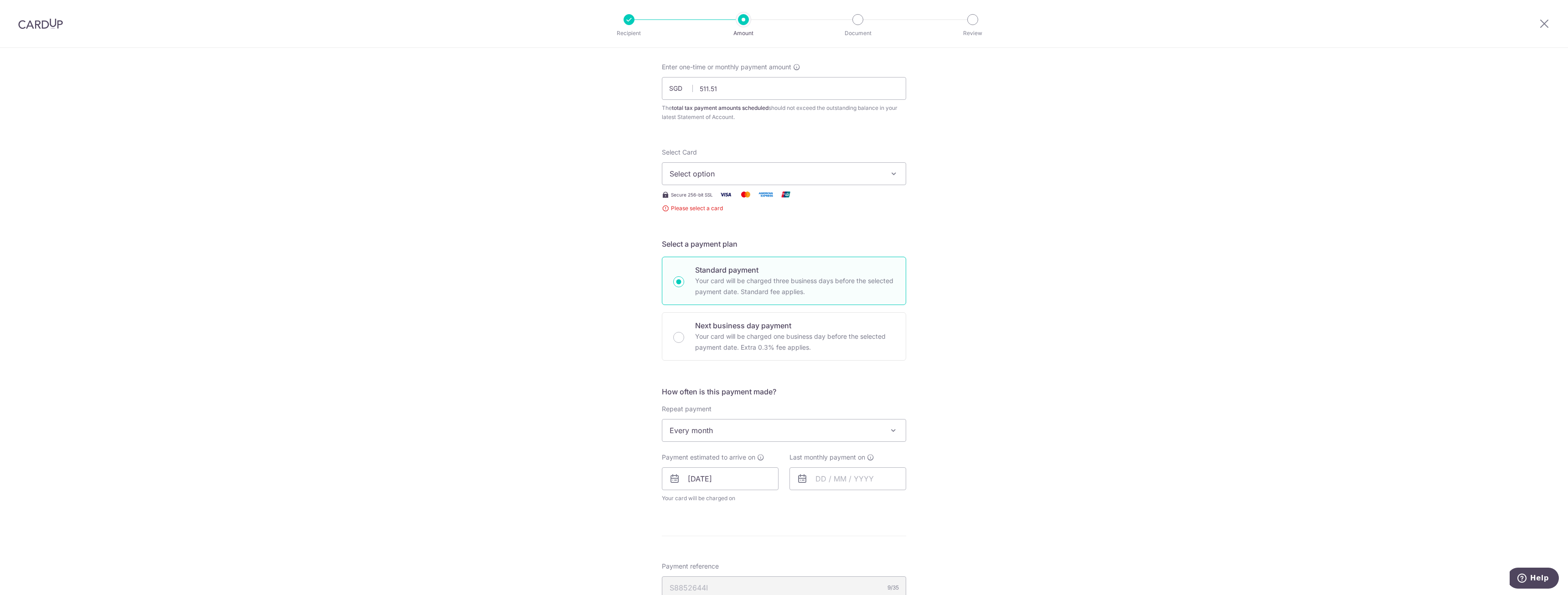
click at [751, 178] on span "Select option" at bounding box center [775, 174] width 212 height 11
click at [957, 227] on div "Tell us more about your payment Enter one-time or monthly payment amount SGD 51…" at bounding box center [784, 451] width 1568 height 897
click at [785, 177] on span "Select option" at bounding box center [775, 174] width 212 height 11
click at [757, 200] on span "Add credit card" at bounding box center [792, 199] width 212 height 9
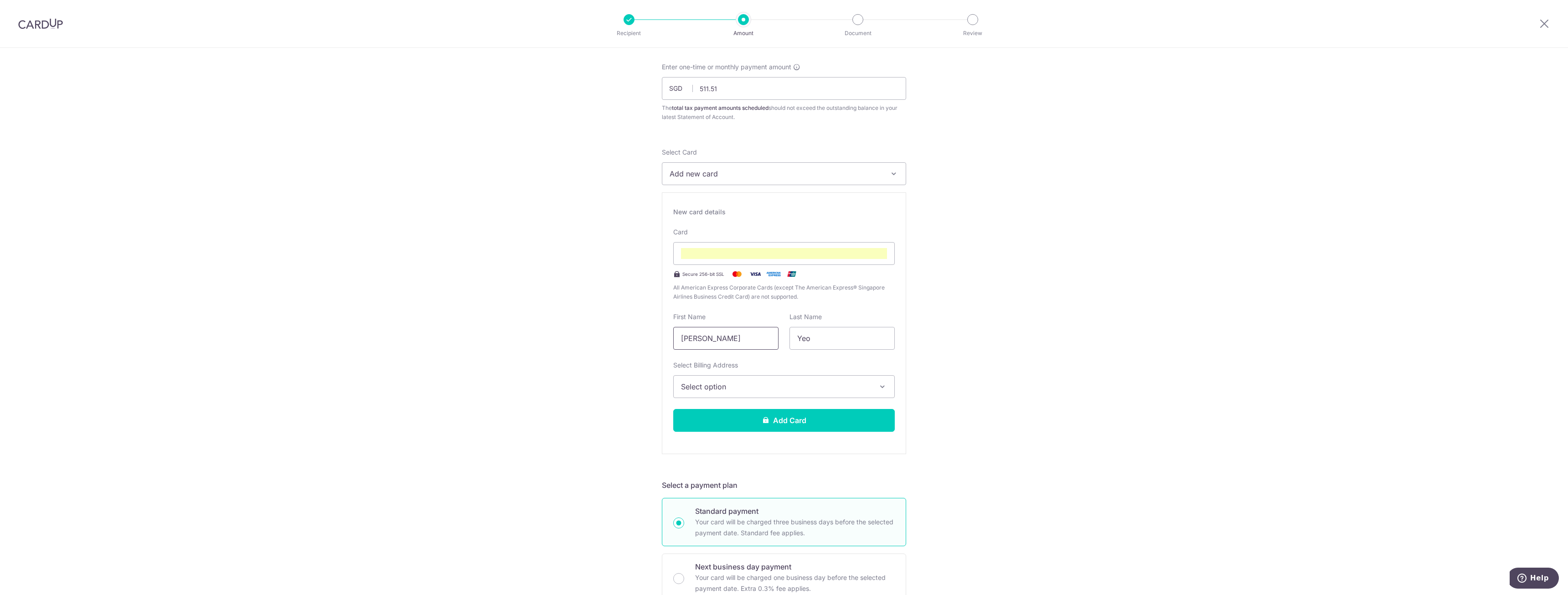
drag, startPoint x: 740, startPoint y: 342, endPoint x: 458, endPoint y: 342, distance: 282.0
click at [489, 343] on div "Tell us more about your payment Enter one-time or monthly payment amount SGD 51…" at bounding box center [784, 571] width 1568 height 1138
type input "Aaron"
drag, startPoint x: 978, startPoint y: 319, endPoint x: 915, endPoint y: 334, distance: 64.8
click at [978, 319] on div "Tell us more about your payment Enter one-time or monthly payment amount SGD 51…" at bounding box center [784, 571] width 1568 height 1138
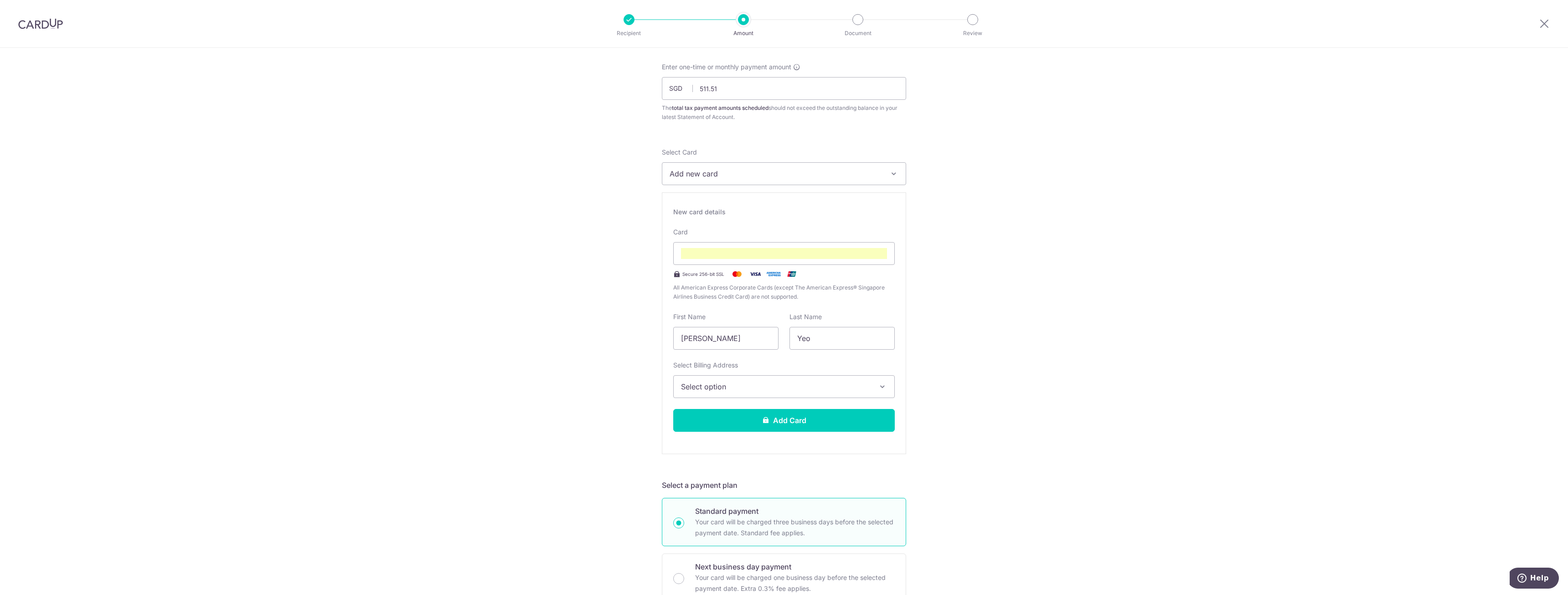
drag, startPoint x: 808, startPoint y: 374, endPoint x: 807, endPoint y: 381, distance: 7.1
click at [809, 374] on div "Select Billing Address Select option Add Billing Address My Billing Addresses 4…" at bounding box center [784, 379] width 222 height 37
click at [802, 386] on span "Select option" at bounding box center [776, 387] width 190 height 11
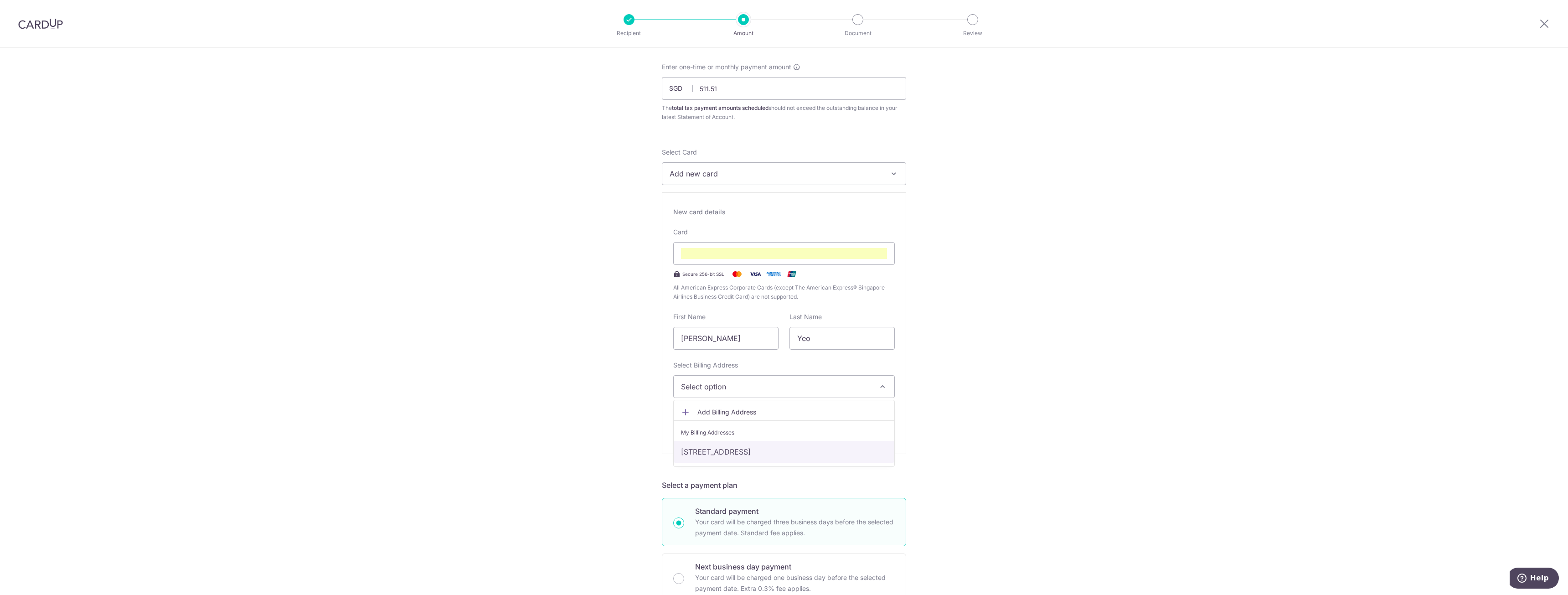
click at [745, 451] on link "414 Tampines st 41, #09-303, Singapore, Singapore-520414" at bounding box center [784, 452] width 220 height 22
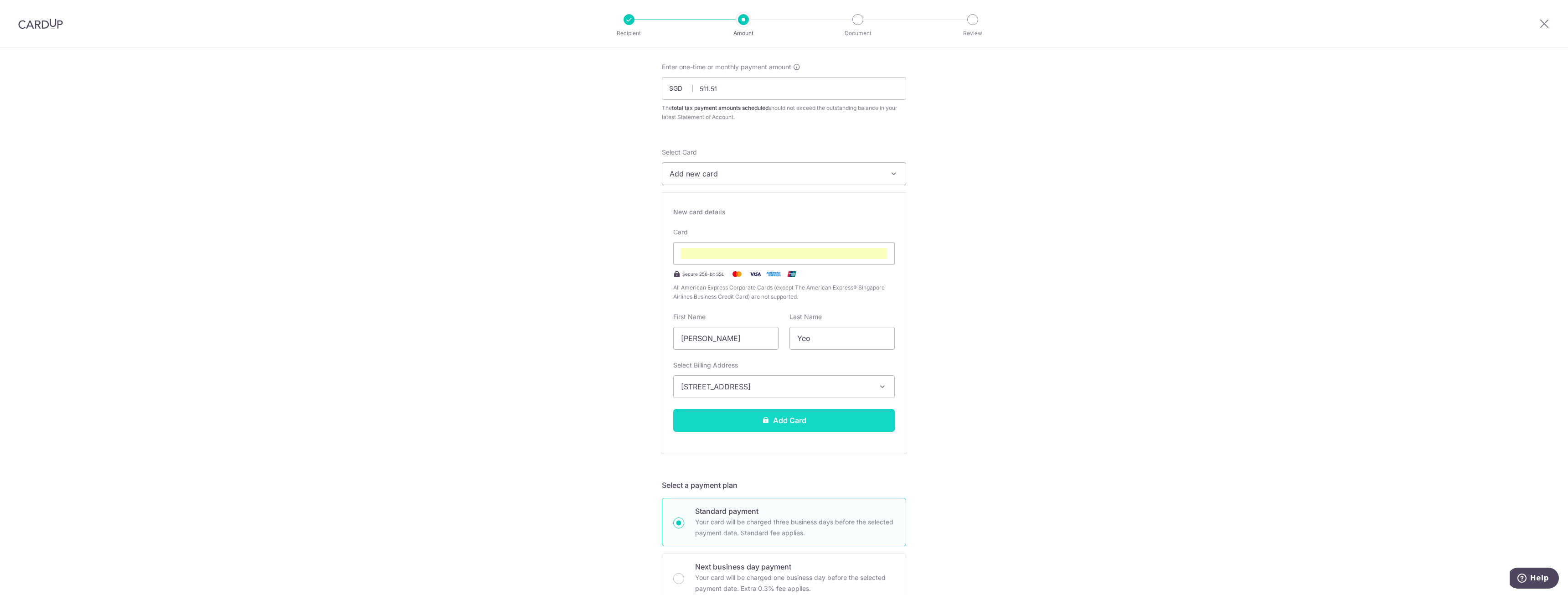
click at [695, 420] on button "Add Card" at bounding box center [784, 420] width 222 height 23
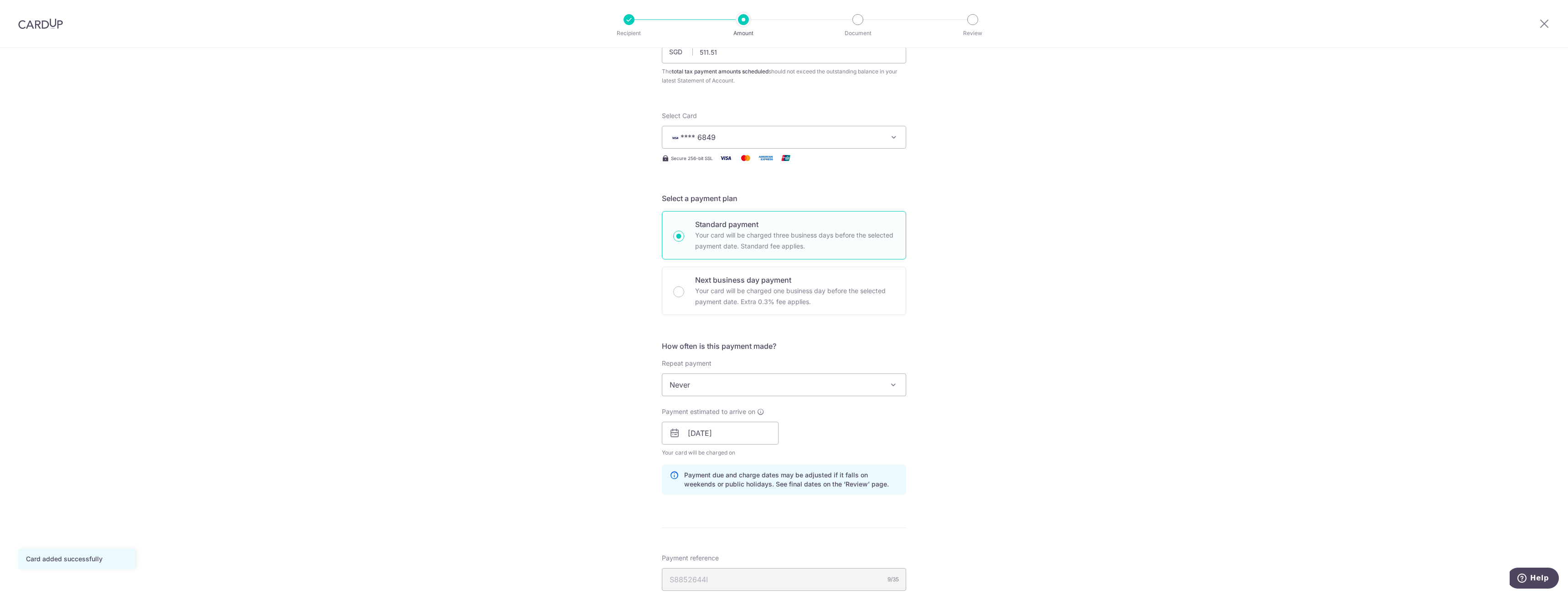
scroll to position [152, 0]
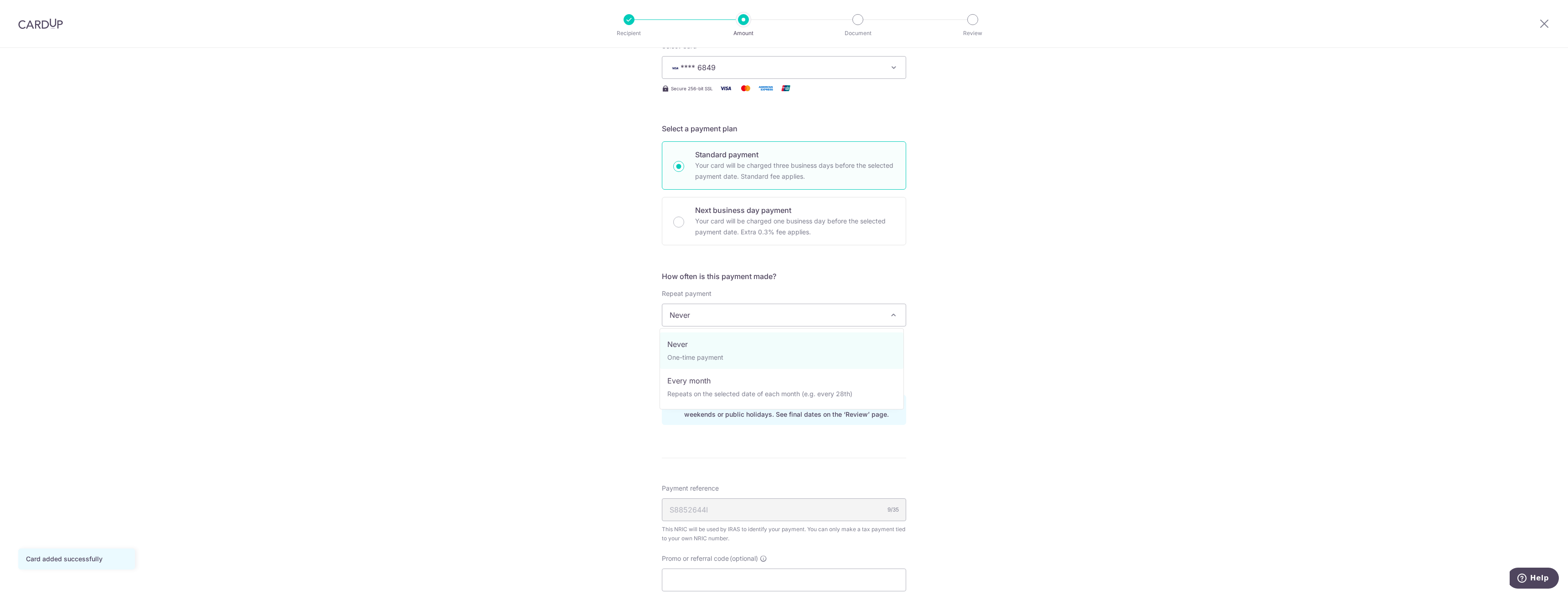
click at [725, 313] on span "Never" at bounding box center [784, 315] width 243 height 22
select select "3"
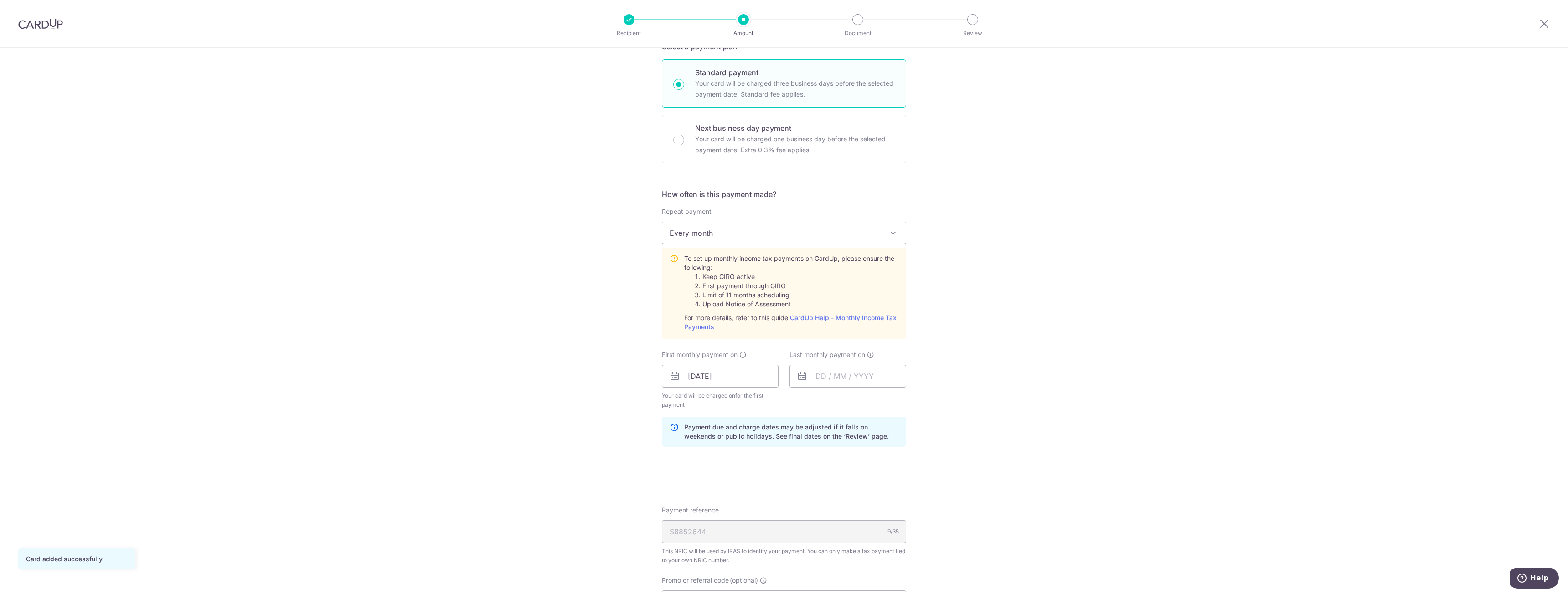
scroll to position [304, 0]
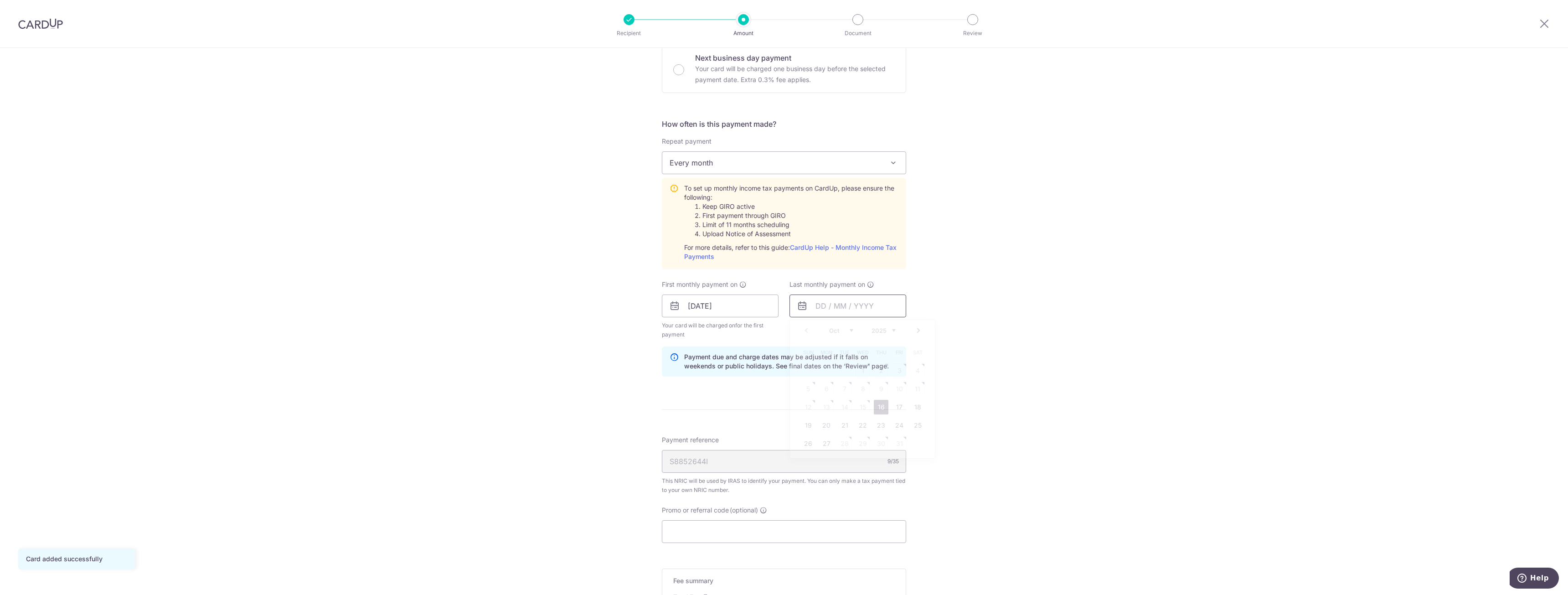
click at [838, 307] on input "text" at bounding box center [848, 306] width 117 height 23
click at [846, 330] on select "Oct Nov Dec" at bounding box center [841, 331] width 24 height 7
drag, startPoint x: 881, startPoint y: 330, endPoint x: 886, endPoint y: 329, distance: 5.1
click at [882, 330] on select "2025 2026" at bounding box center [884, 331] width 24 height 7
click at [838, 331] on select "Jan Feb Mar Apr May Jun Jul Aug Sep Oct Nov" at bounding box center [841, 331] width 24 height 7
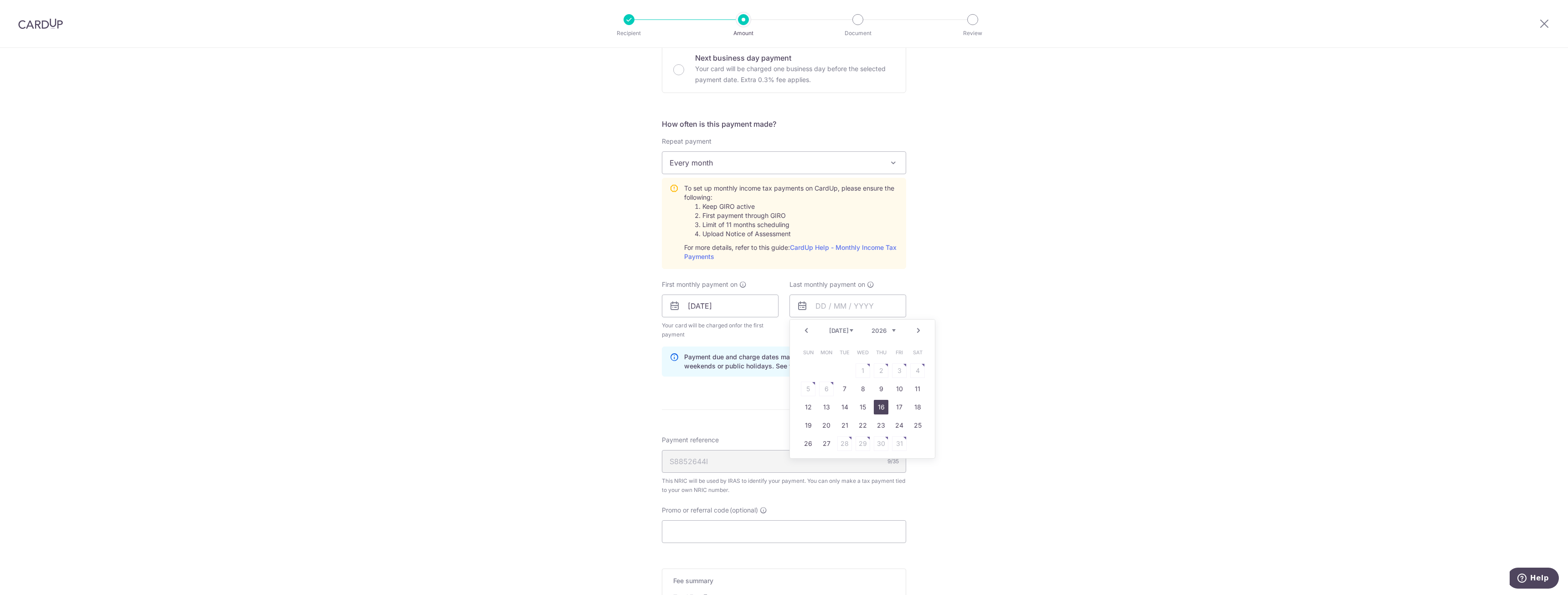
click at [874, 409] on link "16" at bounding box center [881, 407] width 15 height 15
type input "[DATE]"
click at [995, 347] on div "Tell us more about your payment Enter one-time or monthly payment amount SGD 51…" at bounding box center [784, 238] width 1568 height 988
click at [828, 308] on input "[DATE]" at bounding box center [848, 306] width 117 height 23
click at [928, 288] on div "Tell us more about your payment Enter one-time or monthly payment amount SGD 51…" at bounding box center [784, 238] width 1568 height 988
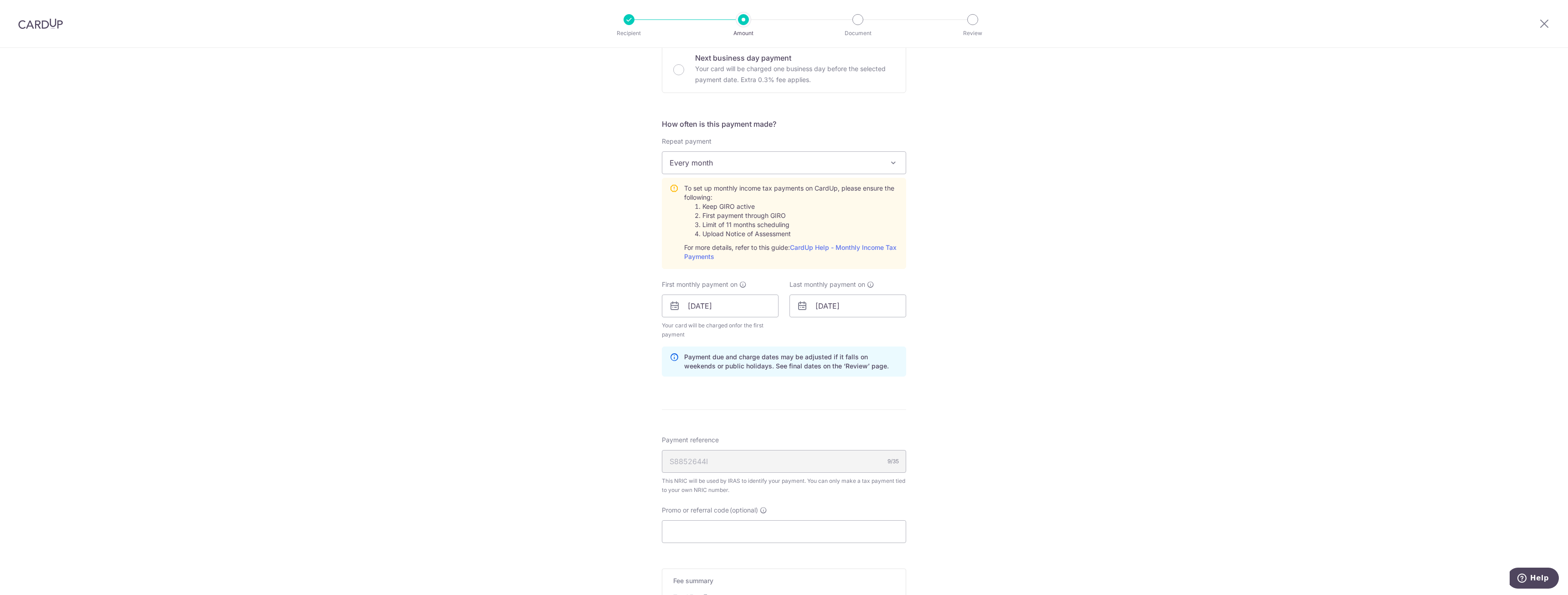
scroll to position [441, 0]
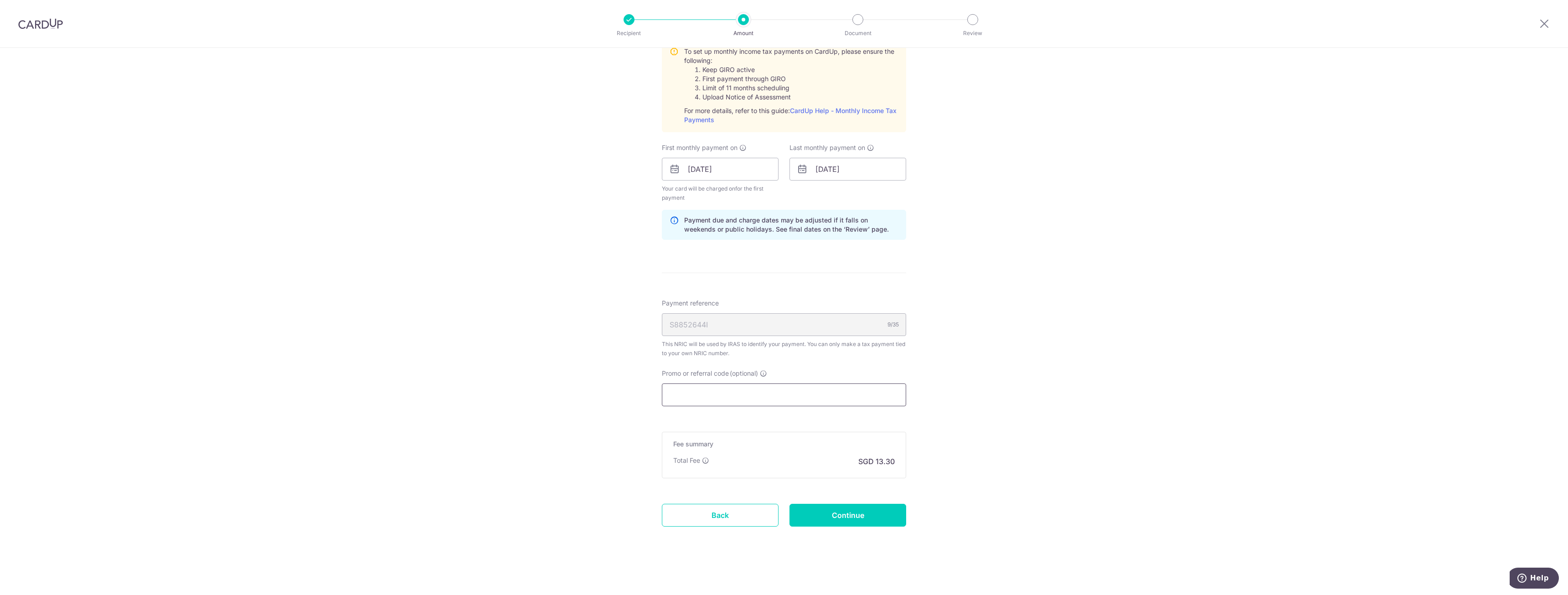
click at [741, 386] on input "Promo or referral code (optional)" at bounding box center [783, 395] width 244 height 23
click at [1437, 10] on header "Recipient Amount Document Review" at bounding box center [784, 24] width 1568 height 48
click at [770, 395] on input "Promo or referral code (optional)" at bounding box center [783, 395] width 244 height 23
paste input "VTAX25R"
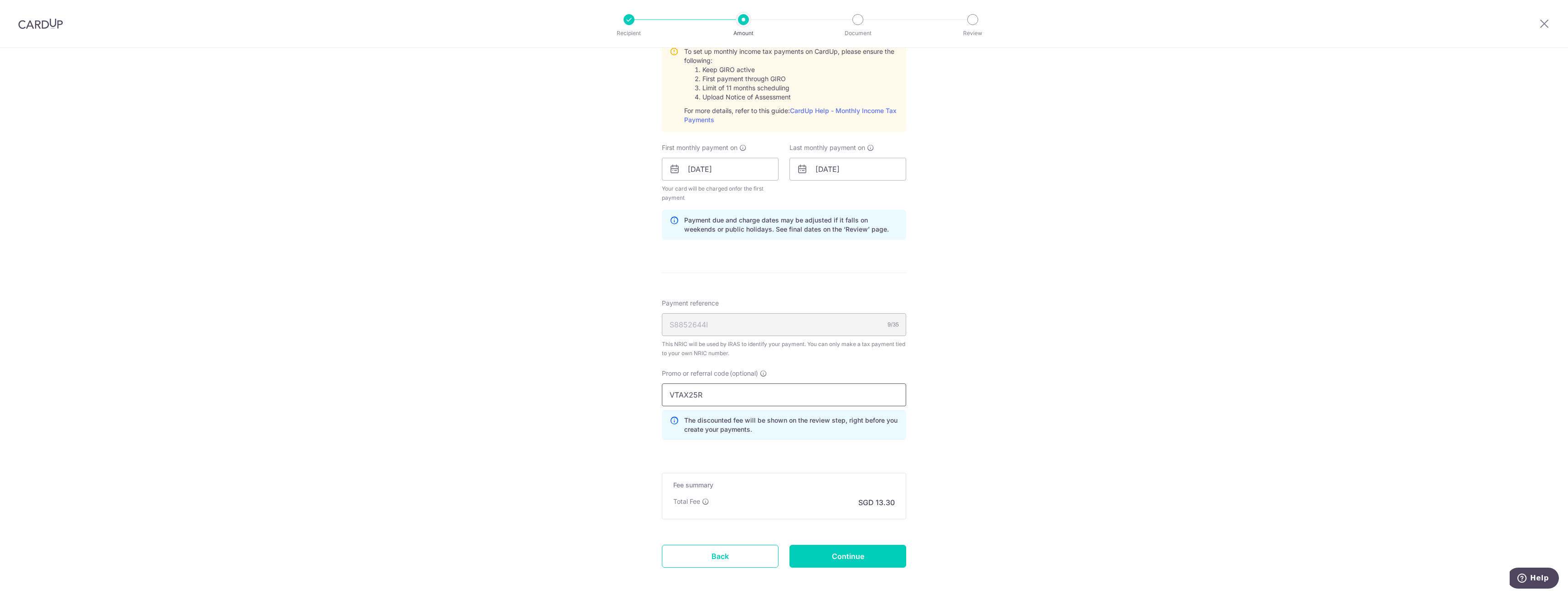
type input "VTAX25R"
click at [976, 378] on div "Tell us more about your payment Enter one-time or monthly payment amount SGD 51…" at bounding box center [784, 122] width 1568 height 1029
drag, startPoint x: 756, startPoint y: 400, endPoint x: 527, endPoint y: 406, distance: 229.1
click at [527, 406] on div "Tell us more about your payment Enter one-time or monthly payment amount SGD 51…" at bounding box center [784, 122] width 1568 height 1029
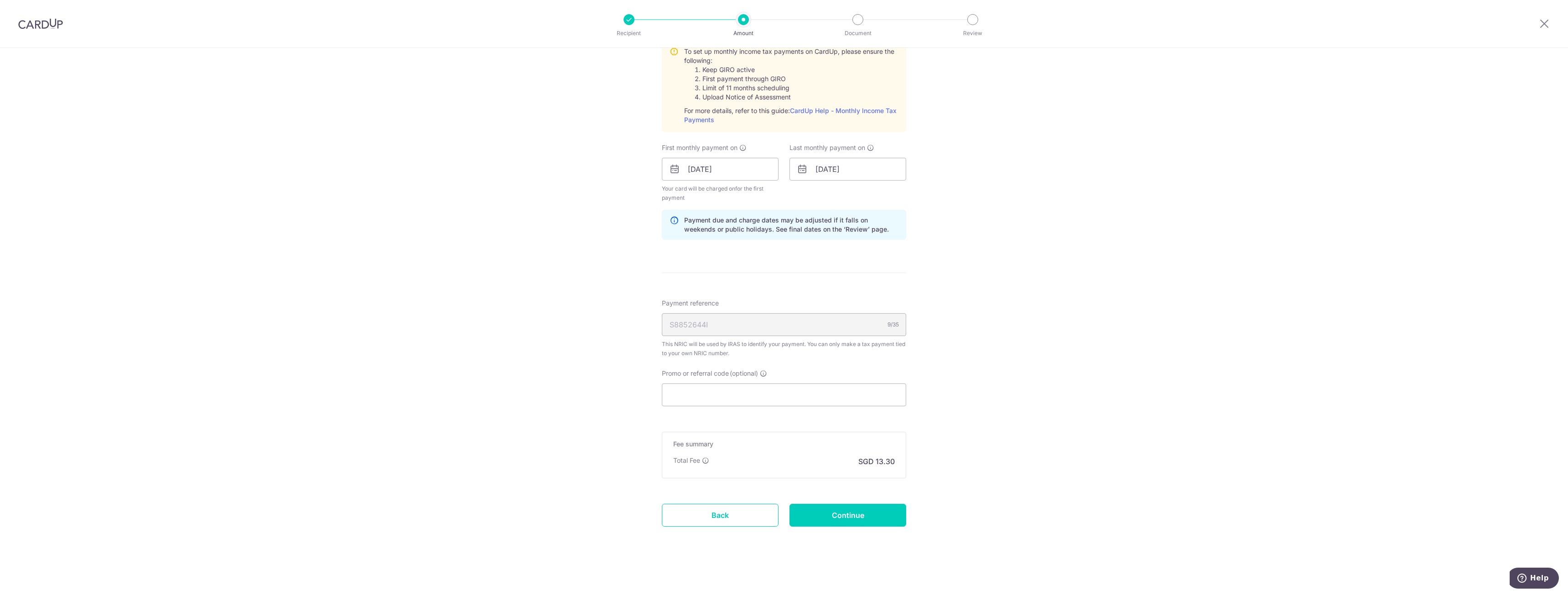
click at [939, 392] on div "Tell us more about your payment Enter one-time or monthly payment amount SGD 51…" at bounding box center [784, 101] width 1568 height 988
click at [776, 395] on input "Promo or referral code (optional)" at bounding box center [783, 395] width 244 height 23
paste input "VTAX25R"
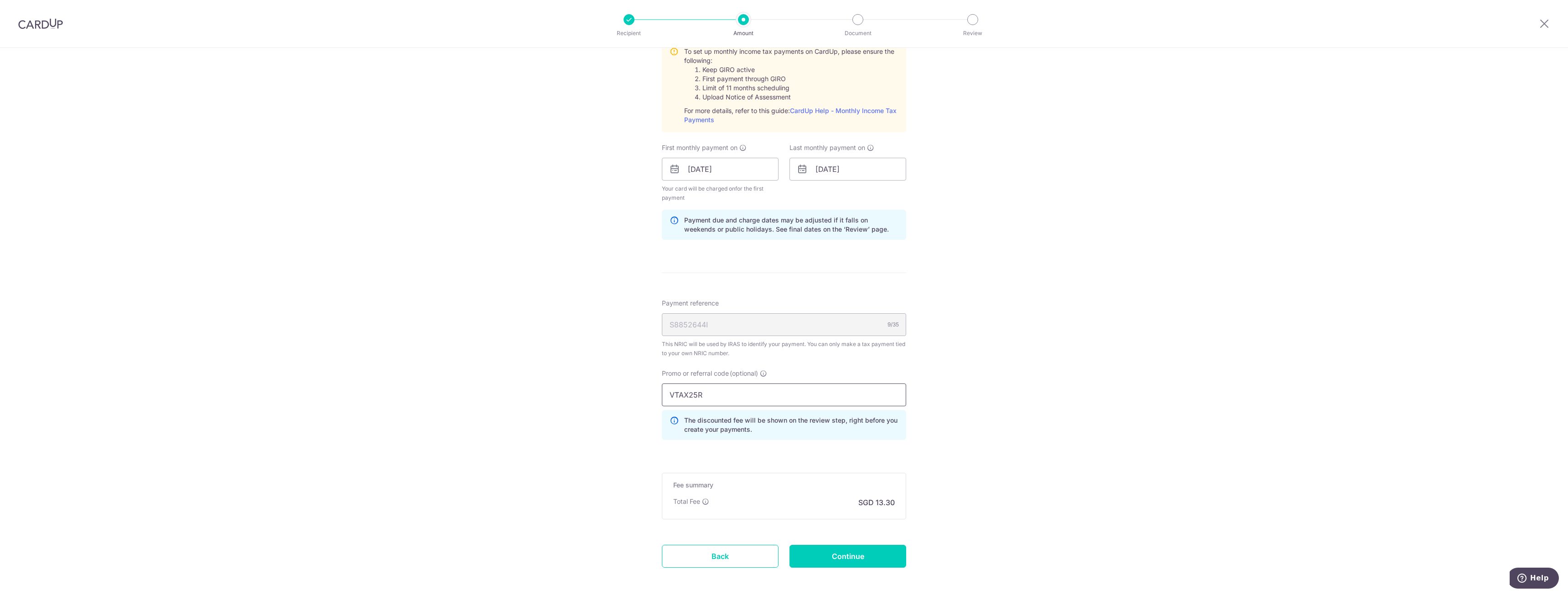
type input "VTAX25R"
click at [994, 383] on div "Tell us more about your payment Enter one-time or monthly payment amount SGD 51…" at bounding box center [784, 122] width 1568 height 1029
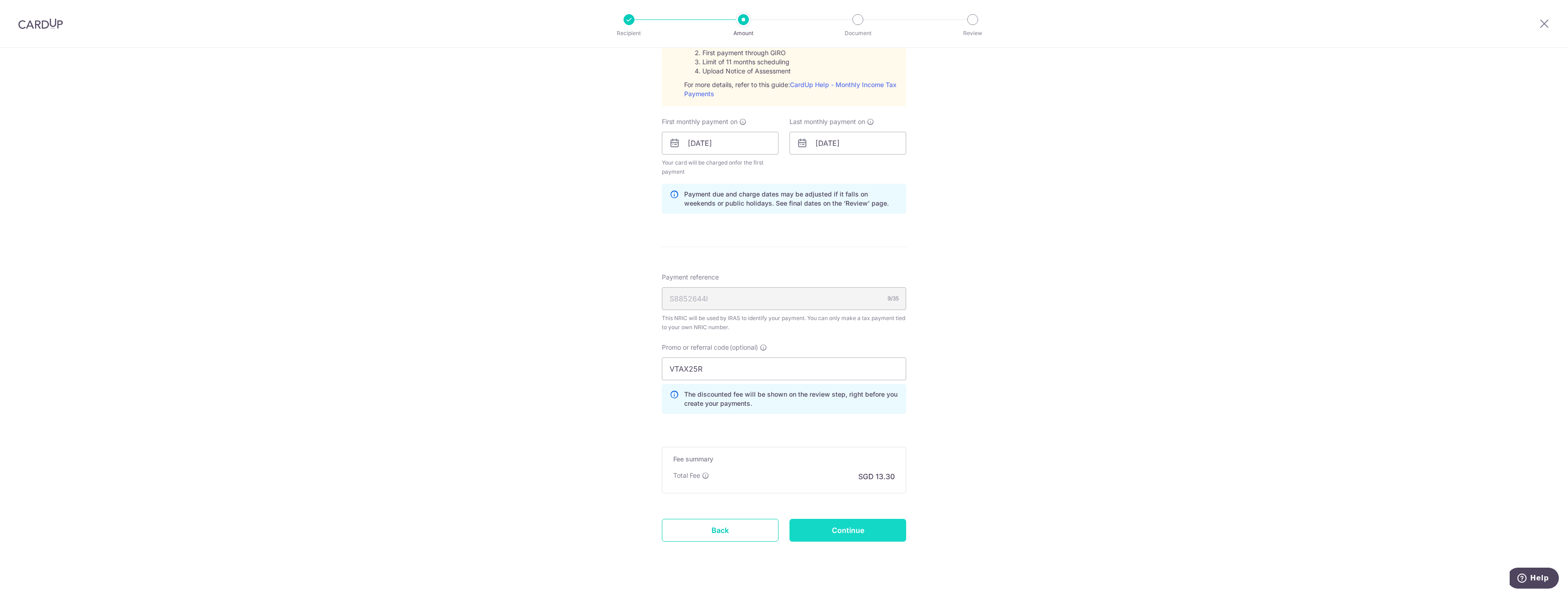
scroll to position [482, 0]
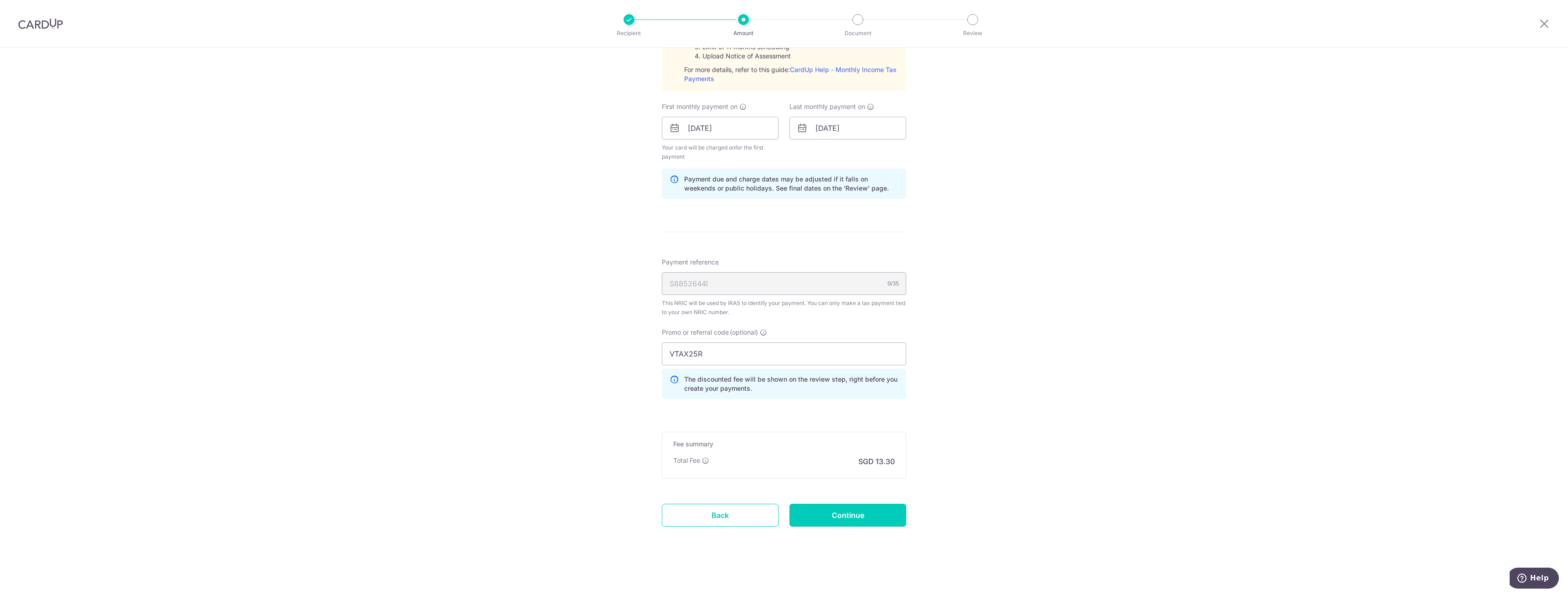
click at [842, 514] on input "Continue" at bounding box center [848, 515] width 117 height 23
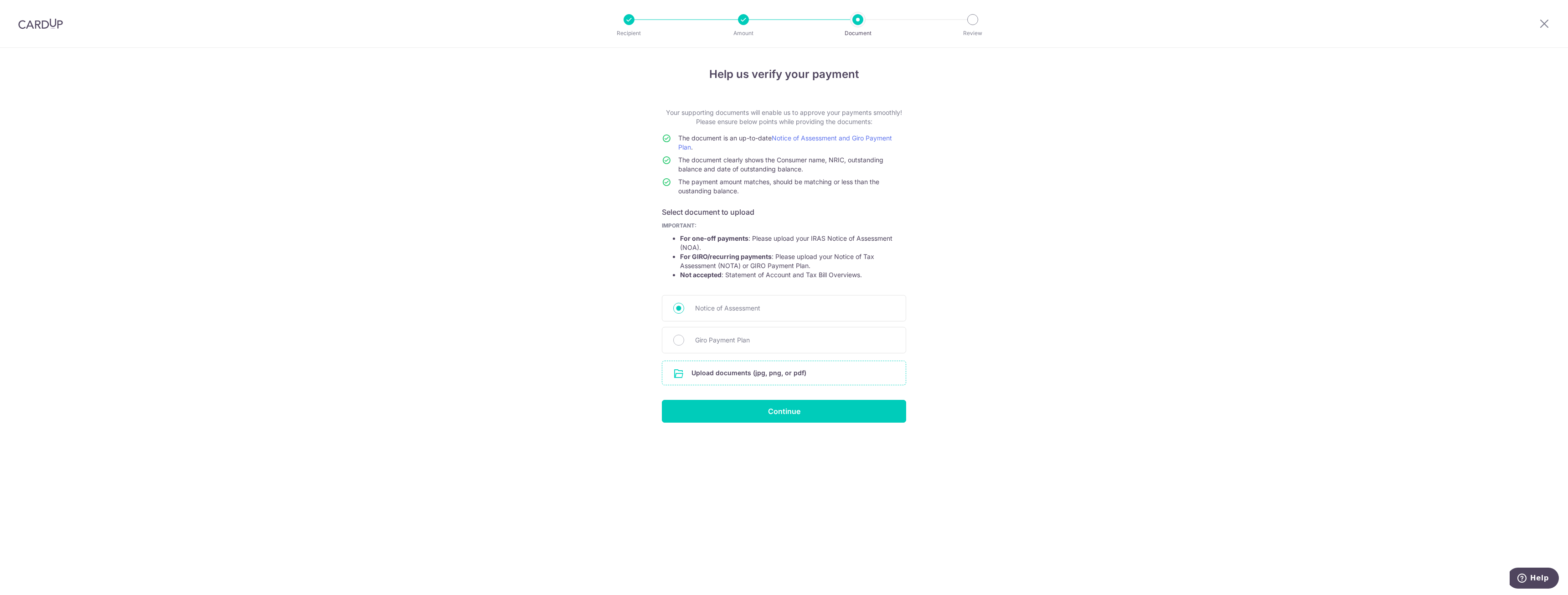
click at [801, 375] on input "file" at bounding box center [784, 373] width 243 height 24
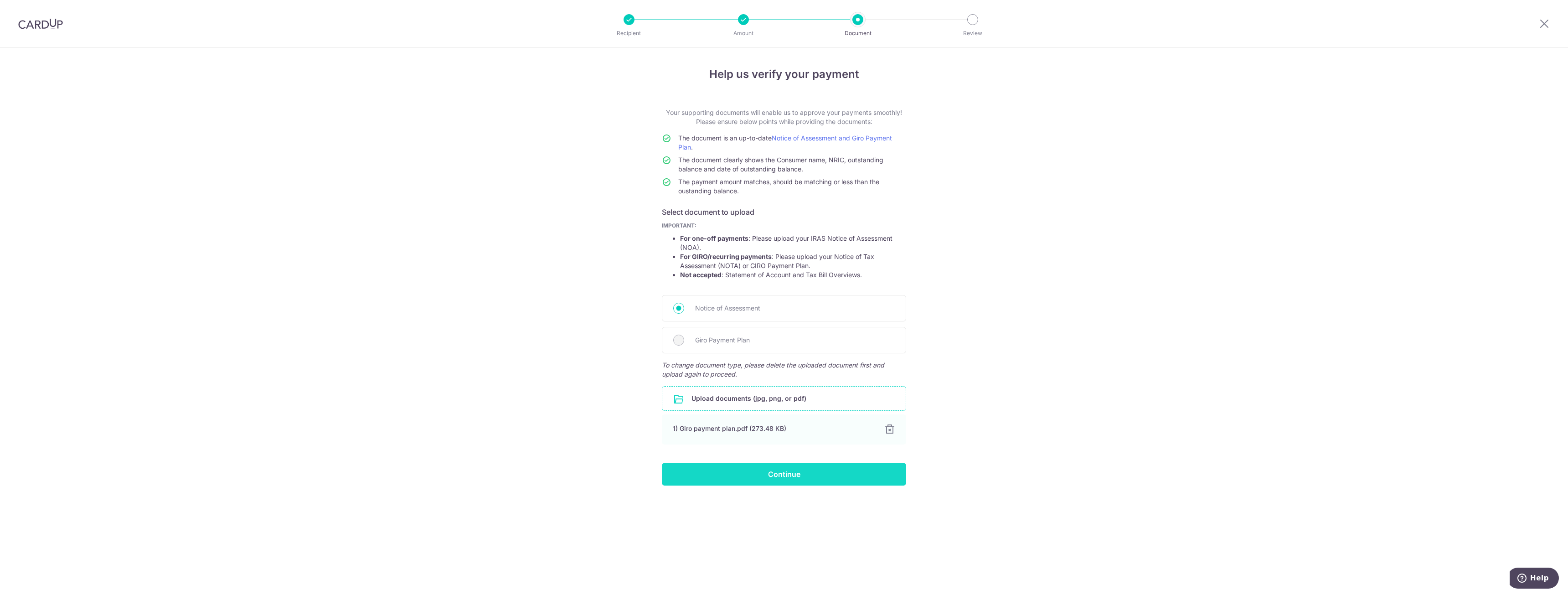
click at [737, 476] on input "Continue" at bounding box center [783, 474] width 244 height 23
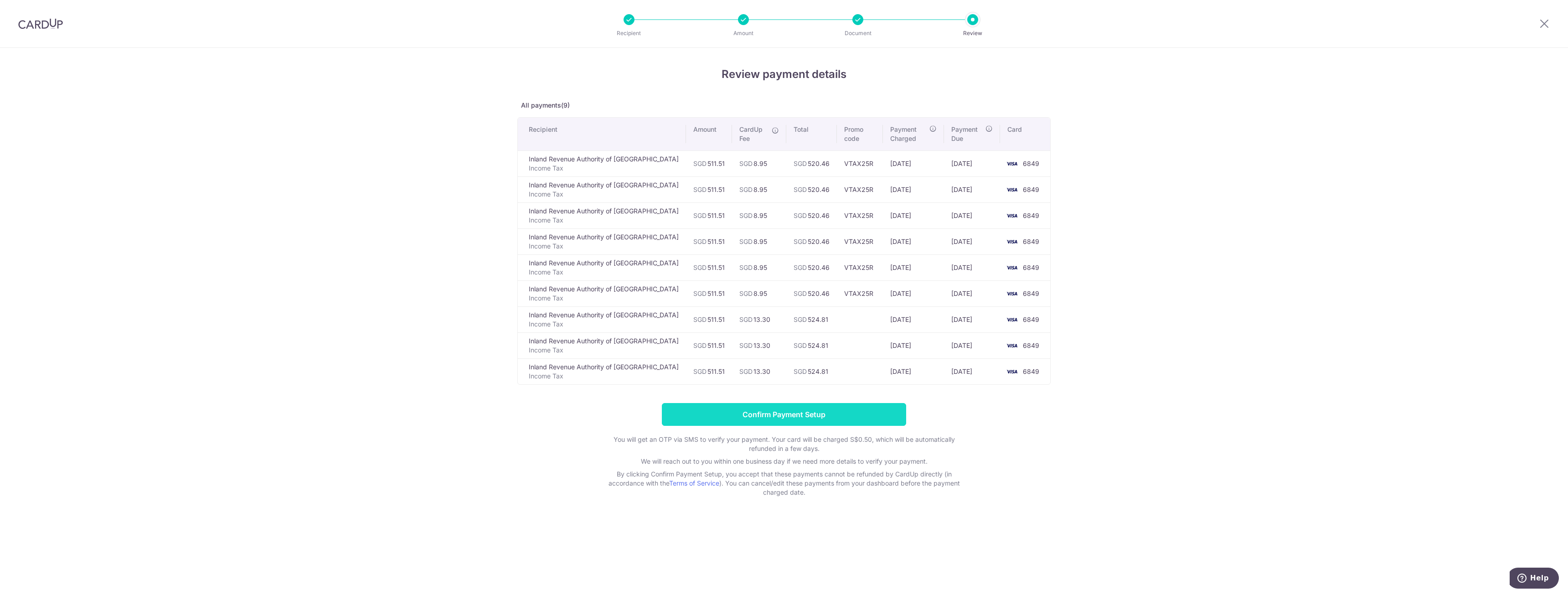
click at [863, 409] on input "Confirm Payment Setup" at bounding box center [783, 414] width 244 height 23
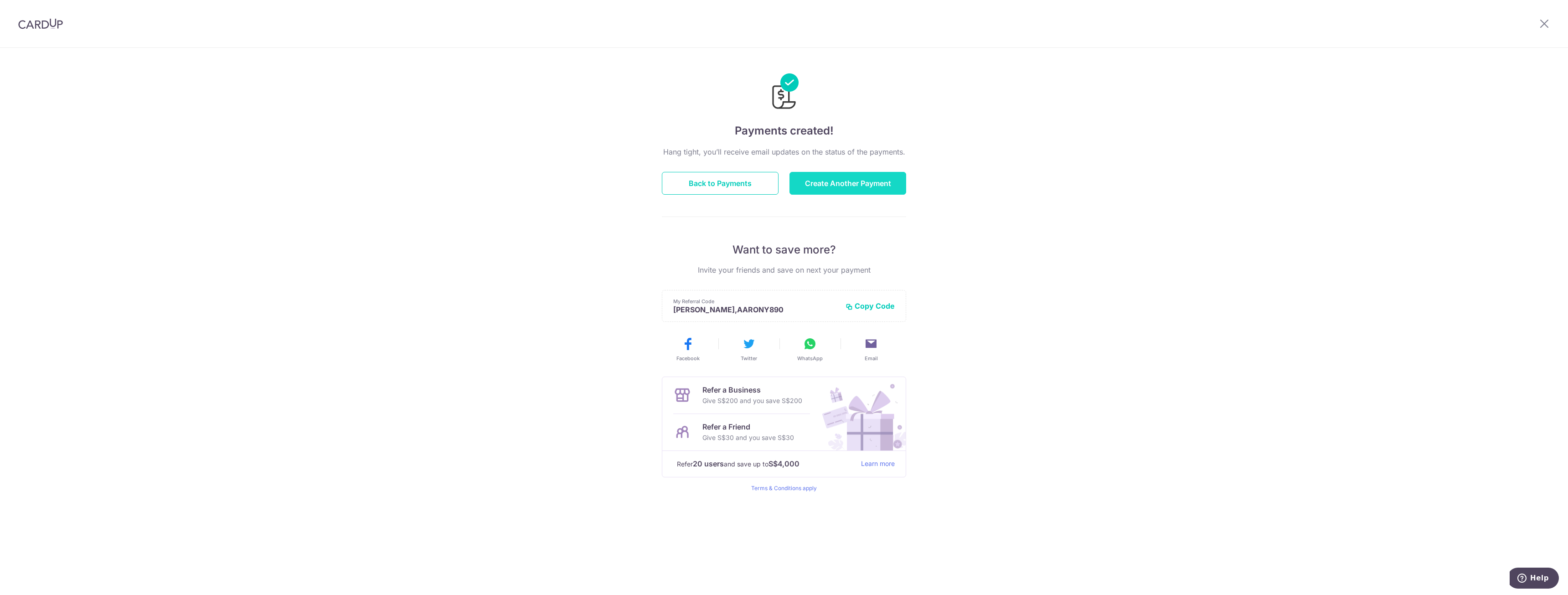
click at [861, 188] on button "Create Another Payment" at bounding box center [848, 183] width 117 height 23
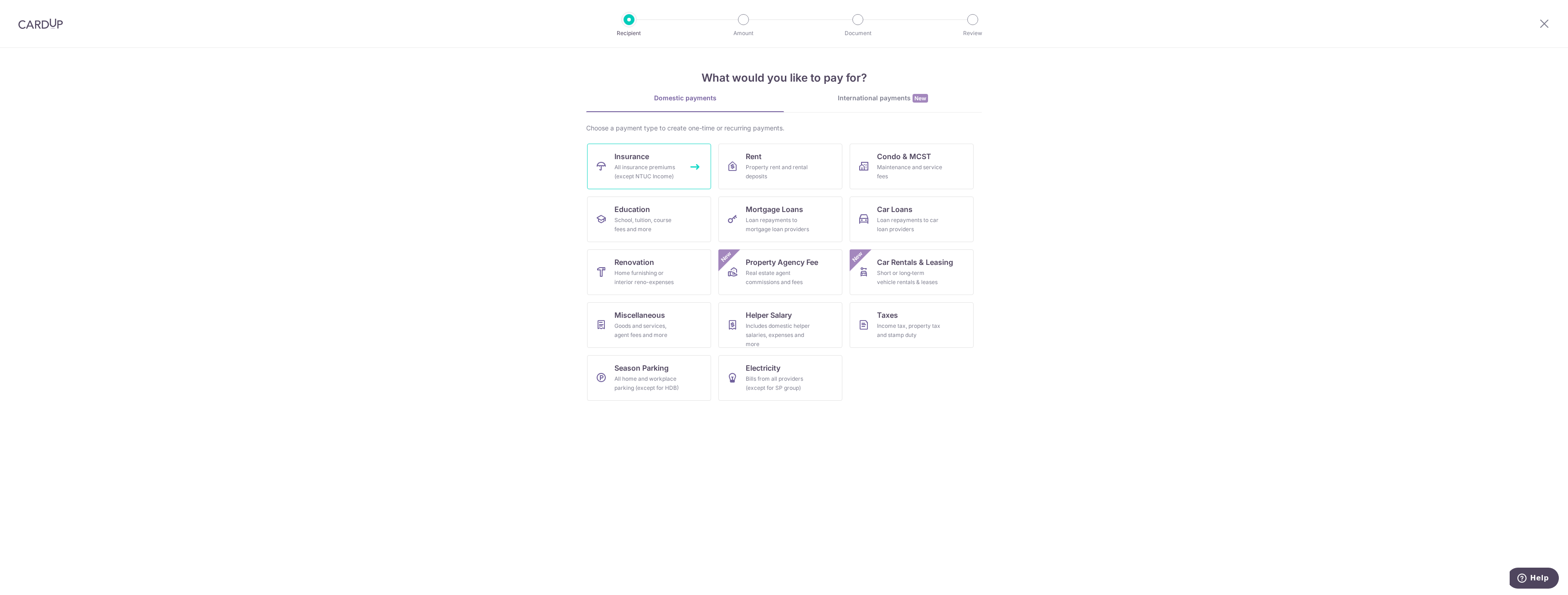
click at [690, 169] on link "Insurance All insurance premiums (except NTUC Income)" at bounding box center [649, 166] width 124 height 46
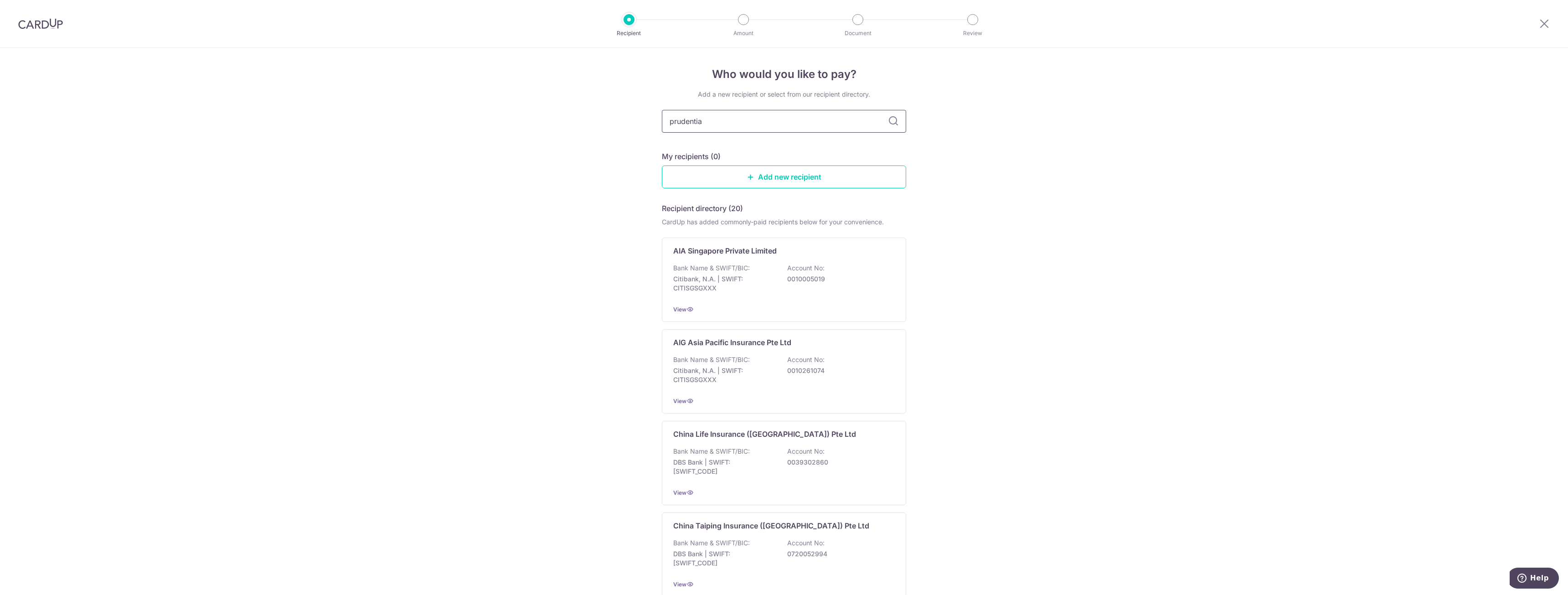
type input "prudential"
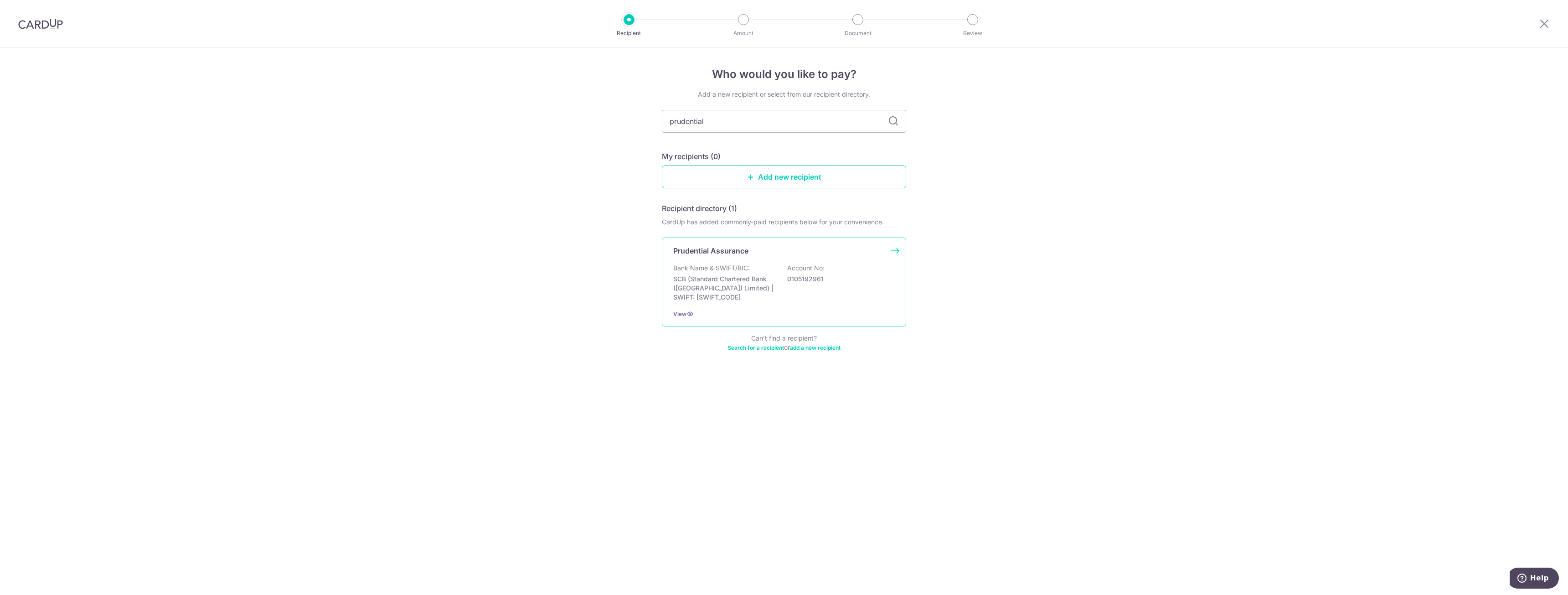
click at [732, 257] on div "Prudential Assurance Bank Name & SWIFT/BIC: SCB (Standard Chartered Bank (Singa…" at bounding box center [783, 282] width 244 height 89
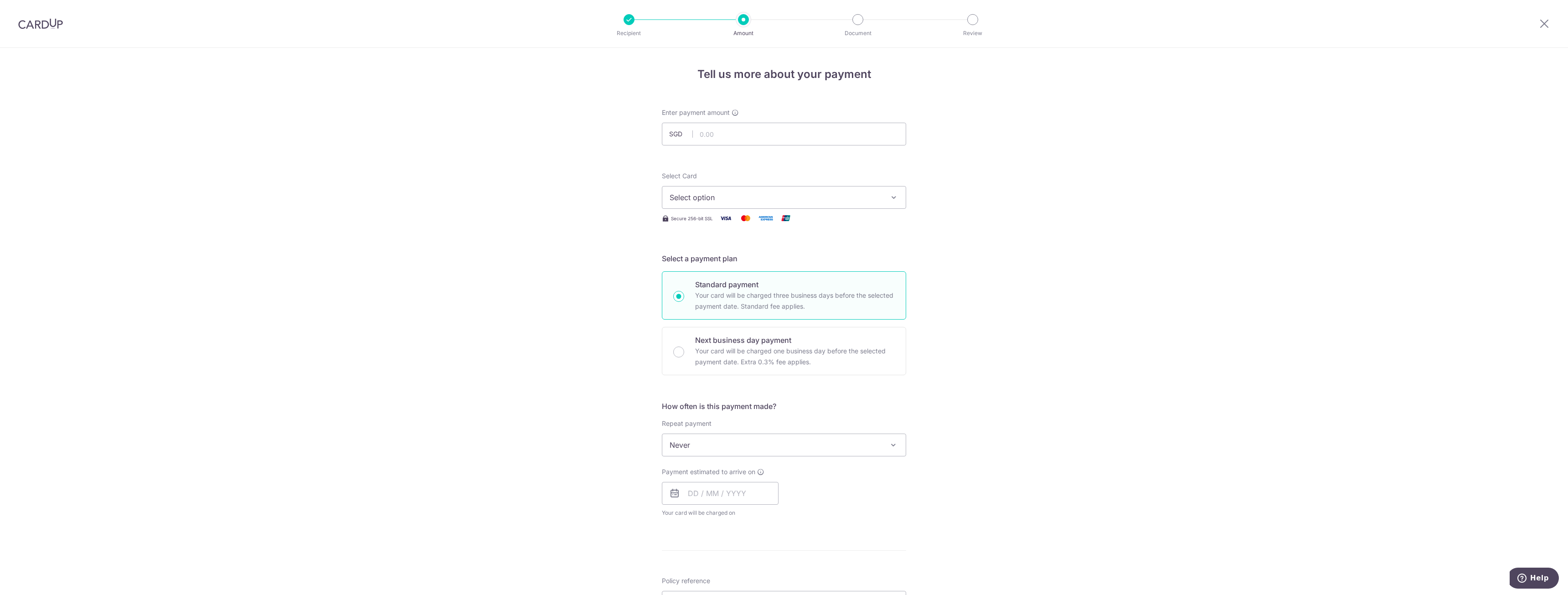
click at [727, 447] on span "Never" at bounding box center [784, 445] width 243 height 22
click at [1071, 426] on div "Tell us more about your payment Enter payment amount SGD Select Card Select opt…" at bounding box center [784, 460] width 1568 height 825
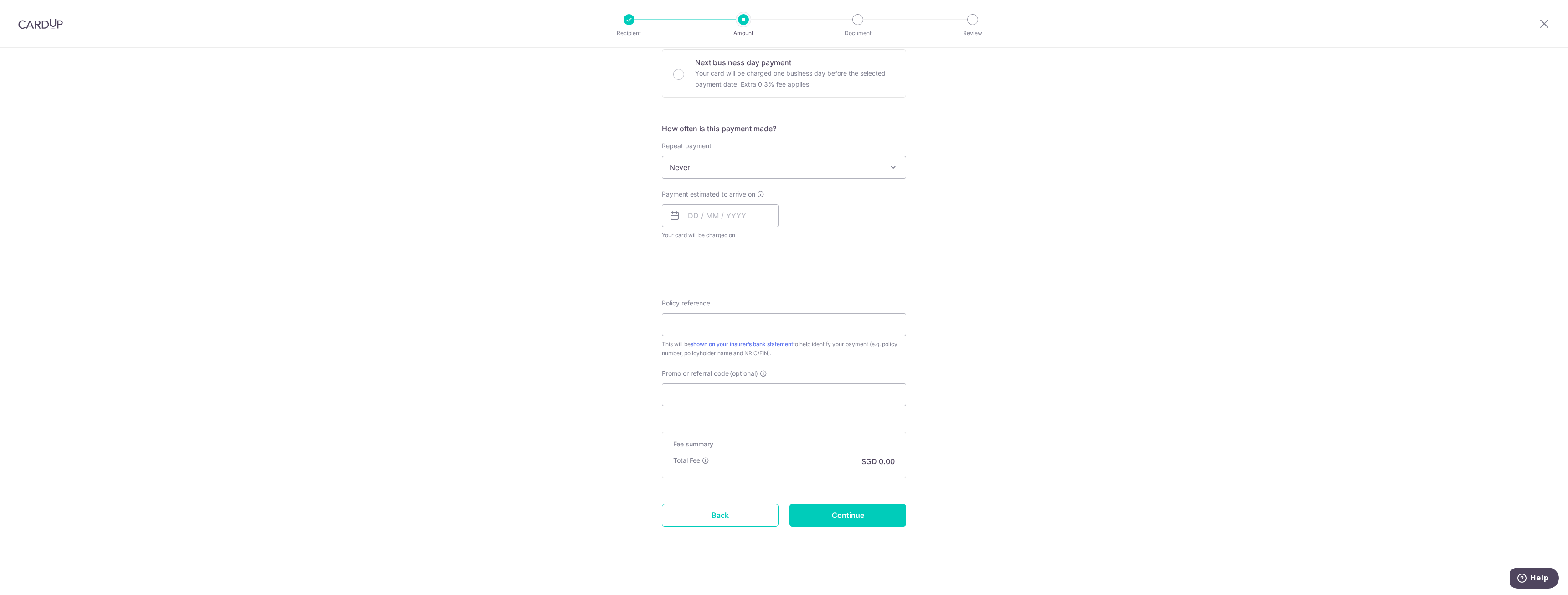
scroll to position [0, 0]
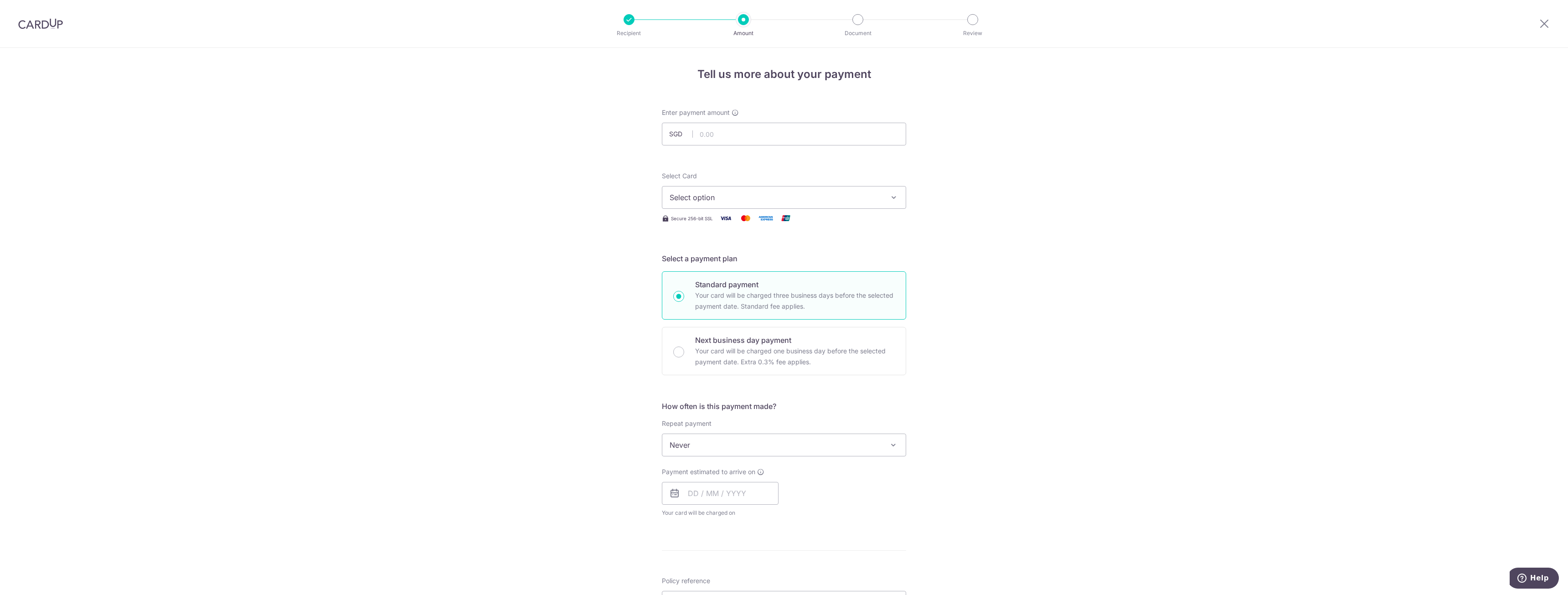
click at [1034, 190] on div "Tell us more about your payment Enter payment amount SGD Select Card Select opt…" at bounding box center [784, 460] width 1568 height 825
click at [1037, 175] on div "Tell us more about your payment Enter payment amount SGD Select Card Select opt…" at bounding box center [784, 460] width 1568 height 825
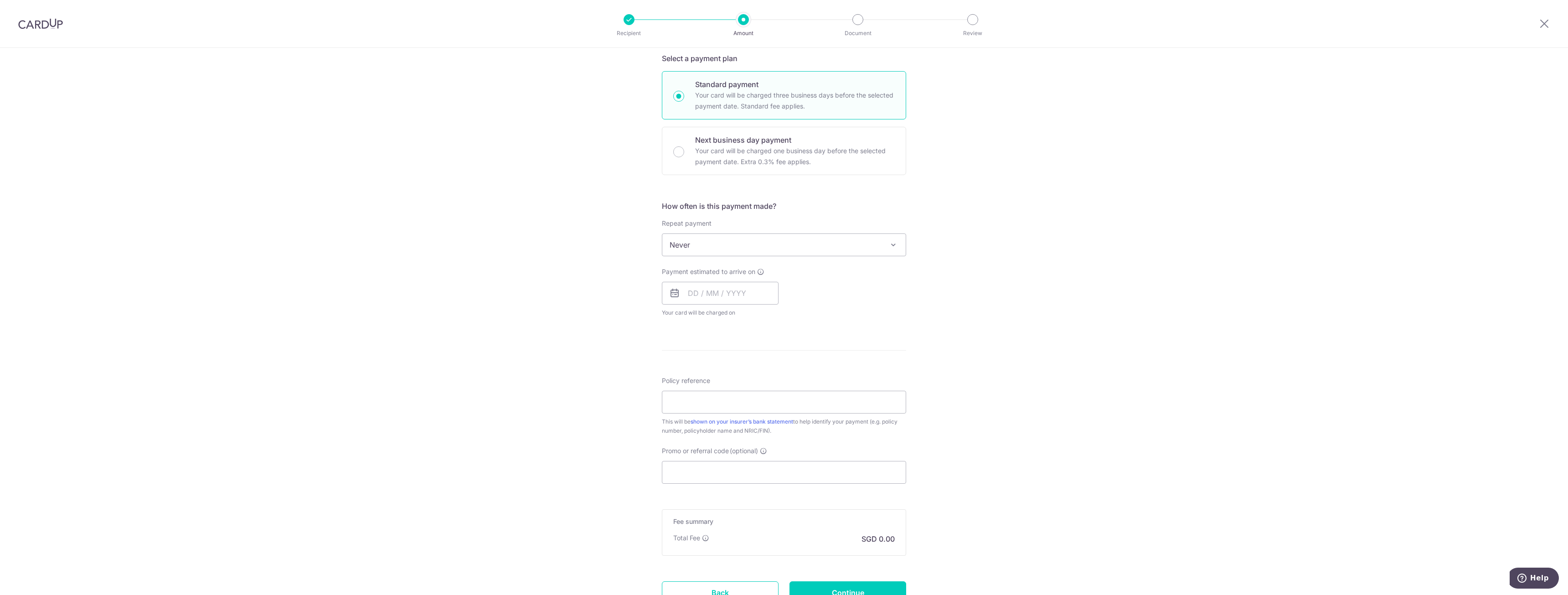
scroll to position [278, 0]
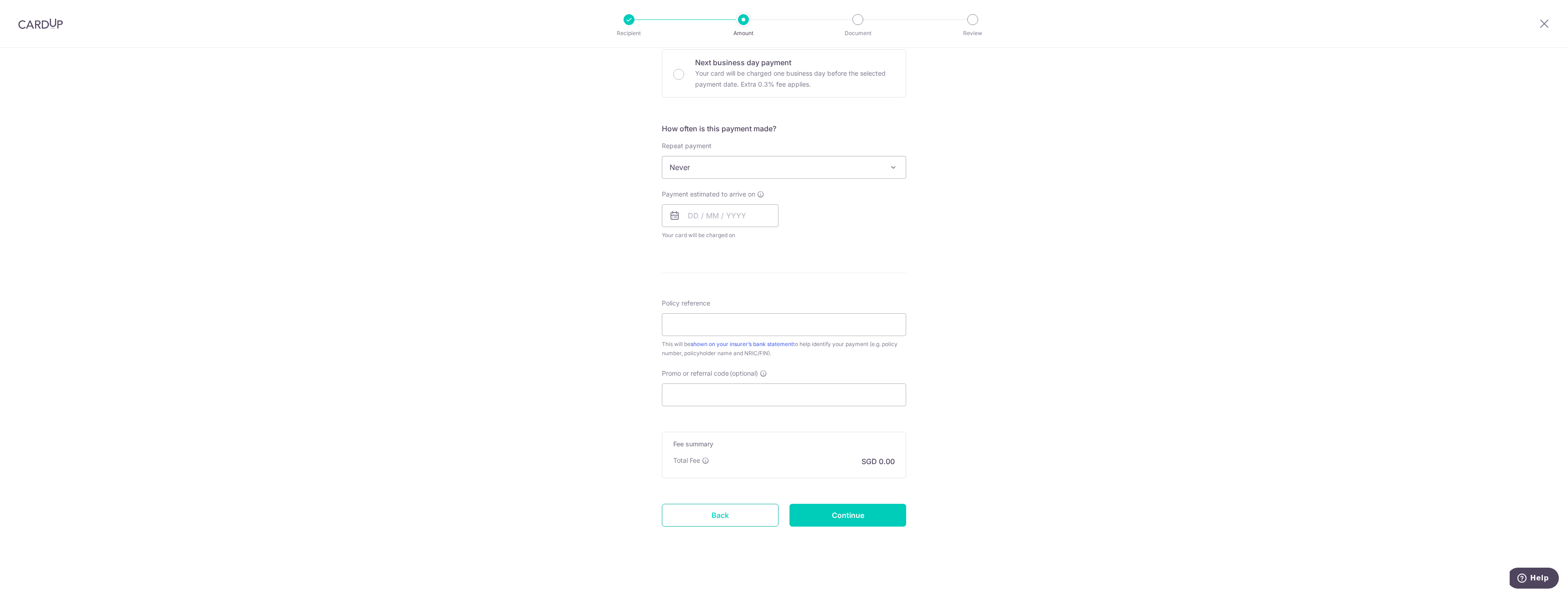
click at [702, 507] on link "Back" at bounding box center [720, 515] width 117 height 23
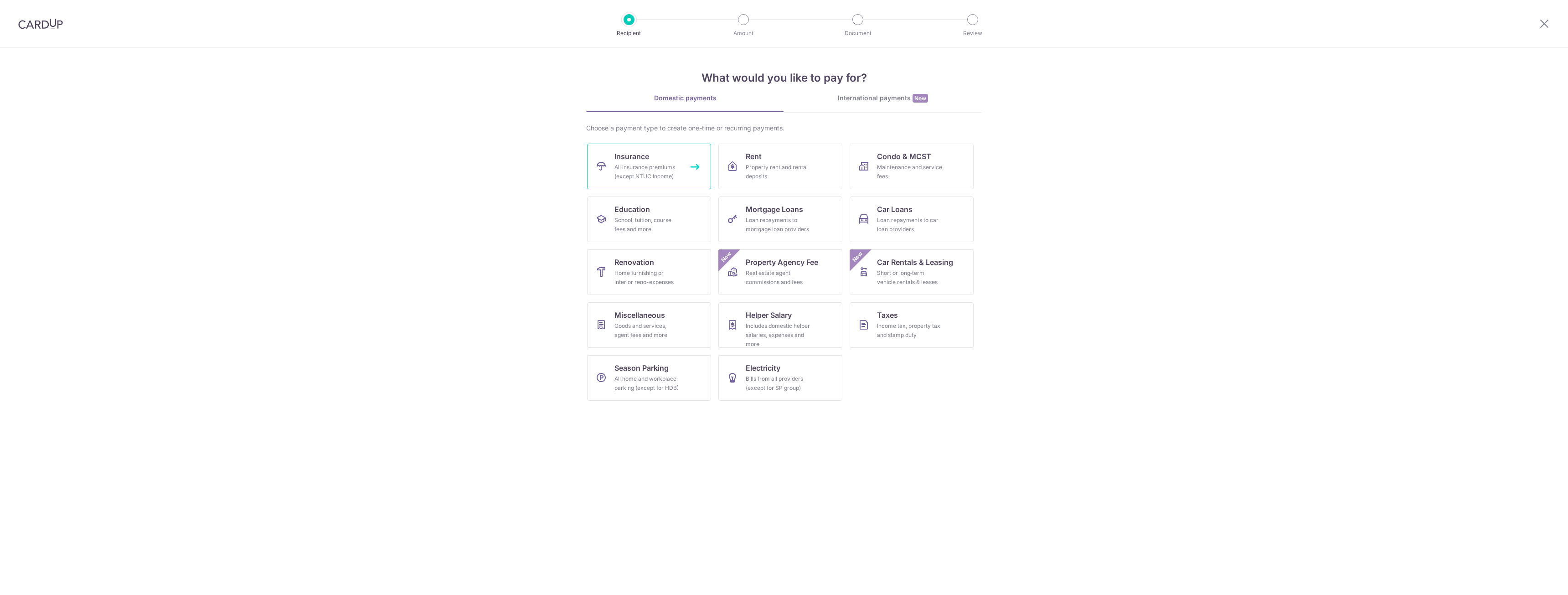
click at [640, 158] on span "Insurance" at bounding box center [631, 157] width 35 height 11
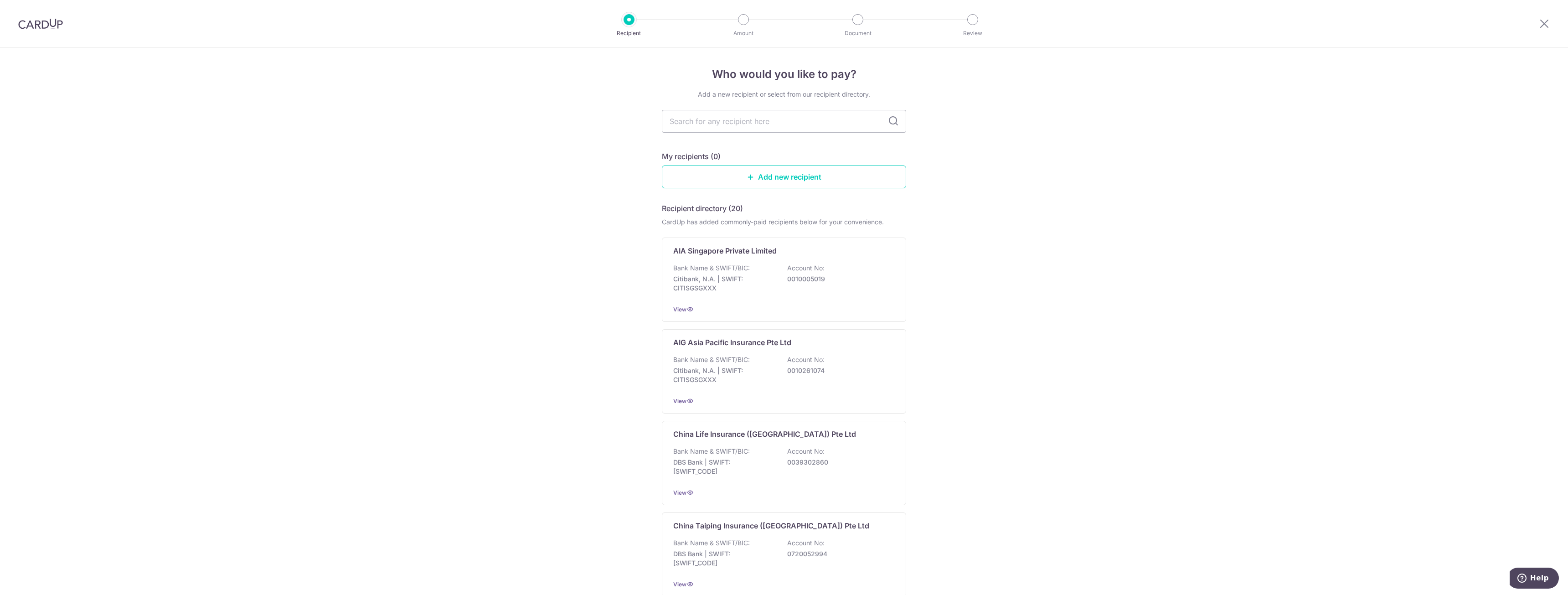
click at [756, 129] on input "text" at bounding box center [783, 121] width 244 height 23
type input "great eastern"
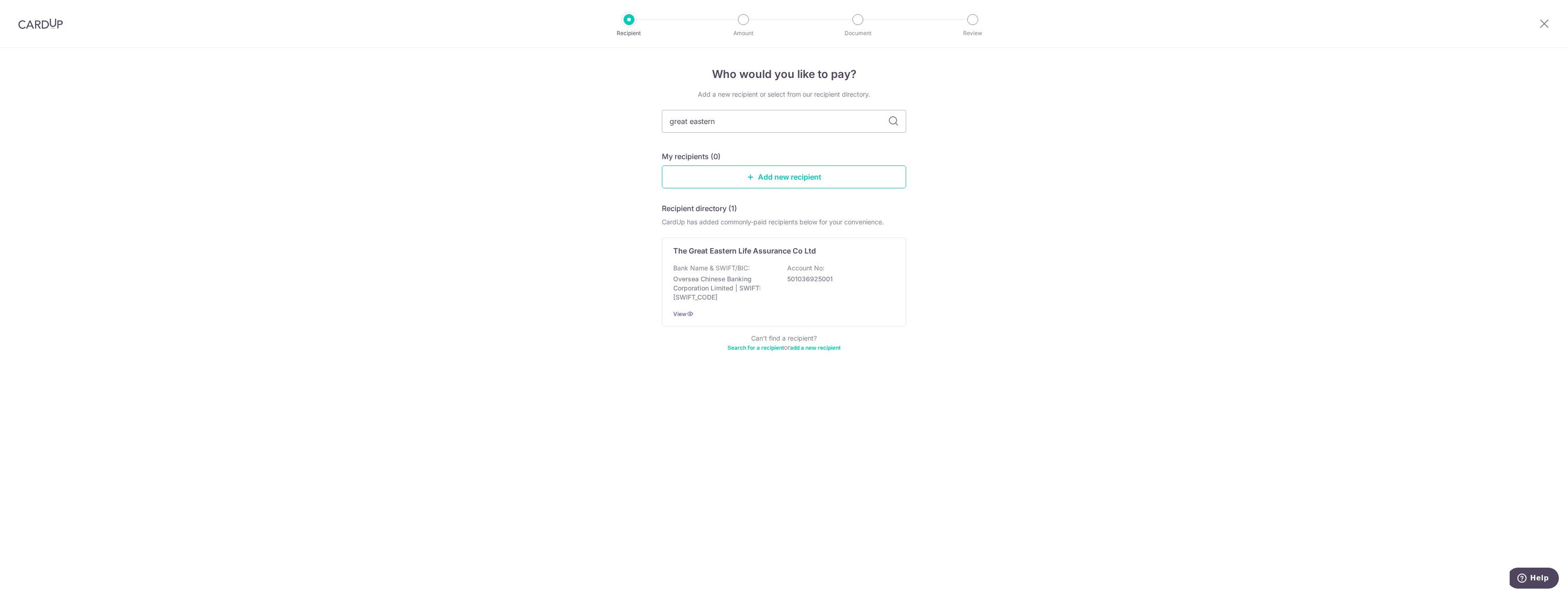
click at [823, 301] on div "Bank Name & SWIFT/BIC: Oversea Chinese Banking Corporation Limited | SWIFT: [SW…" at bounding box center [784, 283] width 222 height 38
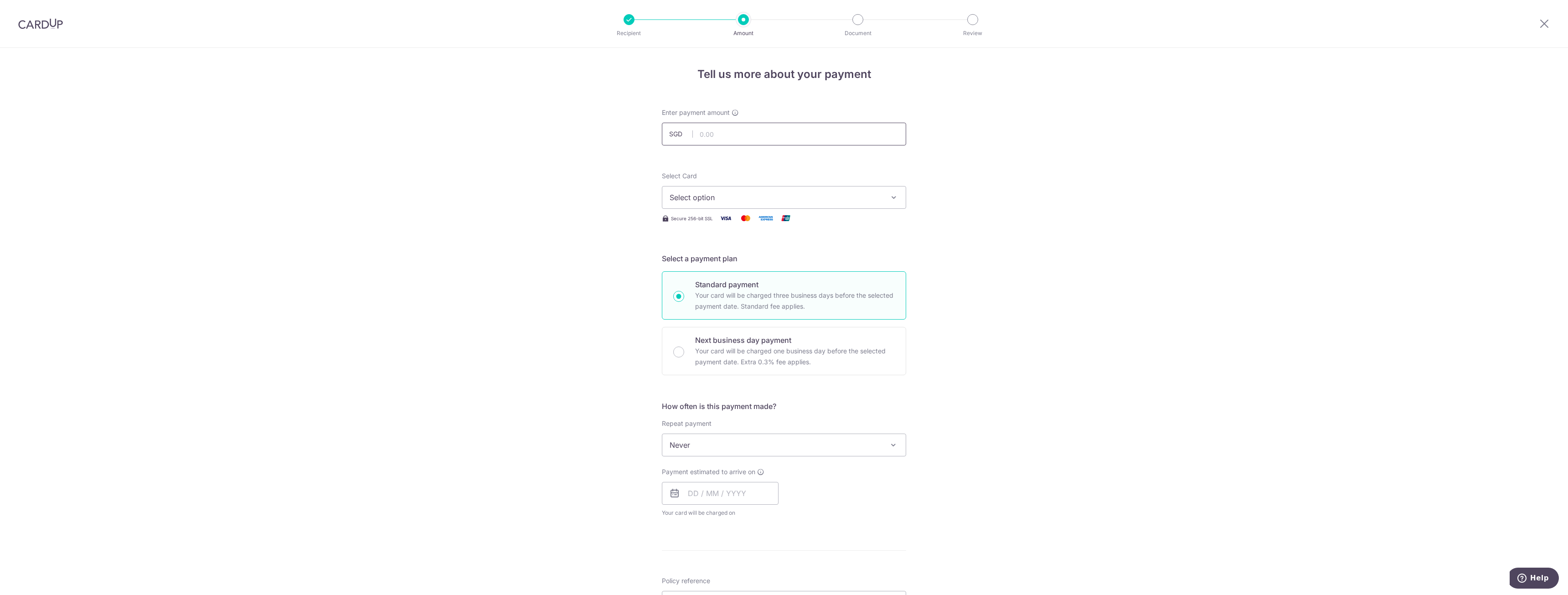
click at [723, 137] on input "text" at bounding box center [783, 133] width 244 height 23
type input "38.75"
click at [724, 192] on button "Select option" at bounding box center [783, 197] width 244 height 23
click at [709, 253] on link "**** 6849" at bounding box center [784, 262] width 243 height 22
click at [726, 440] on span "Never" at bounding box center [784, 445] width 243 height 22
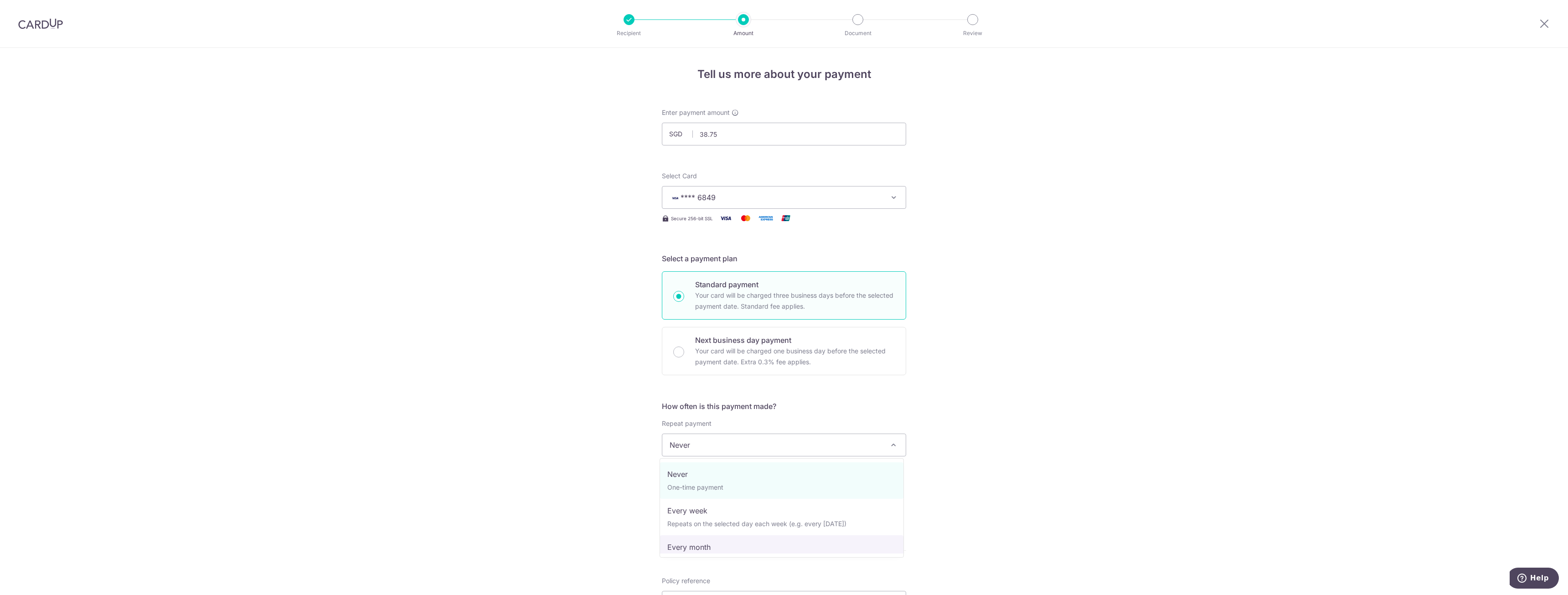
select select "3"
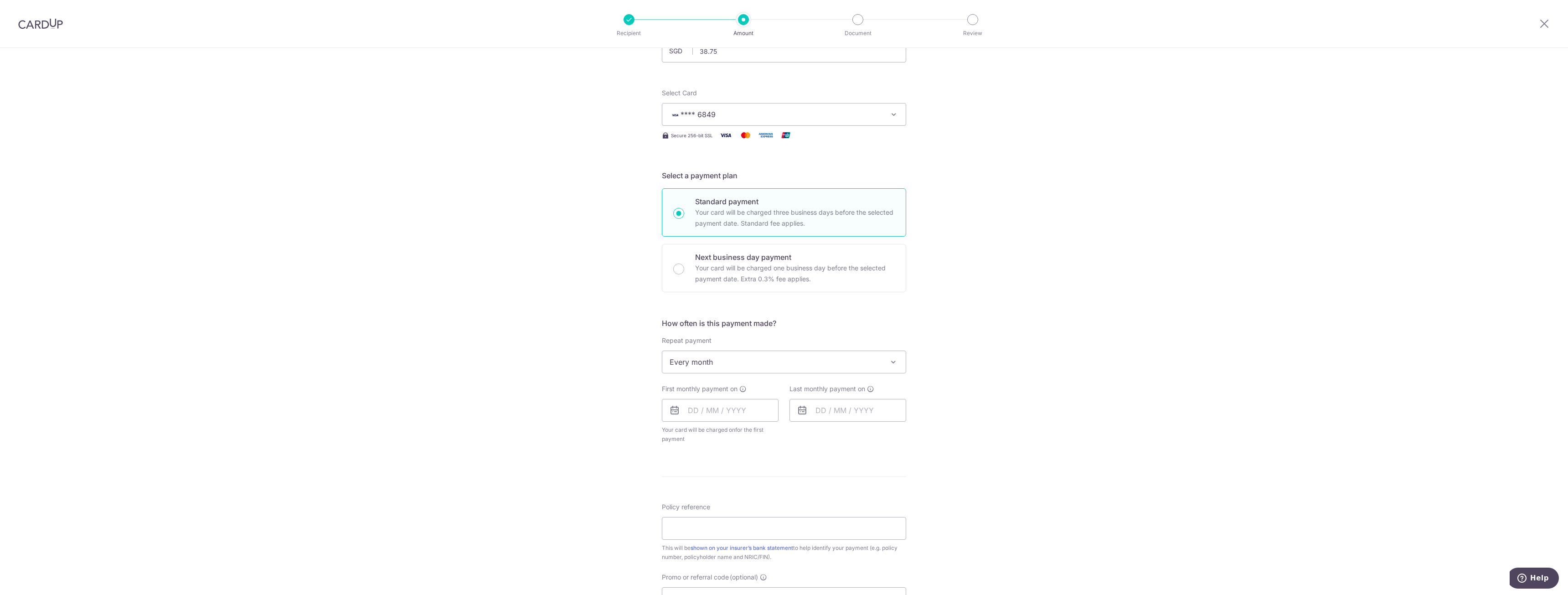
scroll to position [152, 0]
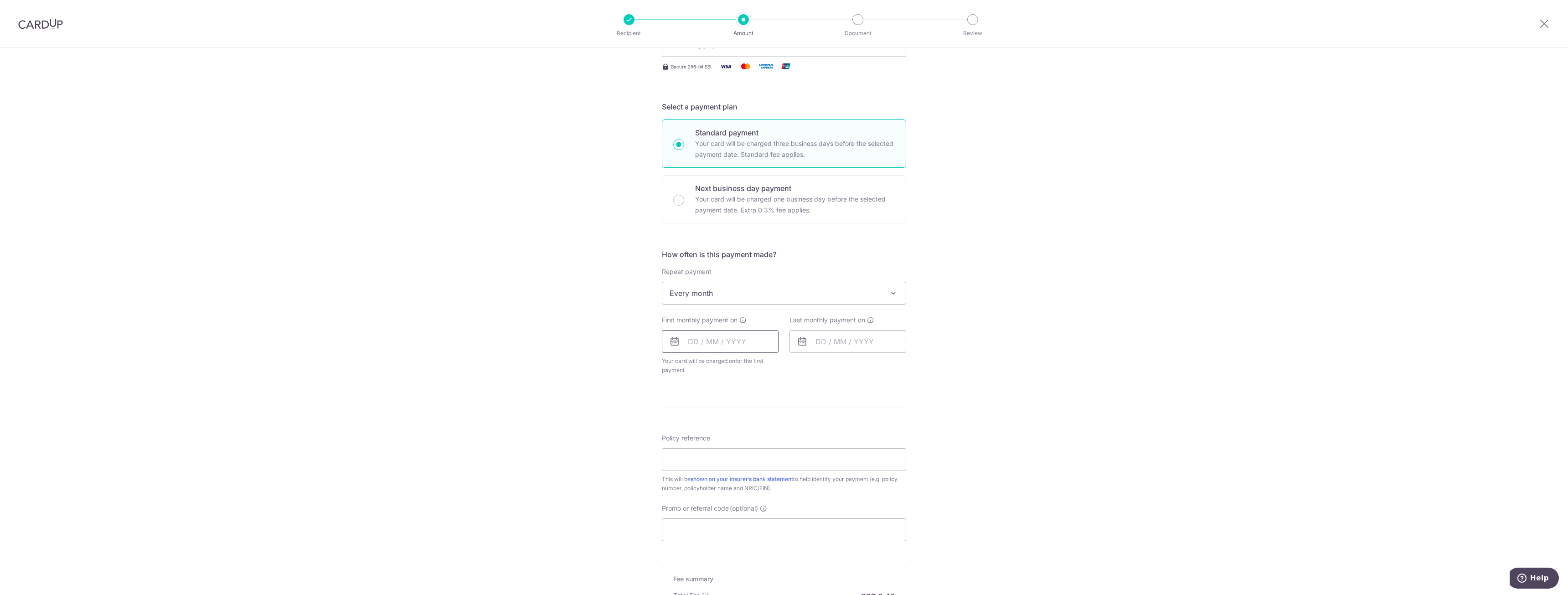
click at [712, 347] on input "text" at bounding box center [720, 341] width 117 height 23
click at [731, 325] on div "First monthly payment on 071125 Prev Next Jul Aug Sep Oct Nov Dec Sun Mon Tue W…" at bounding box center [720, 334] width 117 height 37
click at [731, 339] on div "First monthly payment on 071125 Prev Next Jul Aug Sep Oct Nov Dec Sun Mon Tue W…" at bounding box center [720, 334] width 117 height 37
click at [732, 339] on input "071125" at bounding box center [720, 341] width 117 height 23
click at [721, 365] on select "Oct Nov Dec" at bounding box center [713, 366] width 24 height 7
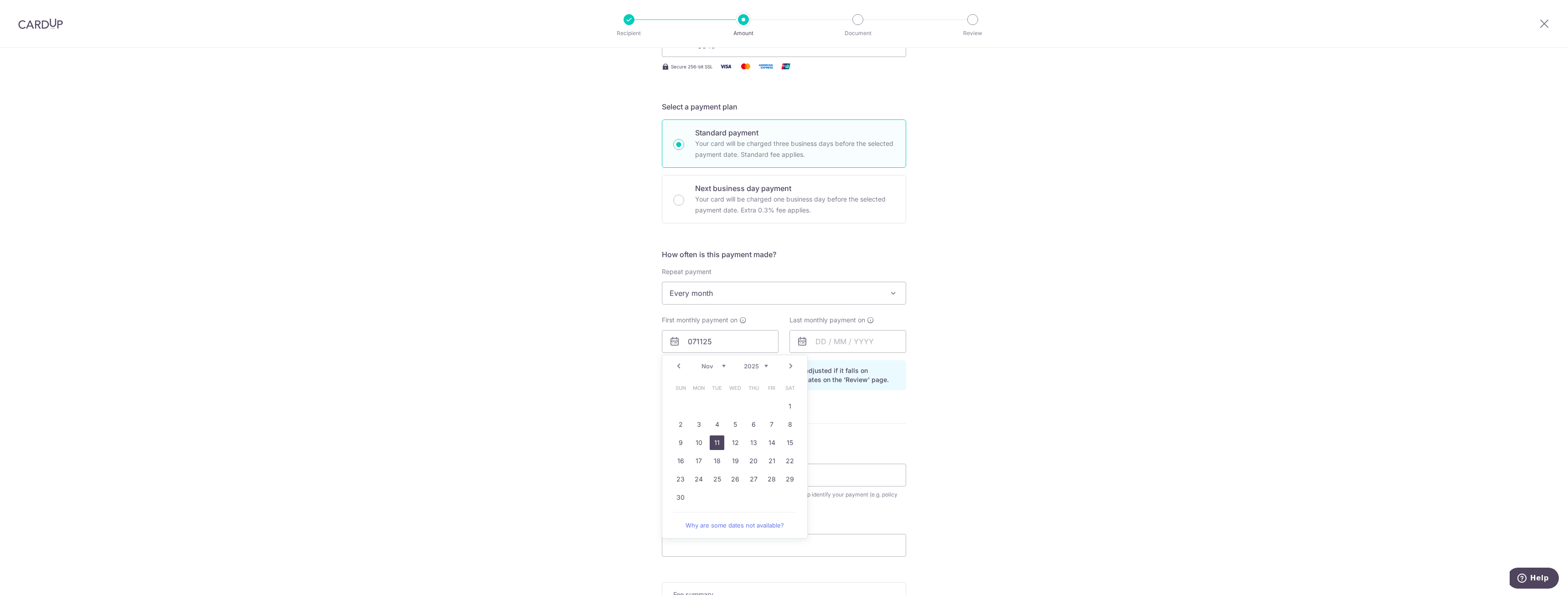
click at [718, 445] on link "11" at bounding box center [717, 443] width 15 height 15
click at [735, 343] on input "11/11/2025" at bounding box center [720, 341] width 117 height 23
click at [765, 423] on link "7" at bounding box center [772, 424] width 15 height 15
type input "[DATE]"
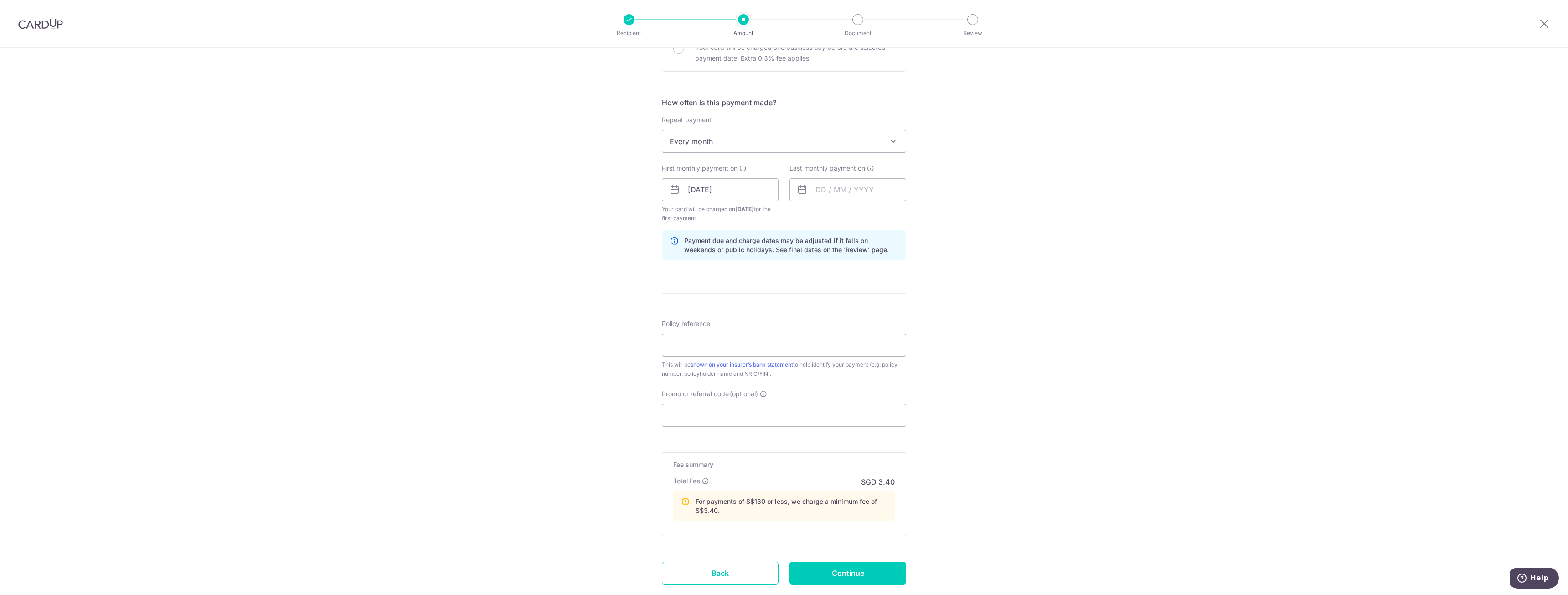
scroll to position [304, 0]
click at [741, 343] on input "Policy reference" at bounding box center [783, 344] width 244 height 23
click at [719, 414] on input "Promo or referral code (optional)" at bounding box center [783, 415] width 244 height 23
paste input "VTAX25R"
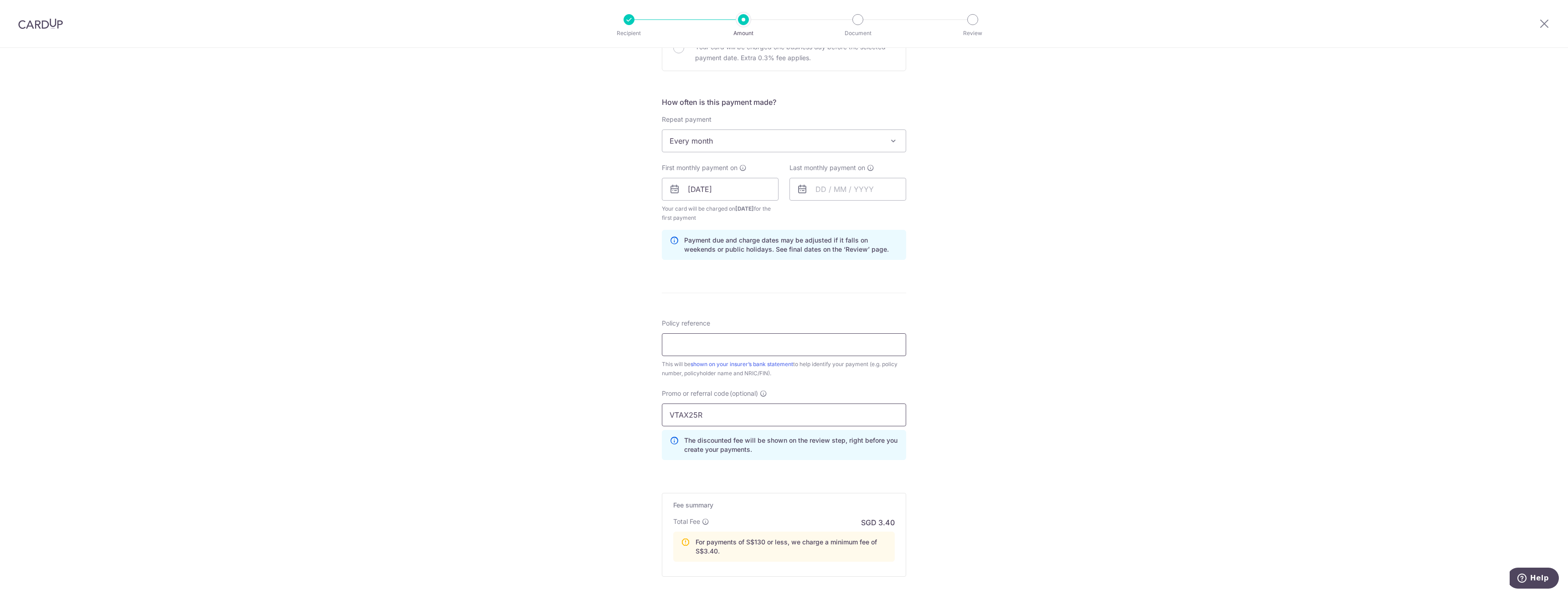
type input "VTAX25R"
click at [721, 350] on input "Policy reference" at bounding box center [783, 344] width 244 height 23
click at [712, 340] on input "Policy reference" at bounding box center [783, 344] width 244 height 23
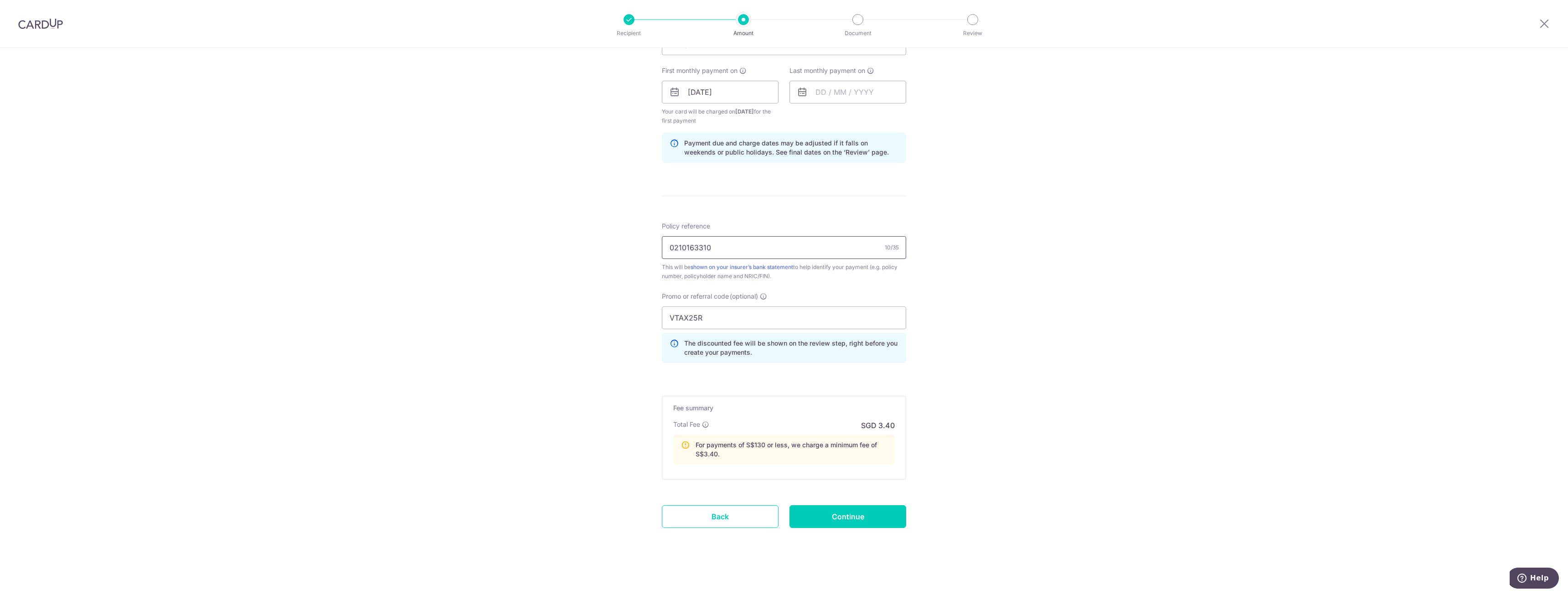
scroll to position [403, 0]
type input "0210163310"
click at [825, 514] on input "Continue" at bounding box center [848, 515] width 117 height 23
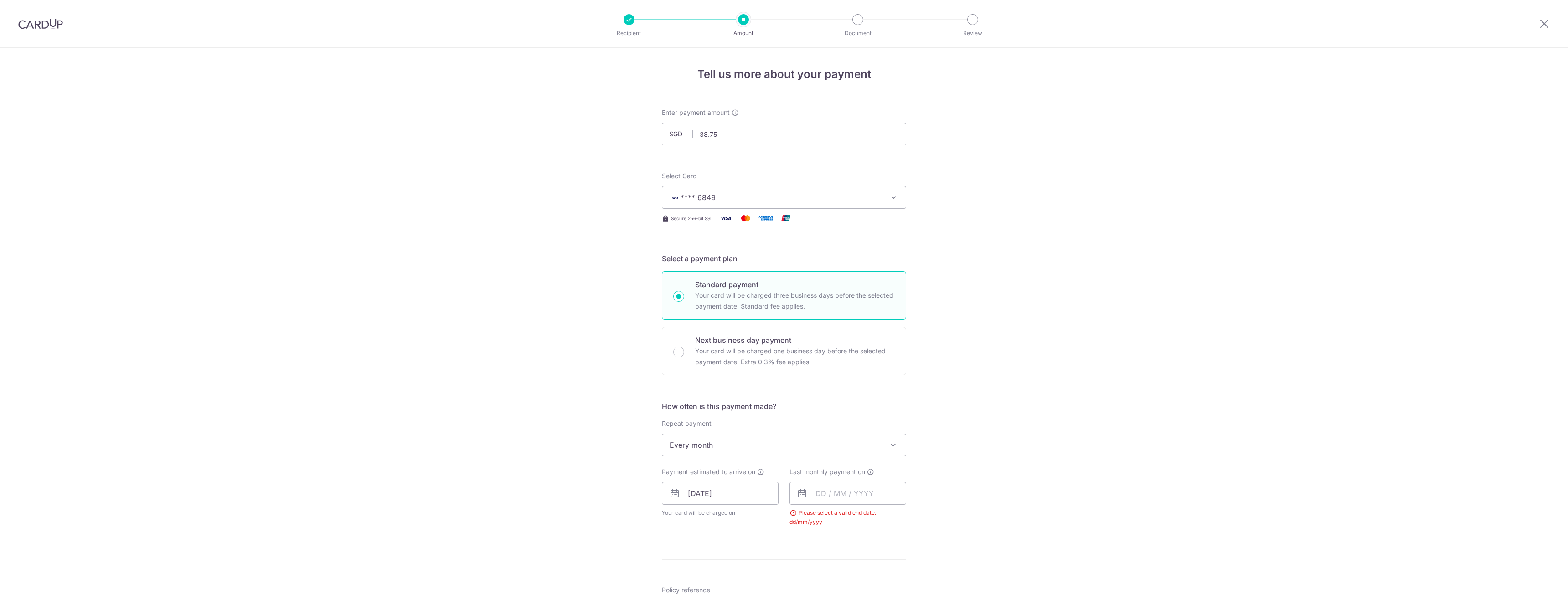
scroll to position [378, 0]
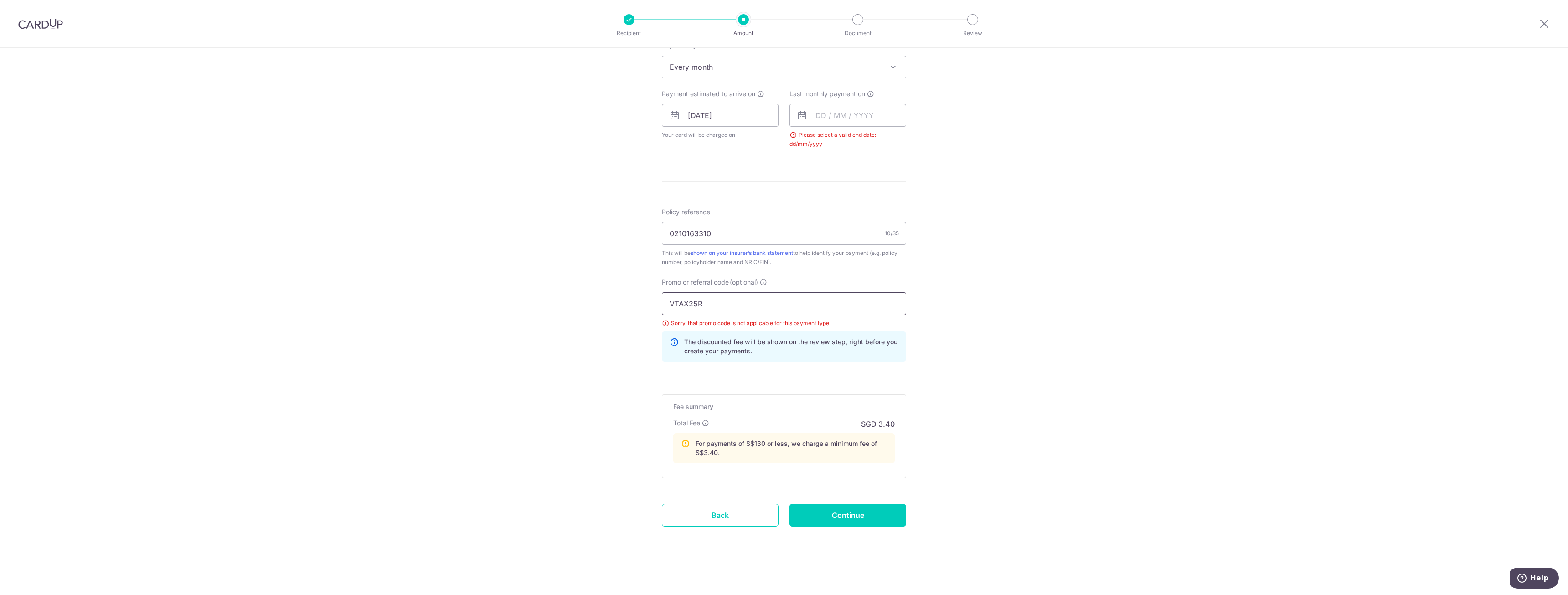
drag, startPoint x: 668, startPoint y: 309, endPoint x: 516, endPoint y: 315, distance: 152.1
click at [533, 315] on div "Tell us more about your payment Enter payment amount SGD 38.75 38.75 Select Car…" at bounding box center [784, 132] width 1568 height 925
paste input "REC185"
type input "REC185"
click at [932, 275] on div "Tell us more about your payment Enter payment amount SGD 38.75 38.75 Select Car…" at bounding box center [784, 132] width 1568 height 925
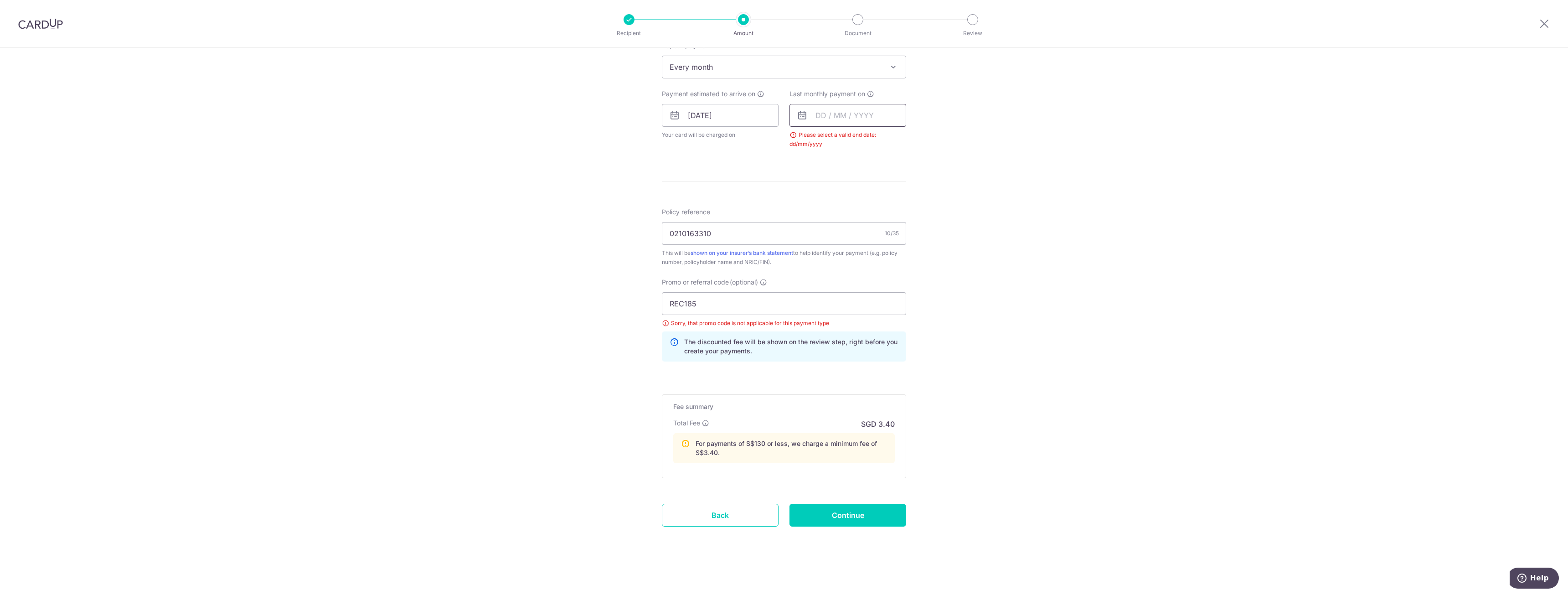
click at [852, 111] on input "text" at bounding box center [848, 115] width 117 height 23
click at [891, 139] on select "2025 2026 2027 2028 2029 2030 2031 2032 2033 2034 2035" at bounding box center [884, 140] width 24 height 7
click at [888, 138] on select "2025 2026 2027 2028 2029 2030 2031 2032 2033 2034 2035" at bounding box center [884, 140] width 24 height 7
click at [847, 138] on select "Jan Feb Mar Apr May Jun Jul Aug Sep Oct Nov Dec" at bounding box center [841, 140] width 24 height 7
click at [897, 197] on link "7" at bounding box center [899, 199] width 15 height 15
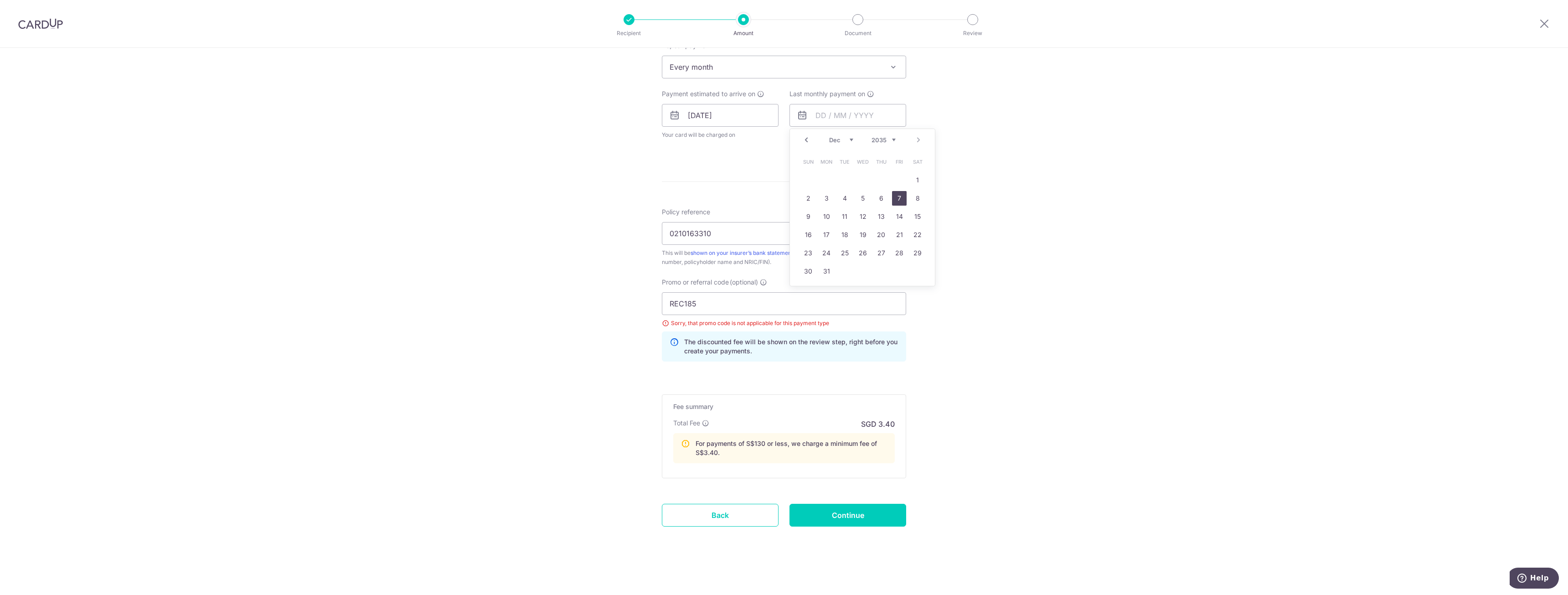
type input "07/12/2035"
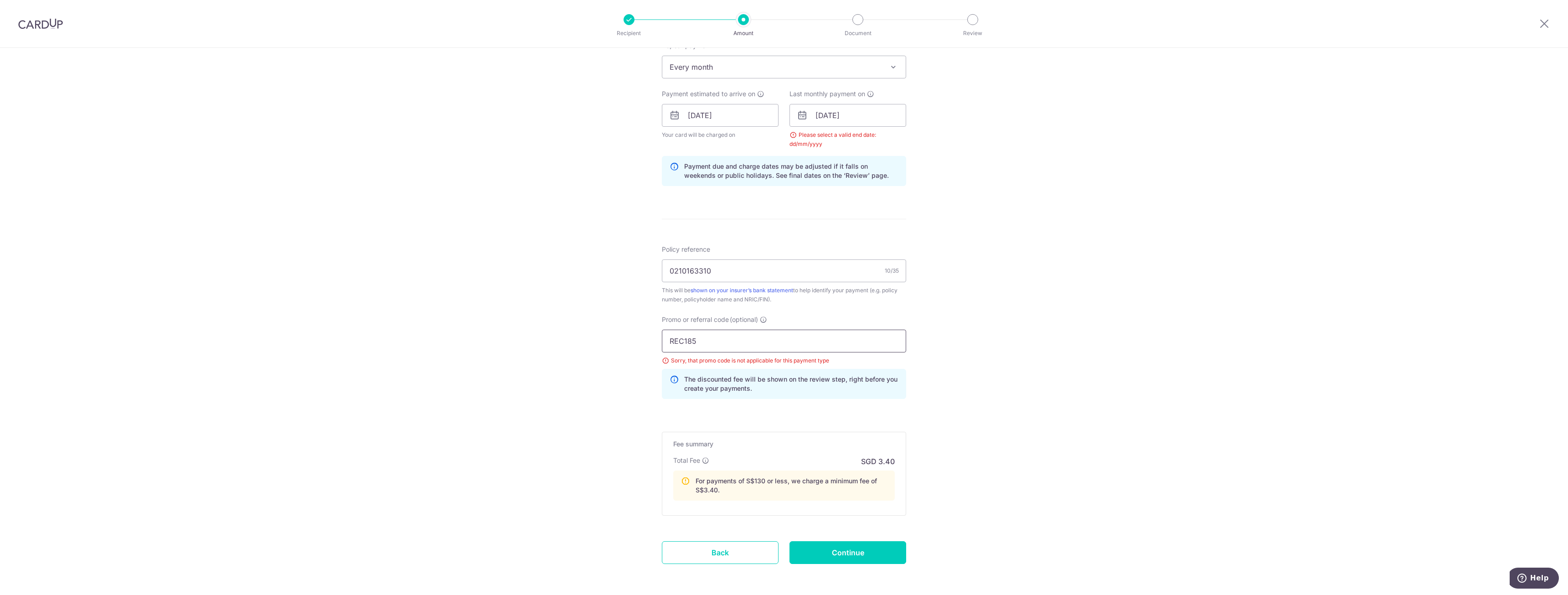
click at [749, 340] on input "REC185" at bounding box center [783, 340] width 244 height 23
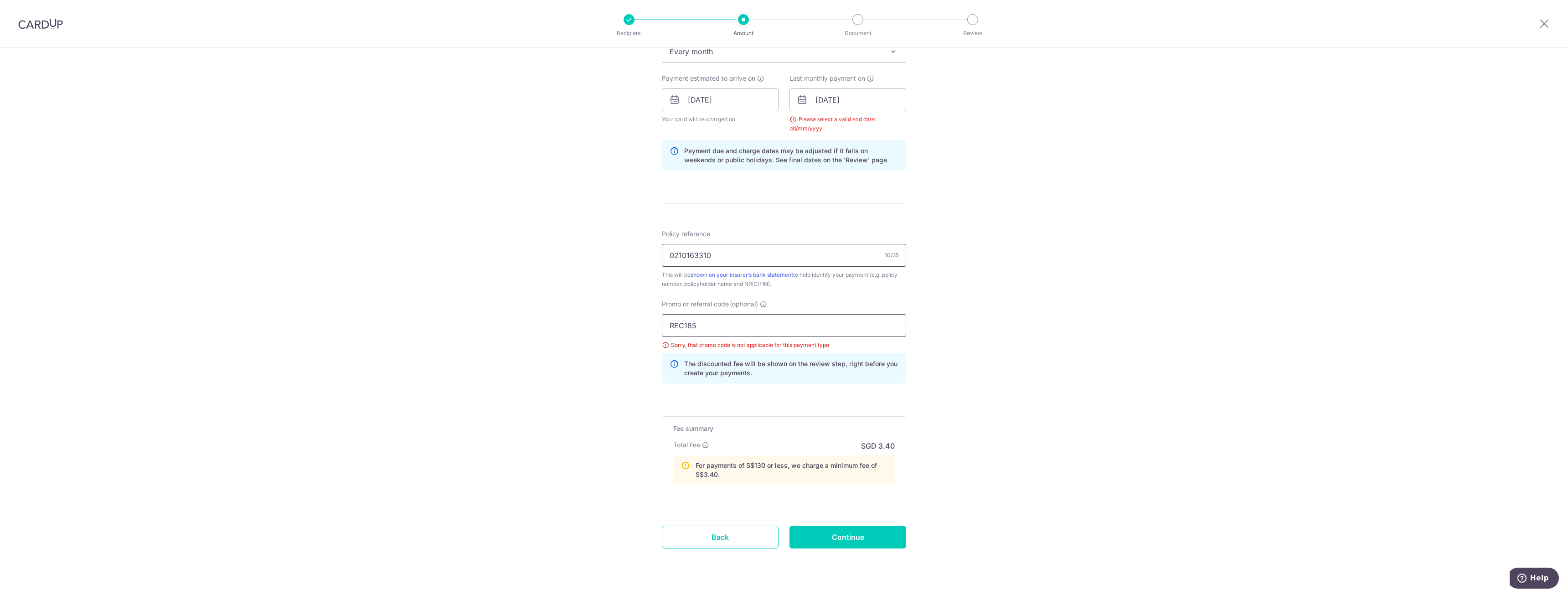
scroll to position [415, 0]
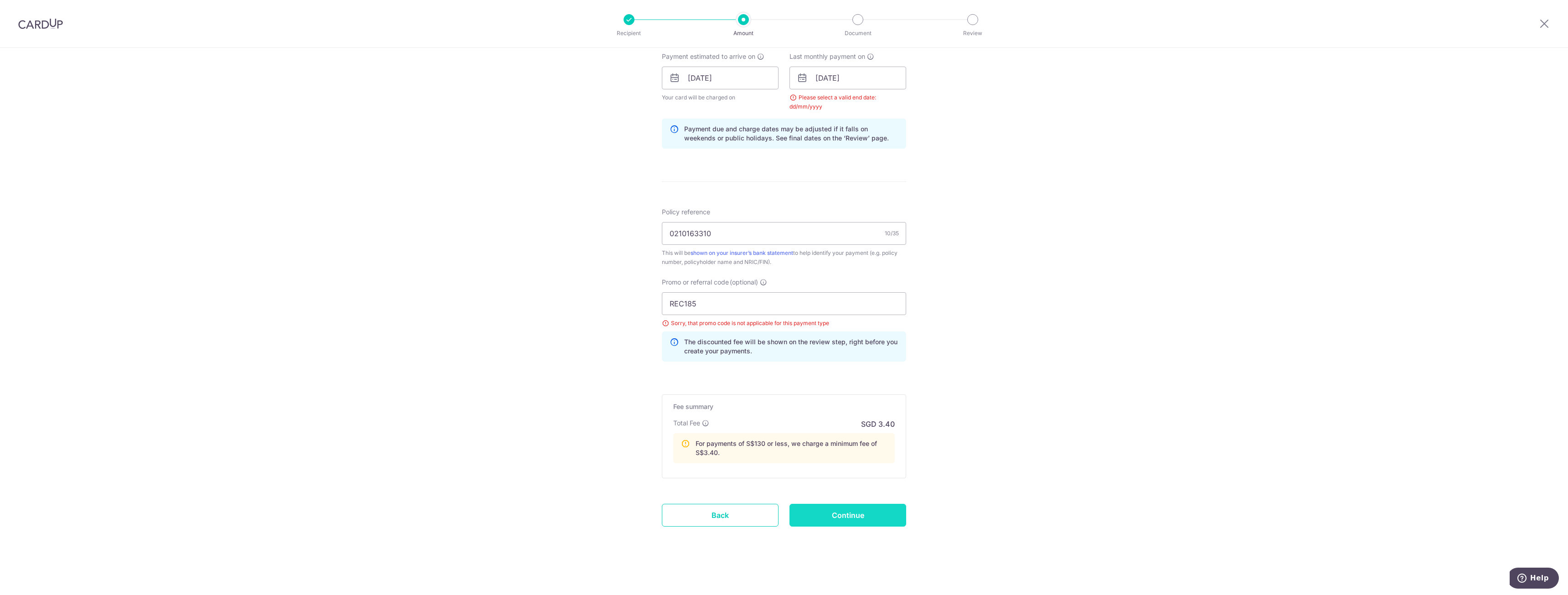
click at [845, 515] on input "Continue" at bounding box center [848, 515] width 117 height 23
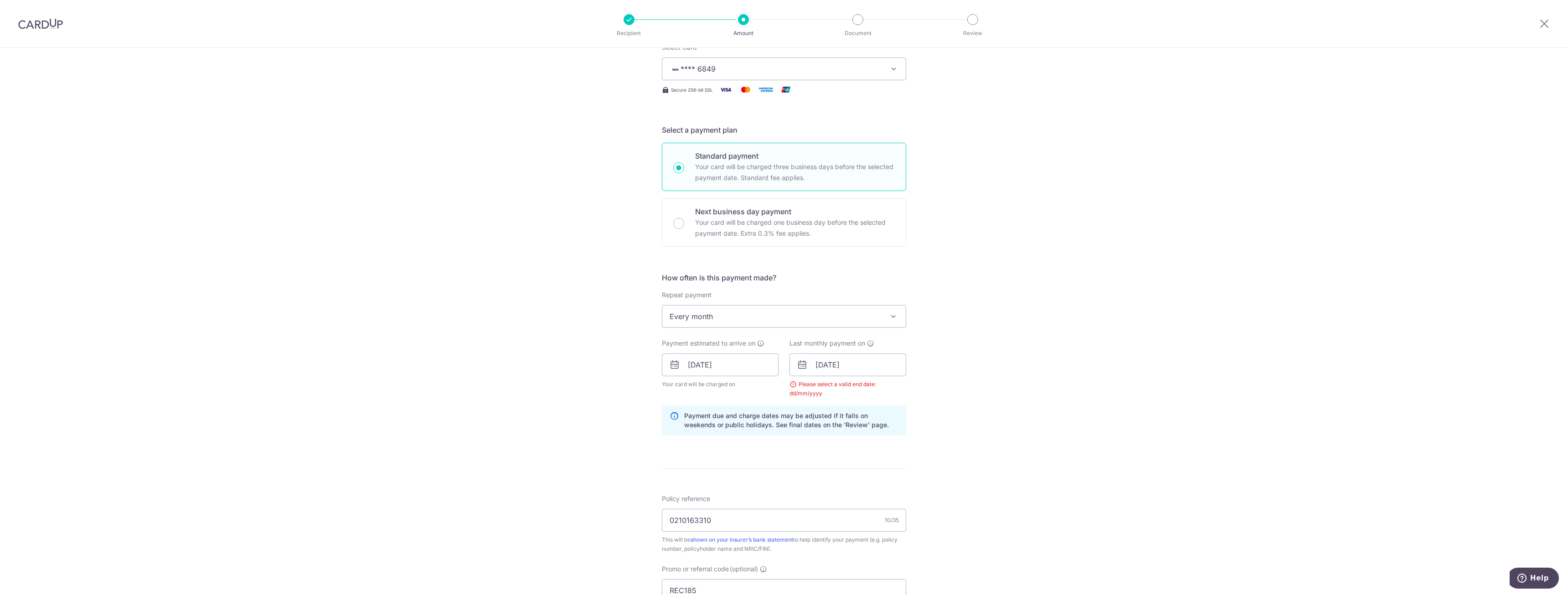
scroll to position [111, 0]
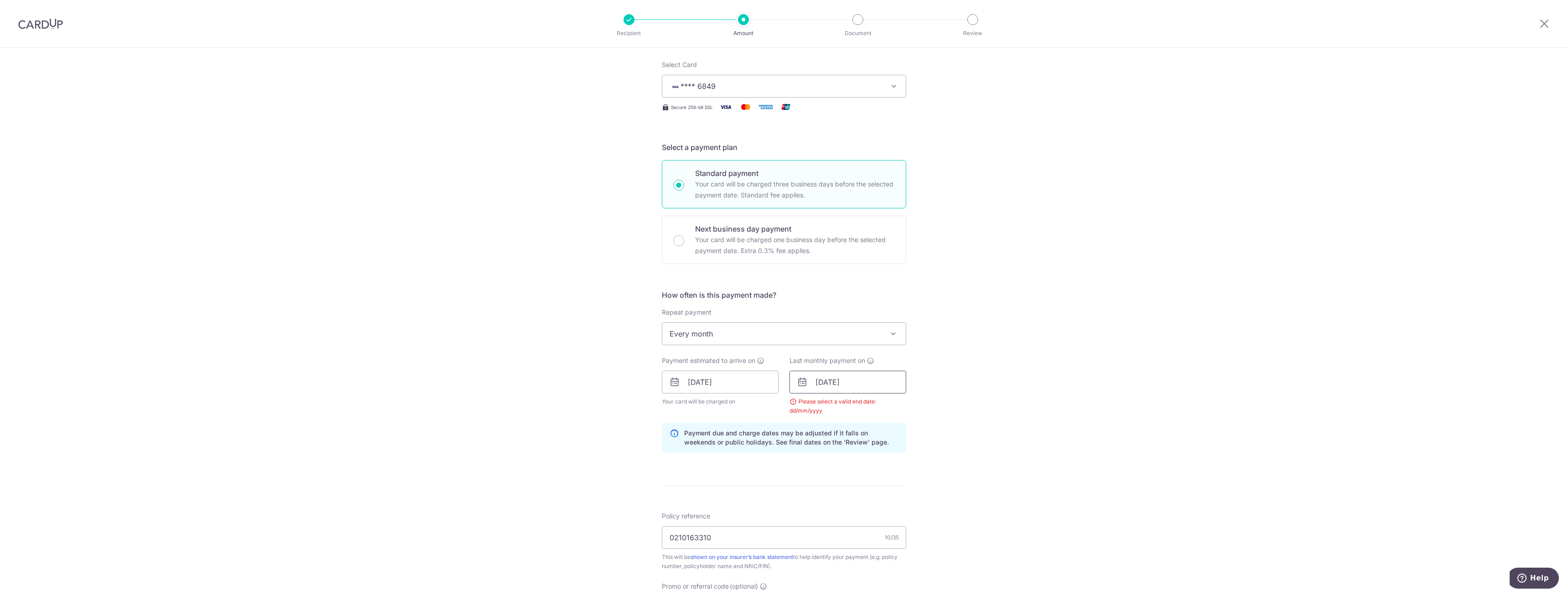
click at [850, 387] on input "07/12/2035" at bounding box center [848, 382] width 117 height 23
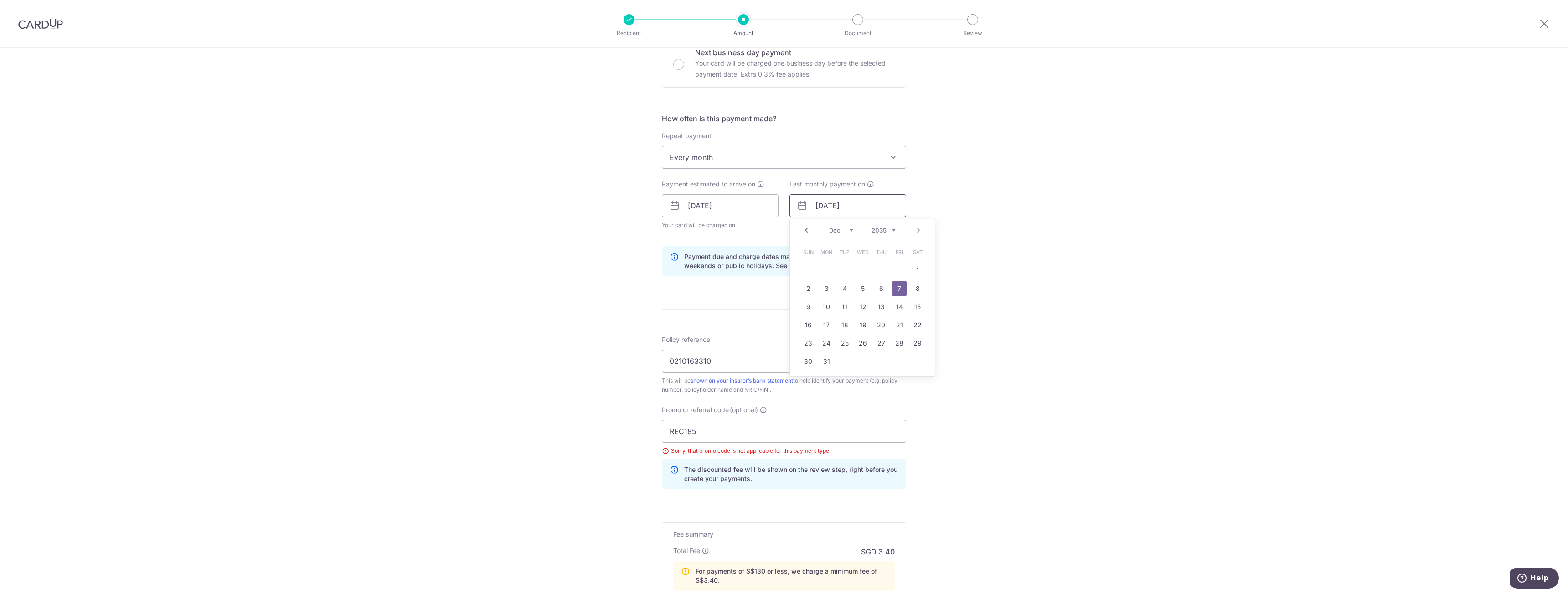
scroll to position [415, 0]
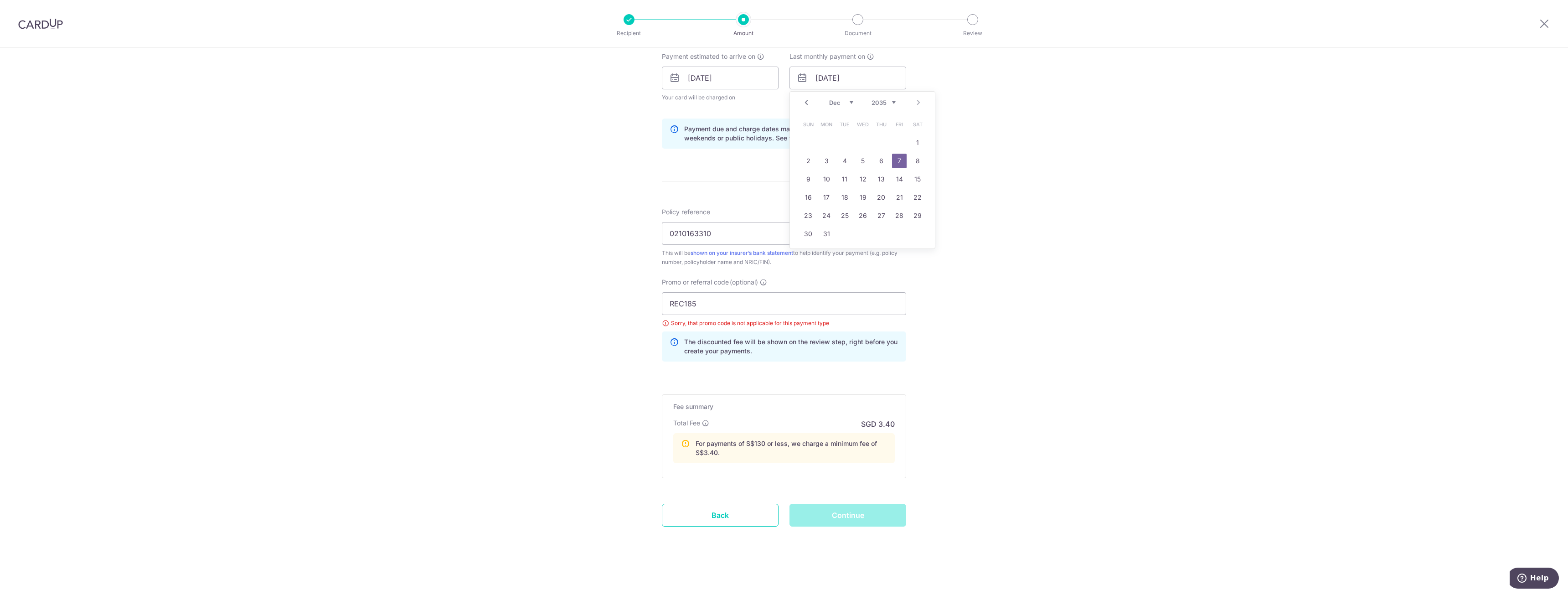
click at [870, 513] on div "Continue" at bounding box center [848, 515] width 128 height 23
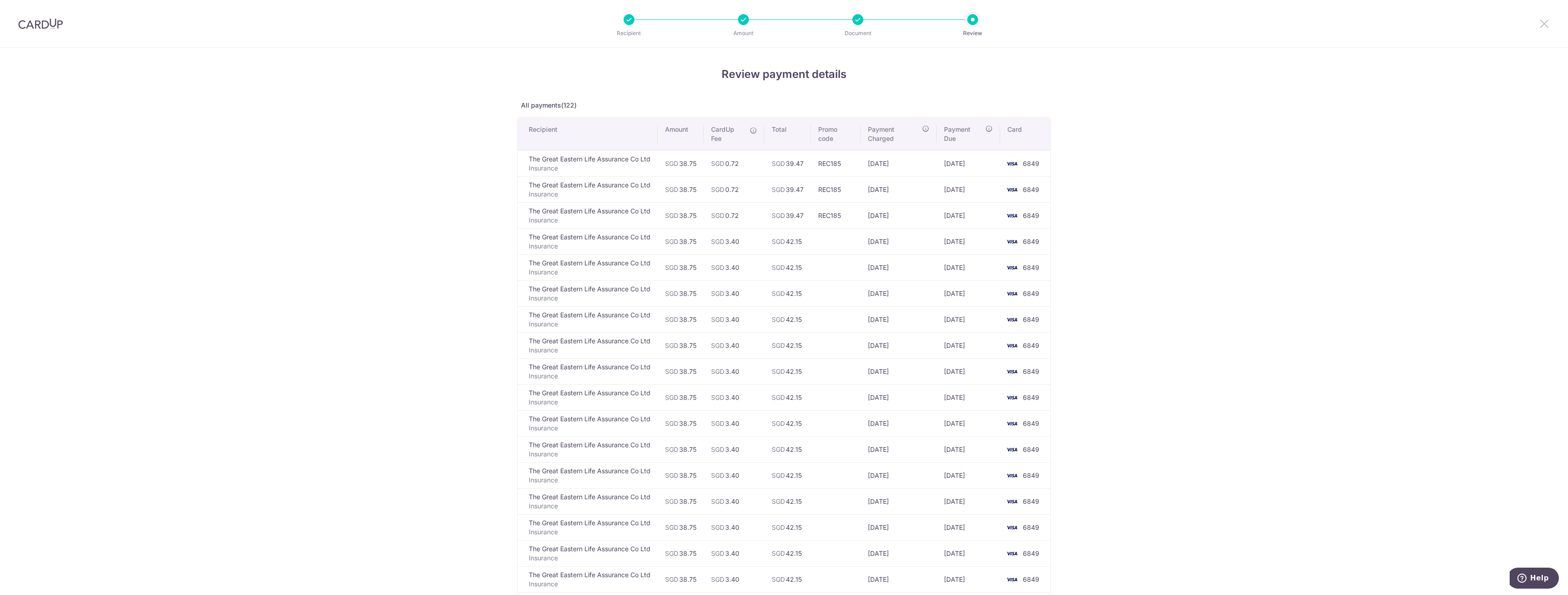
click at [1545, 27] on icon at bounding box center [1544, 23] width 11 height 12
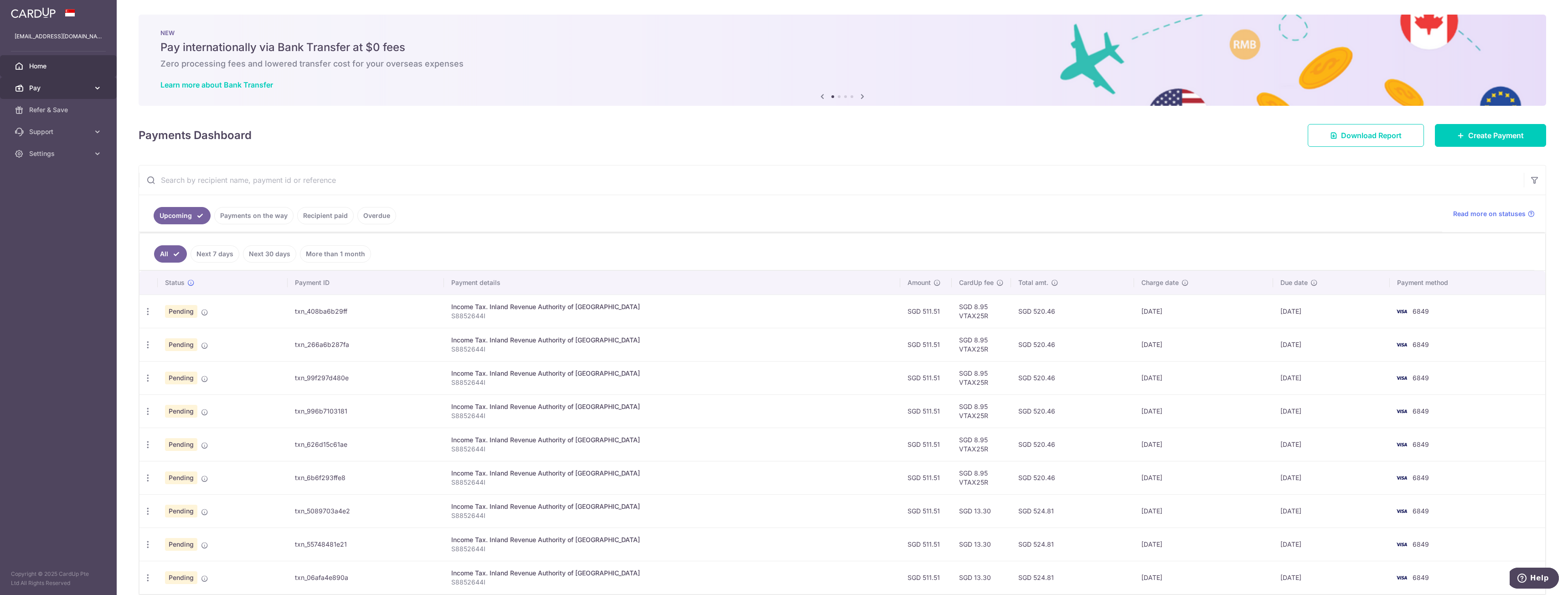
click at [61, 91] on span "Pay" at bounding box center [59, 88] width 60 height 9
click at [55, 115] on link "Payments" at bounding box center [58, 110] width 117 height 22
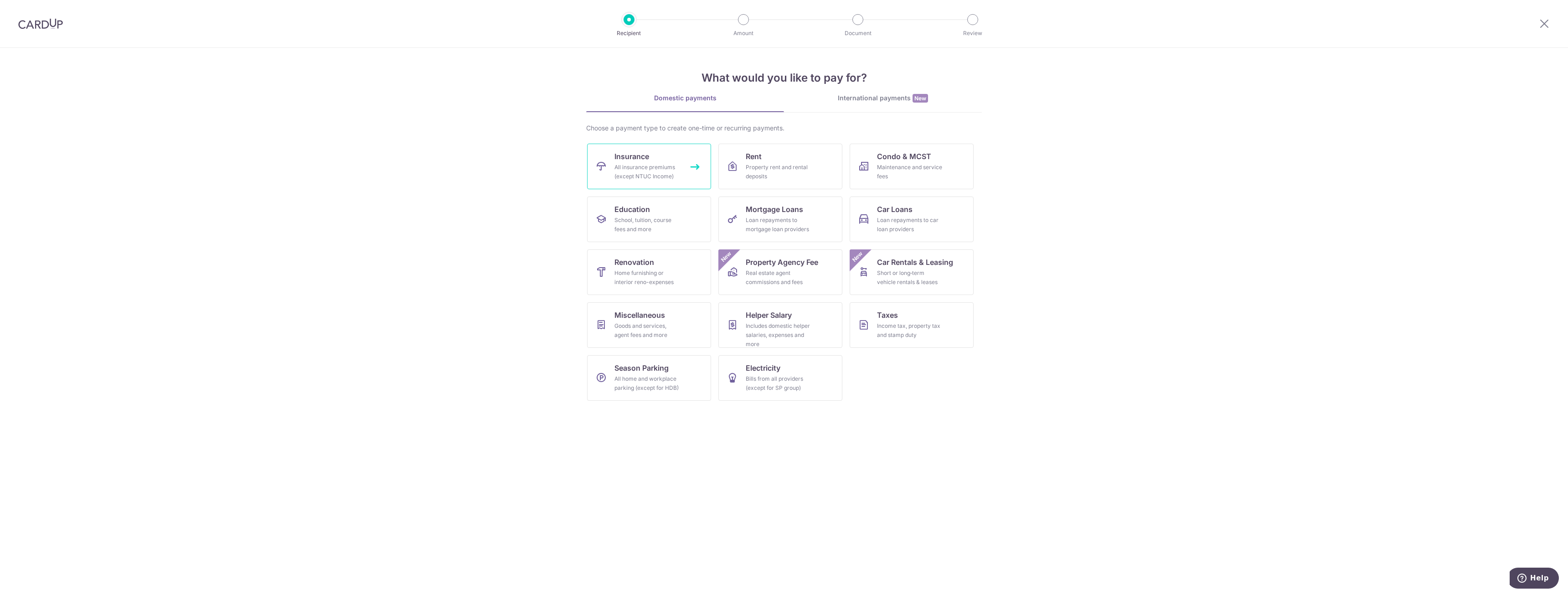
click at [618, 174] on div "All insurance premiums (except NTUC Income)" at bounding box center [647, 172] width 66 height 18
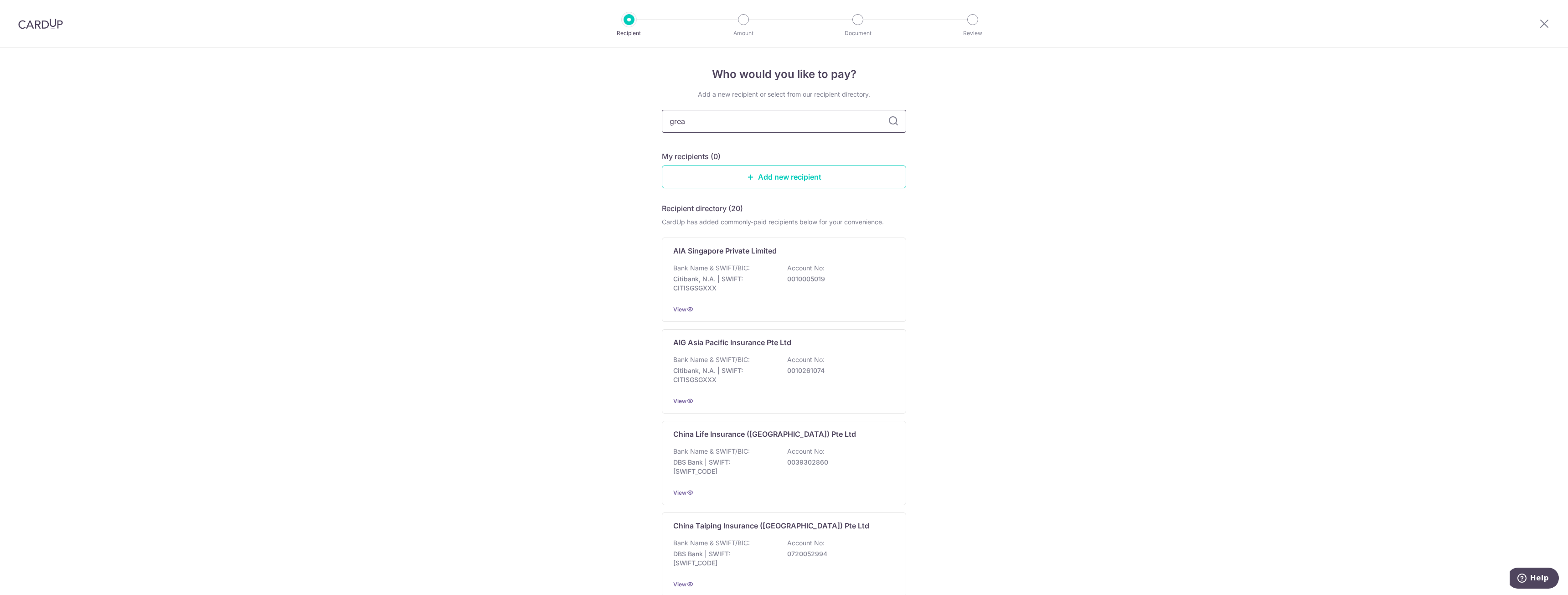
type input "great"
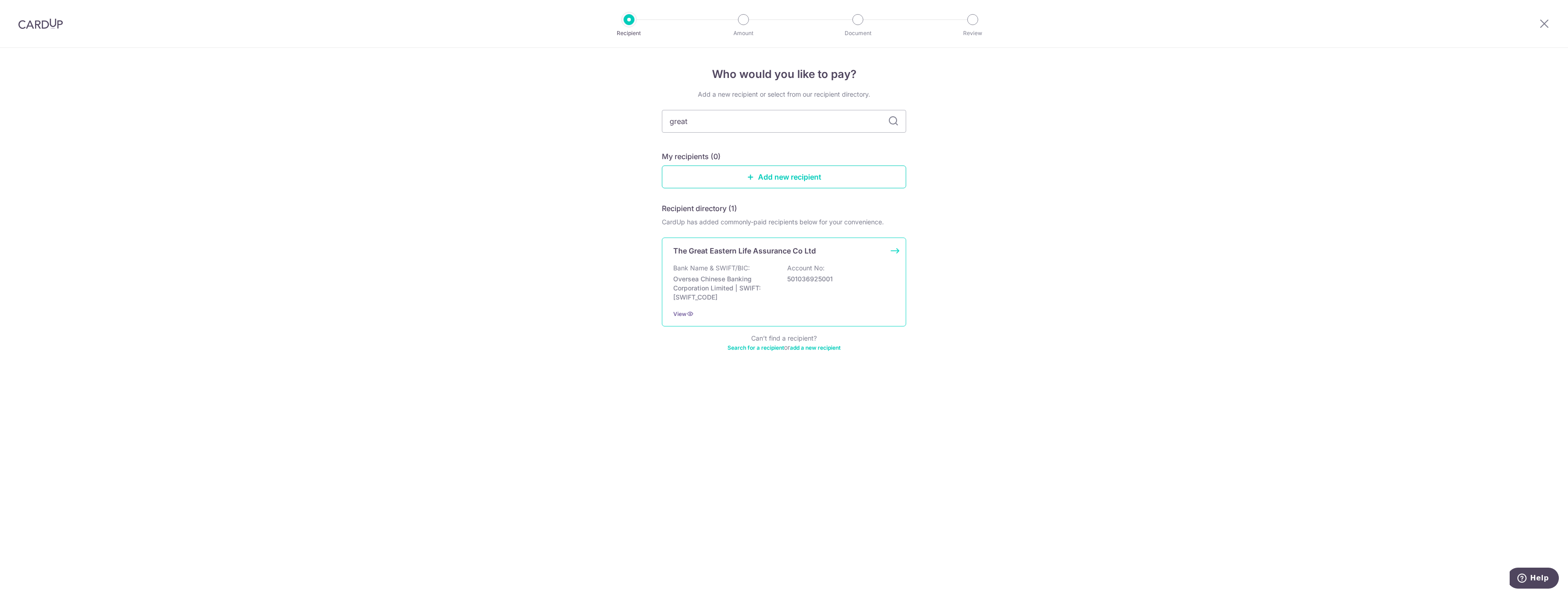
click at [767, 264] on div "Bank Name & SWIFT/BIC: Oversea Chinese Banking Corporation Limited | SWIFT: [SW…" at bounding box center [784, 283] width 222 height 38
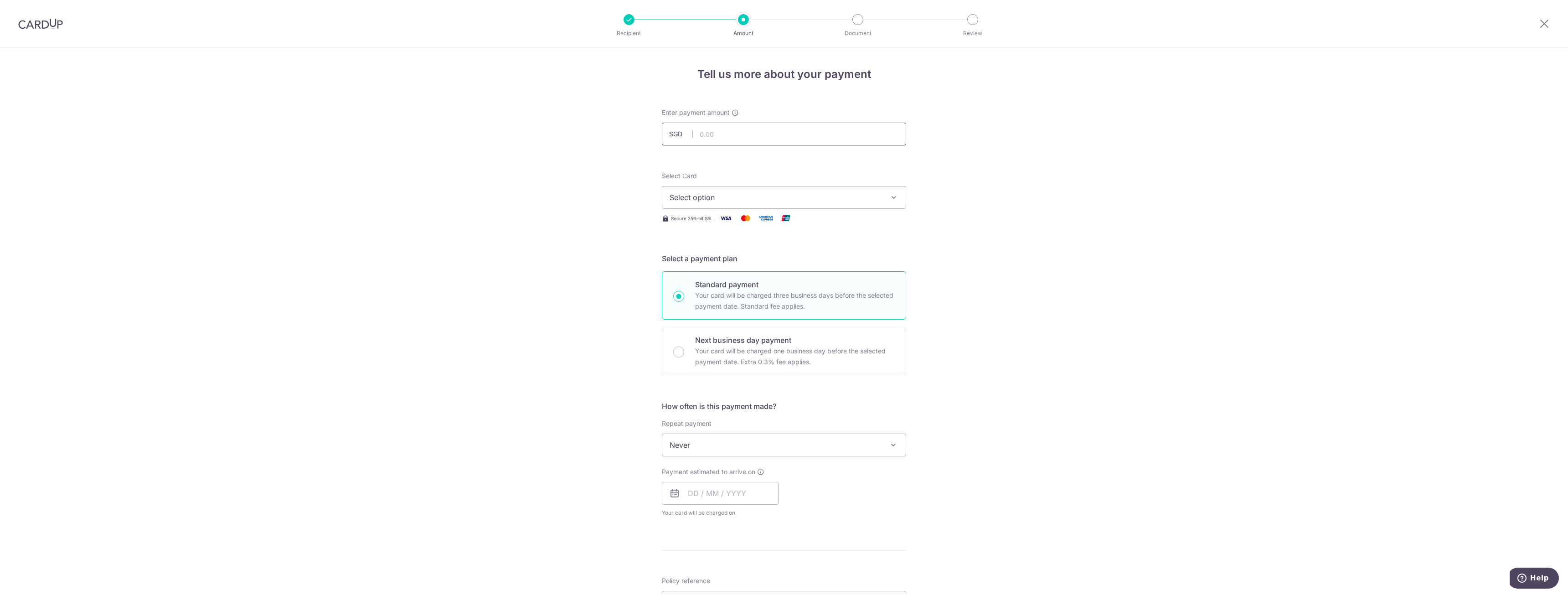
click at [749, 133] on input "text" at bounding box center [783, 133] width 244 height 23
type input "38.75"
click at [767, 202] on span "Select option" at bounding box center [775, 197] width 212 height 11
click at [712, 262] on span "**** 6849" at bounding box center [709, 262] width 35 height 11
click at [703, 437] on span "Never" at bounding box center [784, 445] width 243 height 22
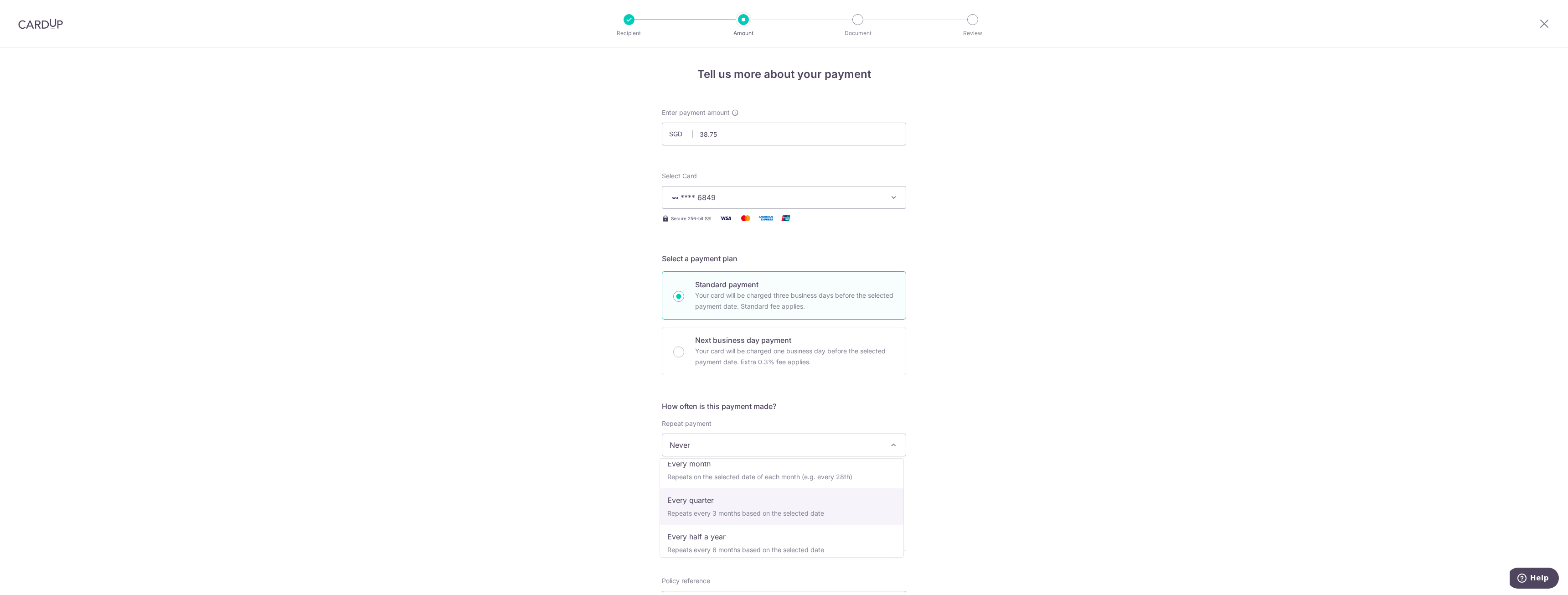
scroll to position [61, 0]
select select "3"
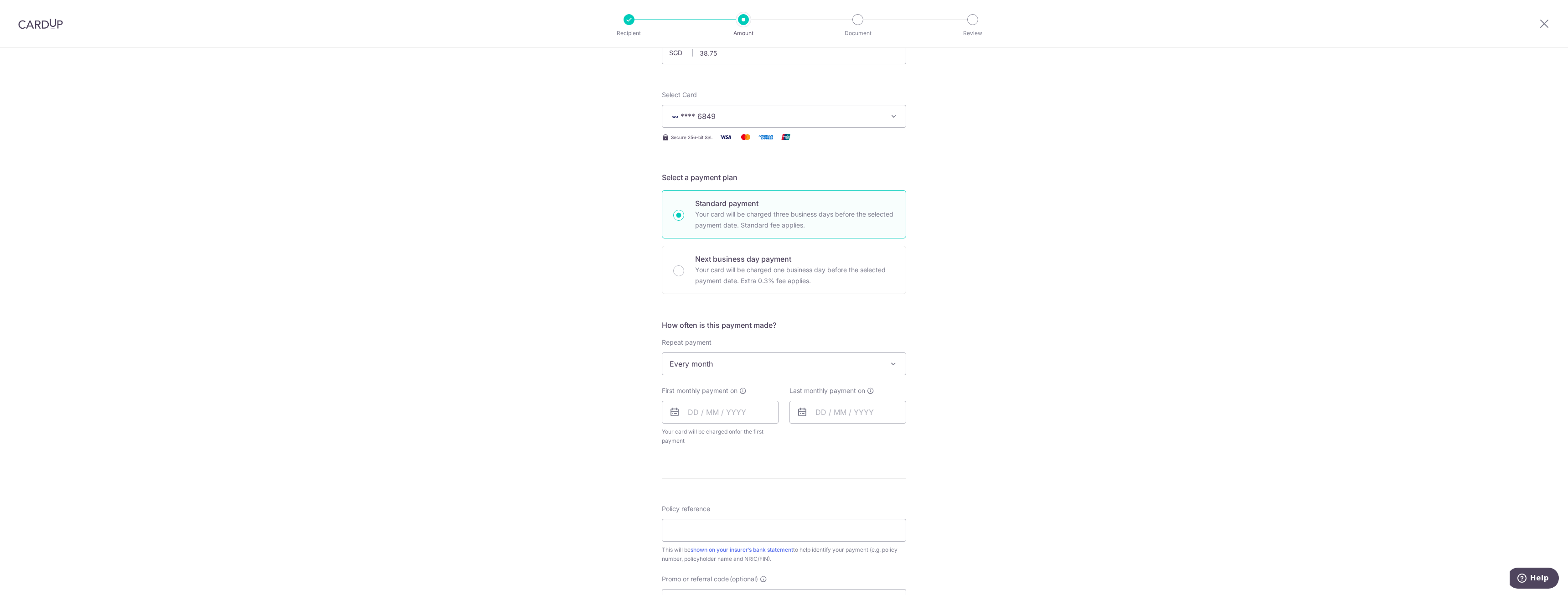
scroll to position [152, 0]
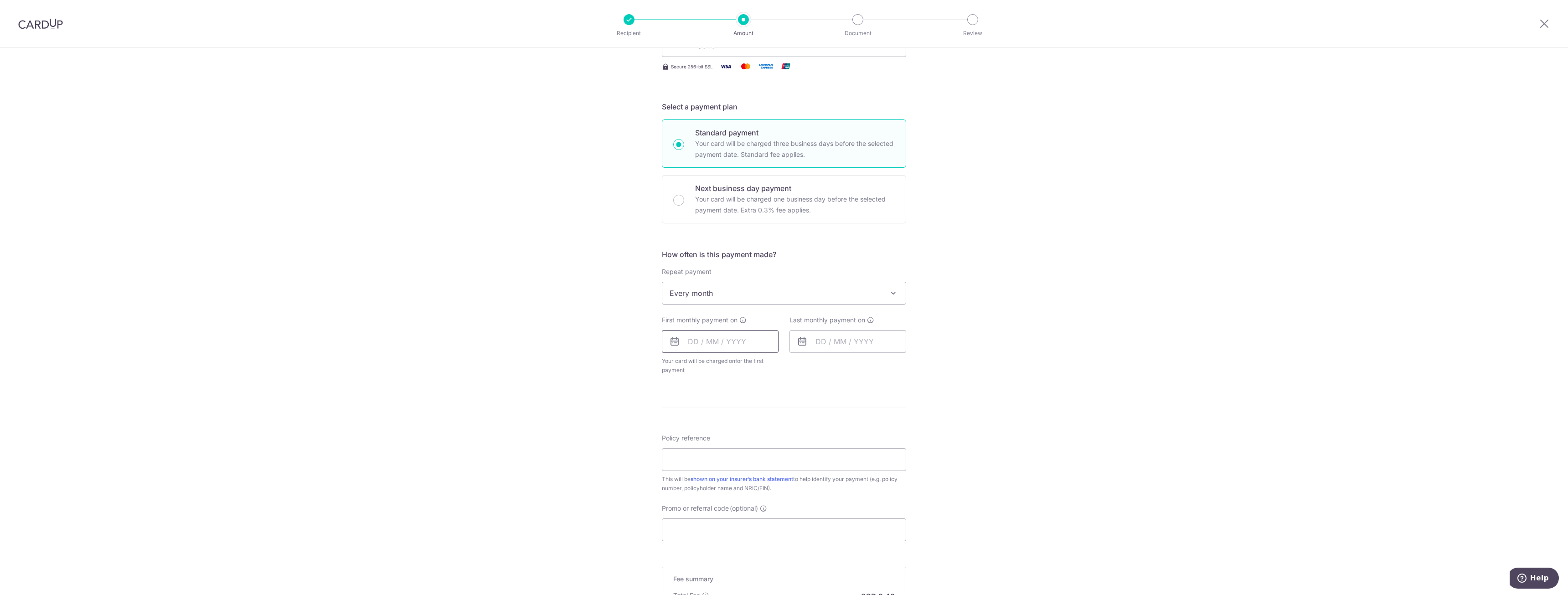
click at [687, 337] on input "text" at bounding box center [720, 341] width 117 height 23
click at [732, 340] on input "text" at bounding box center [720, 341] width 117 height 23
click at [786, 368] on link "Next" at bounding box center [791, 366] width 11 height 11
click at [768, 424] on link "7" at bounding box center [772, 424] width 15 height 15
type input "[DATE]"
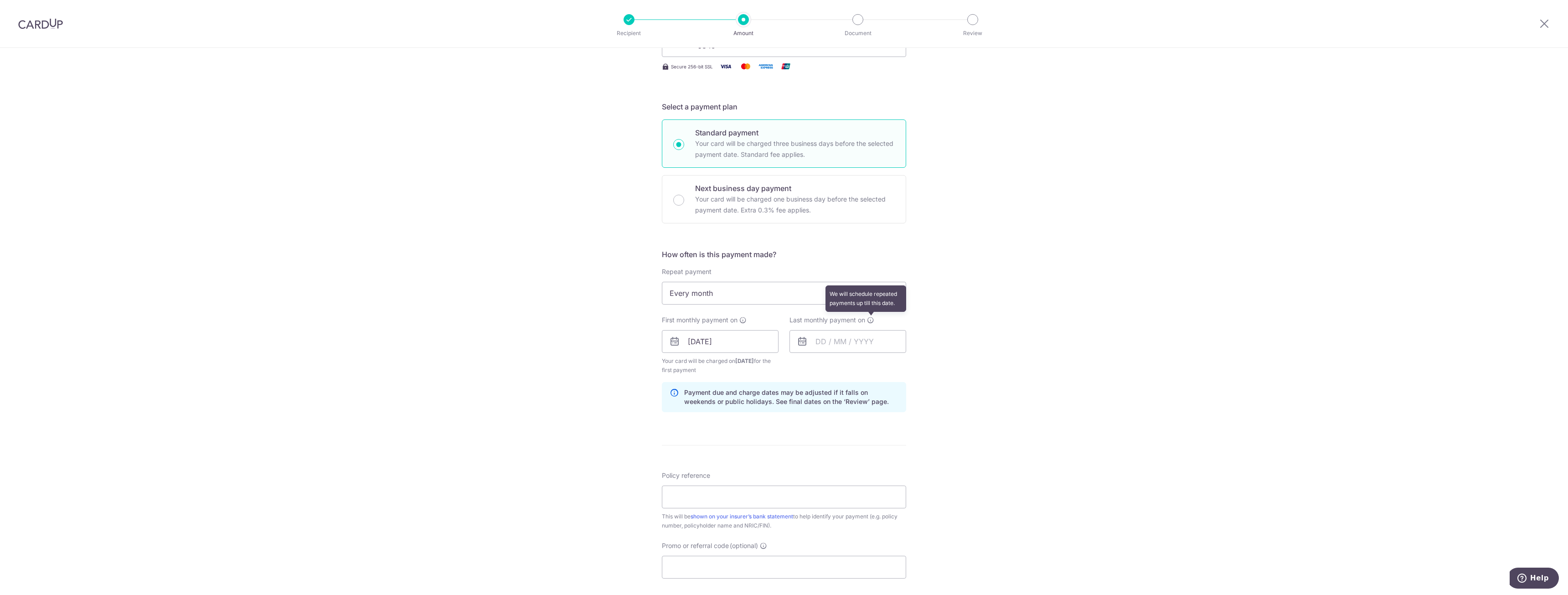
click at [872, 320] on icon at bounding box center [870, 320] width 7 height 7
click at [862, 346] on input "text" at bounding box center [848, 341] width 117 height 23
click at [992, 347] on div "Tell us more about your payment Enter payment amount SGD 38.75 38.75 Select Car…" at bounding box center [784, 350] width 1568 height 909
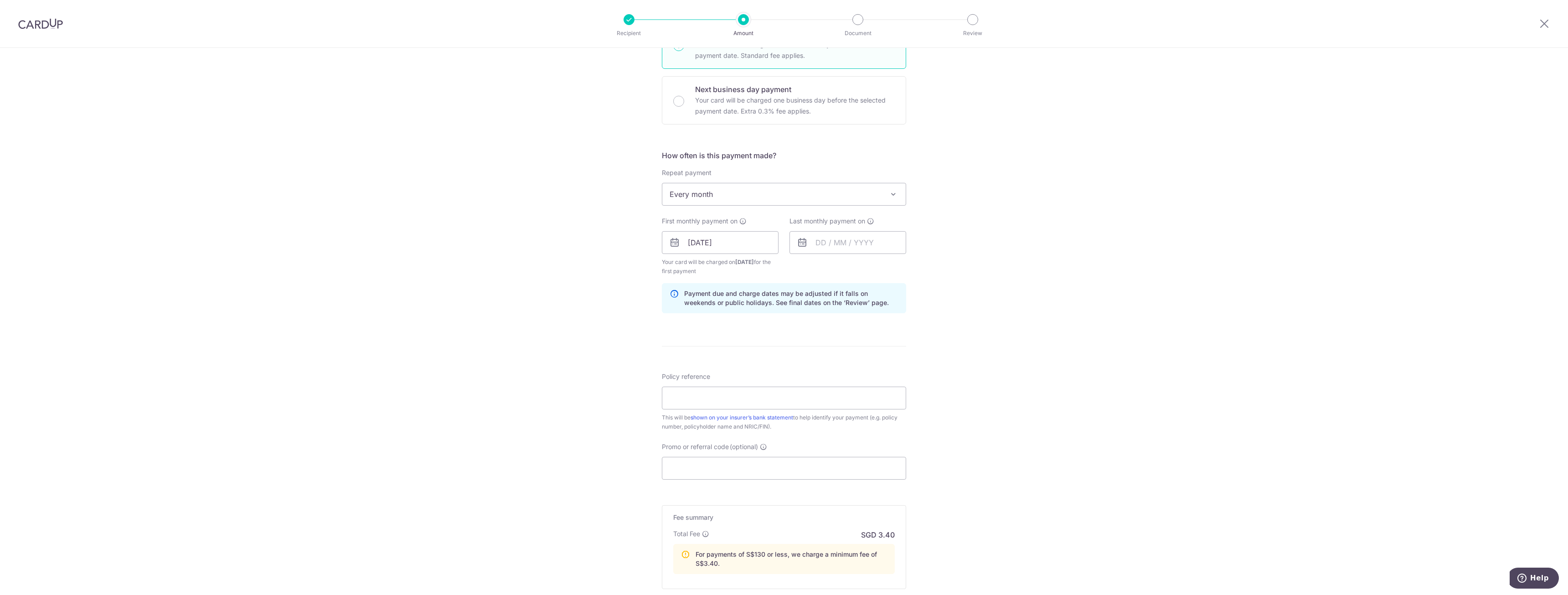
scroll to position [0, 0]
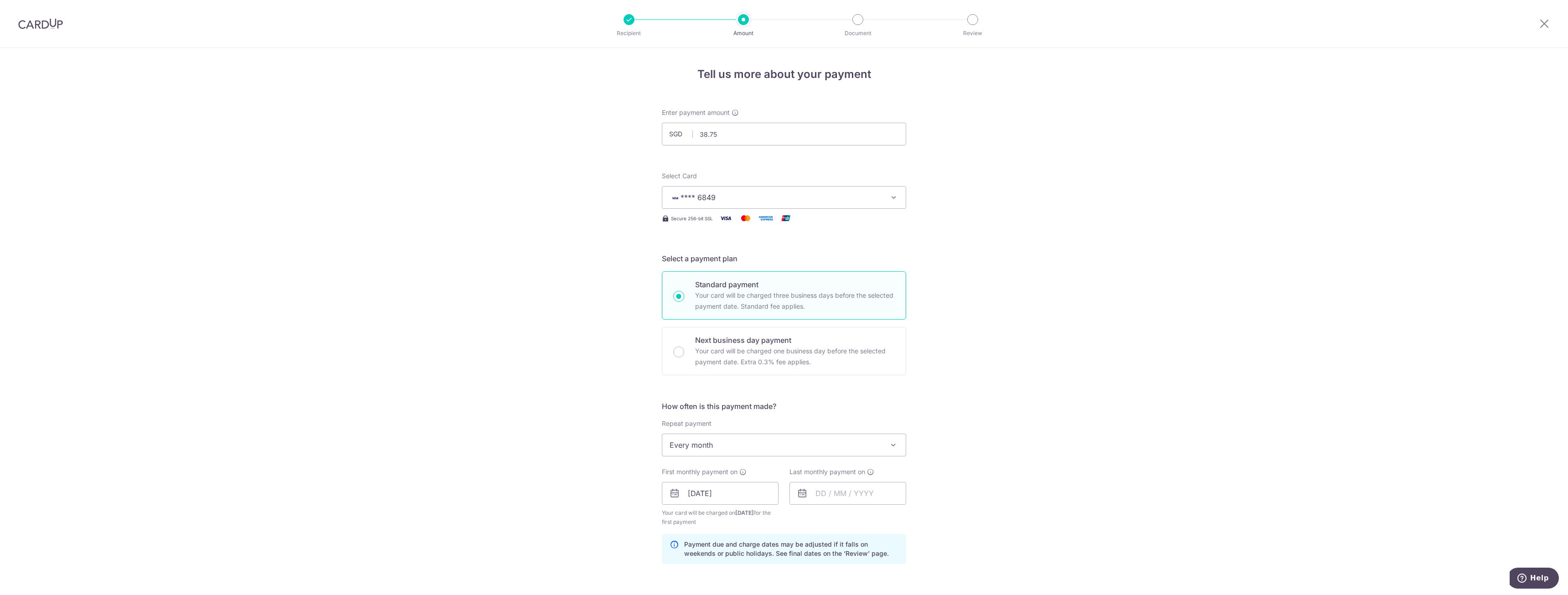
click at [37, 27] on img at bounding box center [40, 24] width 44 height 11
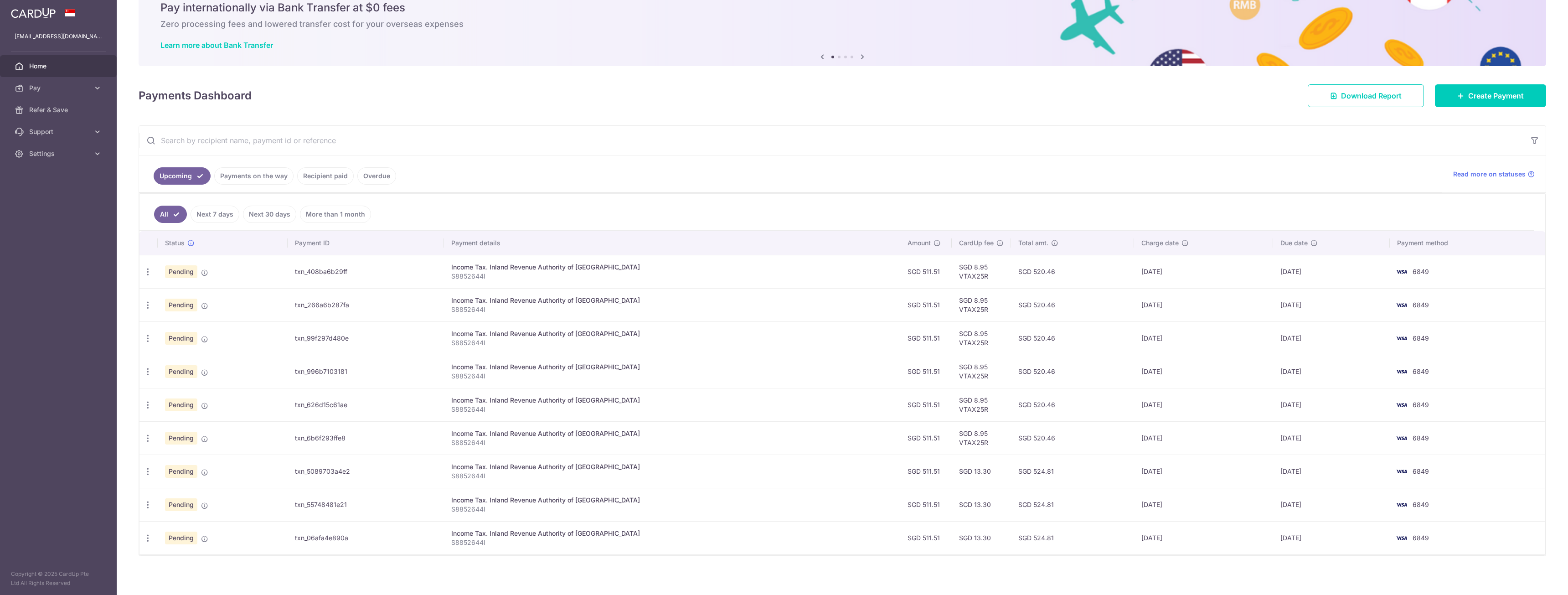
scroll to position [44, 0]
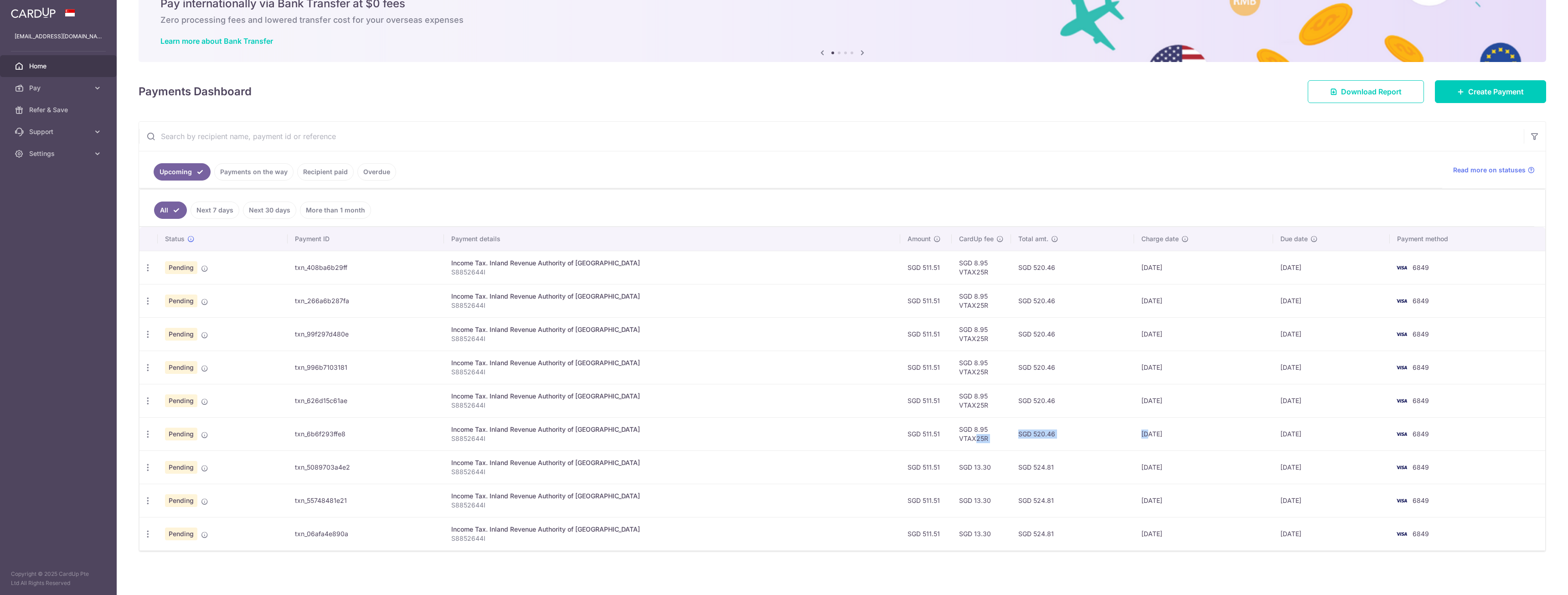
drag, startPoint x: 945, startPoint y: 436, endPoint x: 1122, endPoint y: 421, distance: 177.6
click at [1122, 421] on tr "Update payment Cancel payment Pending txn_6b6f293ffe8 Income Tax. Inland Revenu…" at bounding box center [842, 434] width 1405 height 33
drag, startPoint x: 1152, startPoint y: 429, endPoint x: 1197, endPoint y: 431, distance: 45.0
click at [1153, 430] on td "[DATE]" at bounding box center [1203, 434] width 139 height 33
click at [1199, 431] on td "[DATE]" at bounding box center [1203, 434] width 139 height 33
